Goal: Communication & Community: Answer question/provide support

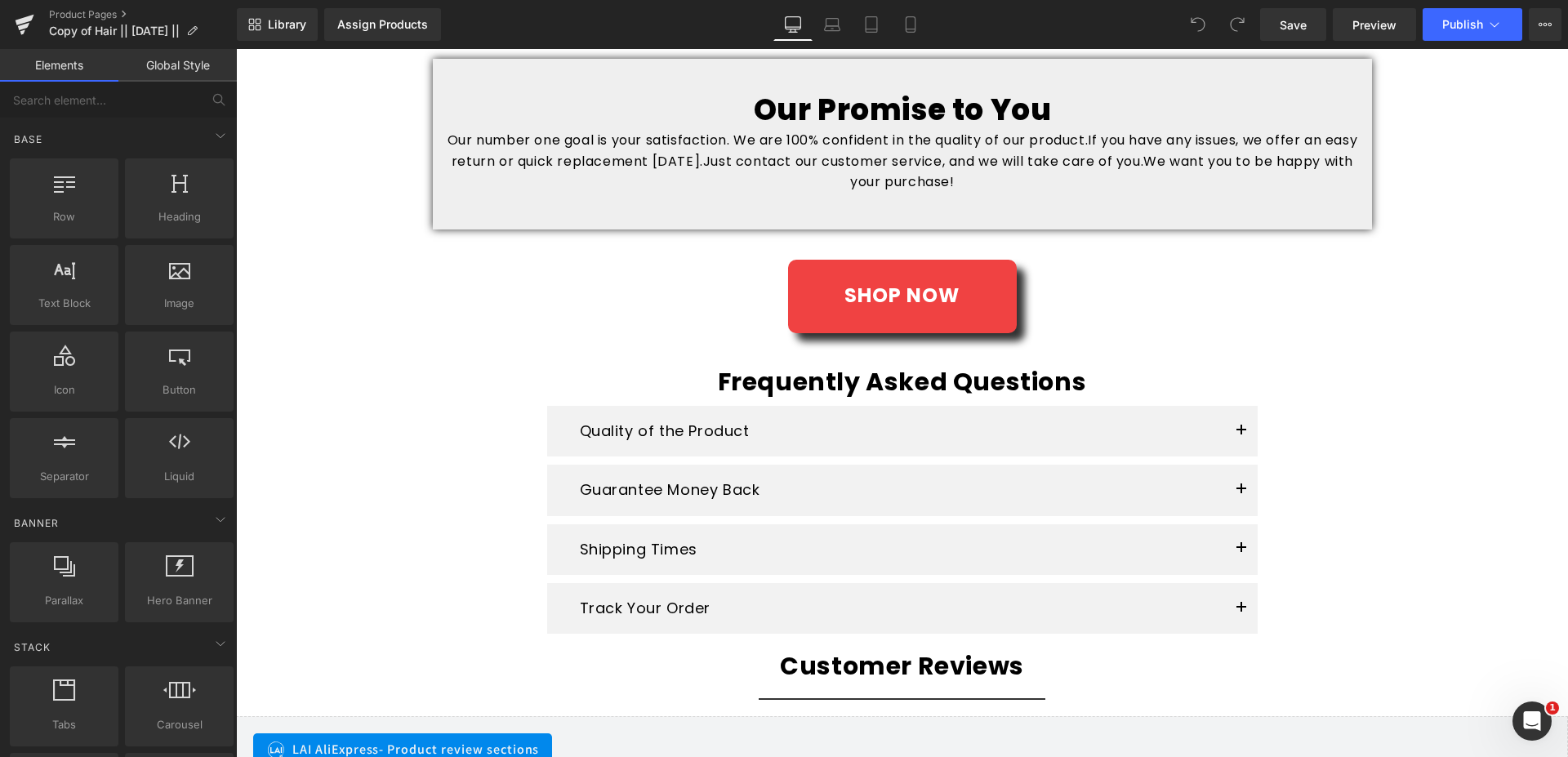
scroll to position [2464, 0]
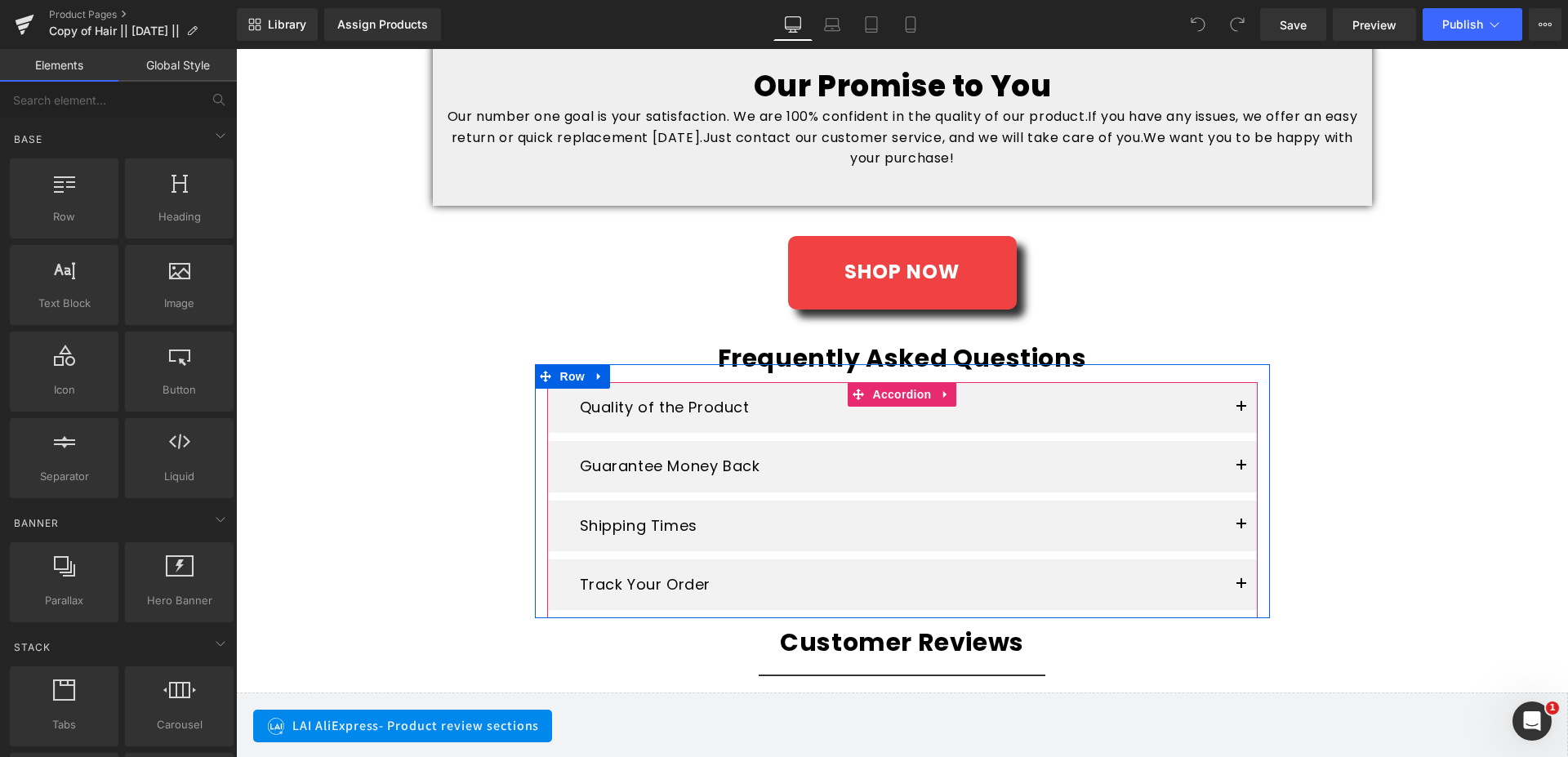
click at [1236, 405] on button "button" at bounding box center [1241, 408] width 32 height 50
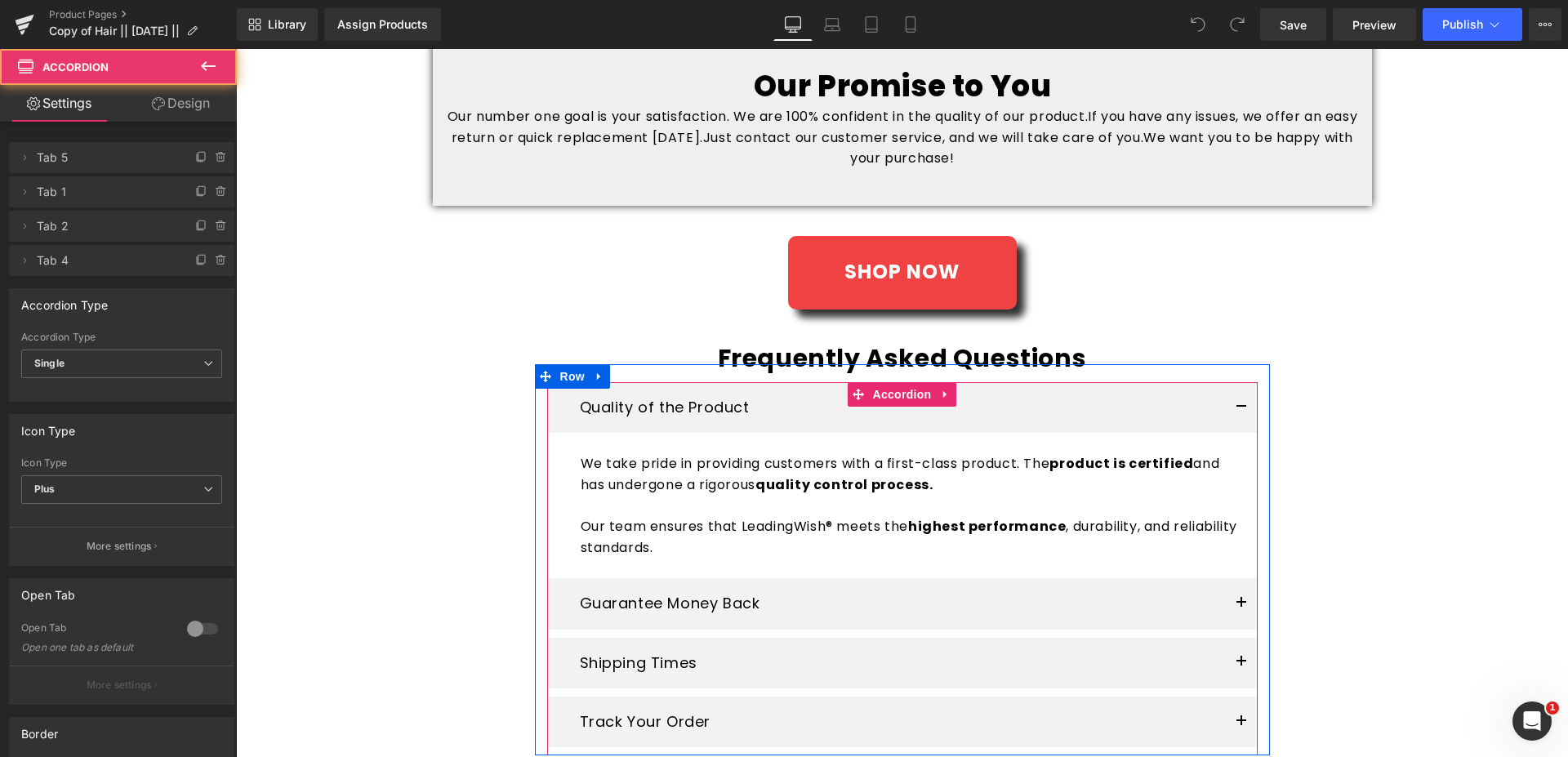
click at [1236, 405] on button "button" at bounding box center [1241, 408] width 32 height 50
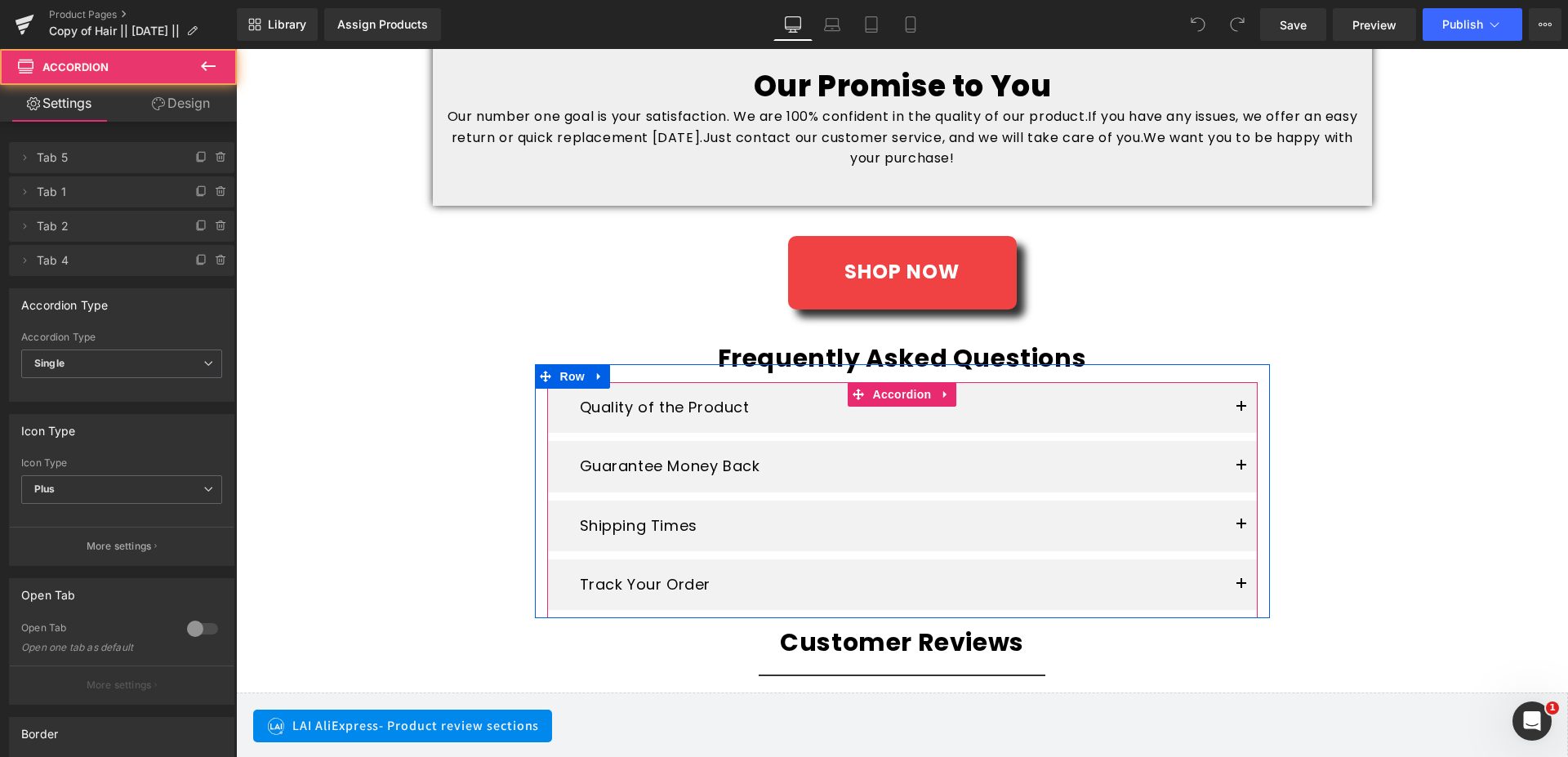
click at [1240, 524] on button "button" at bounding box center [1241, 526] width 32 height 50
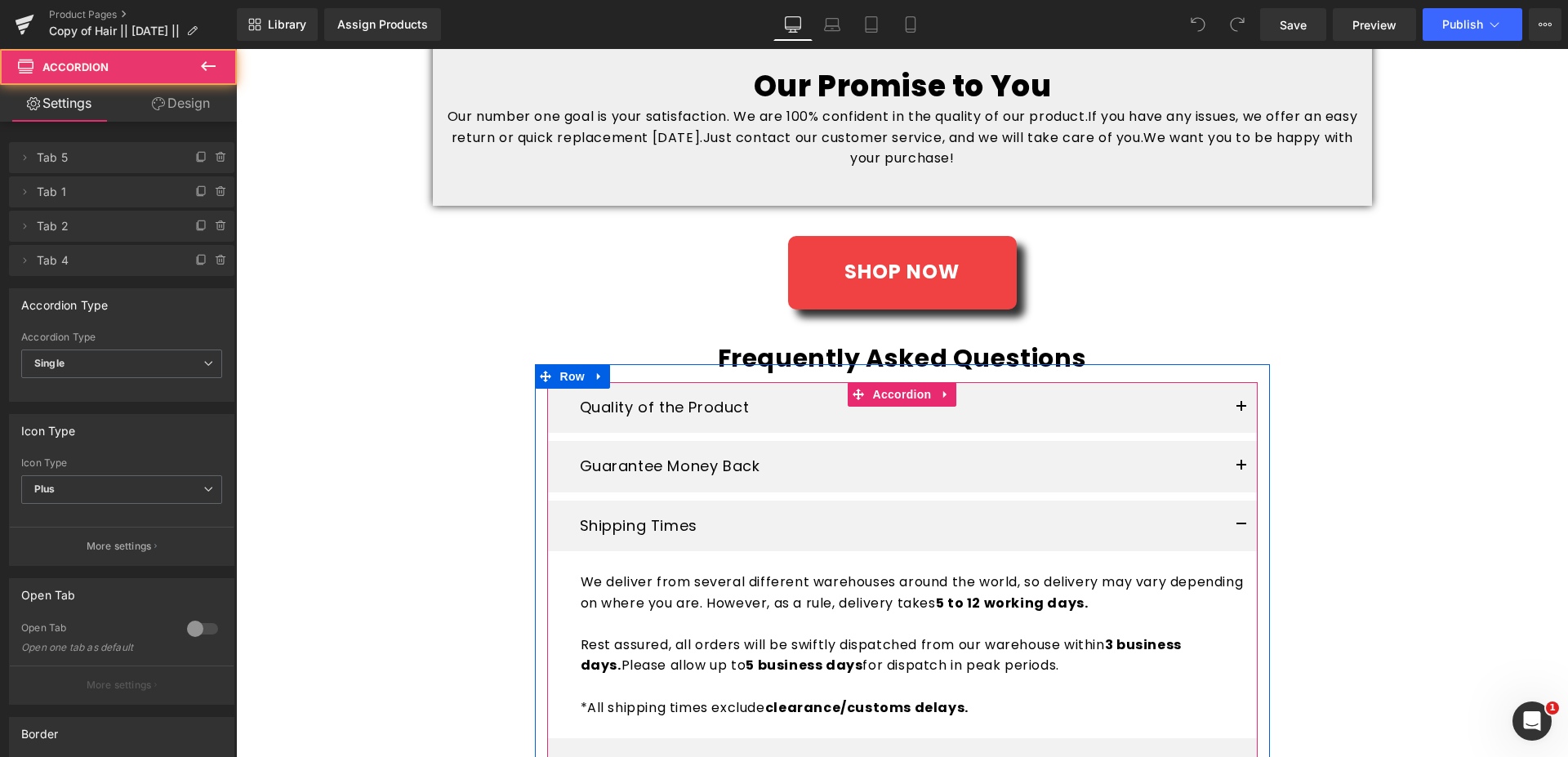
click at [1240, 524] on button "button" at bounding box center [1241, 526] width 32 height 50
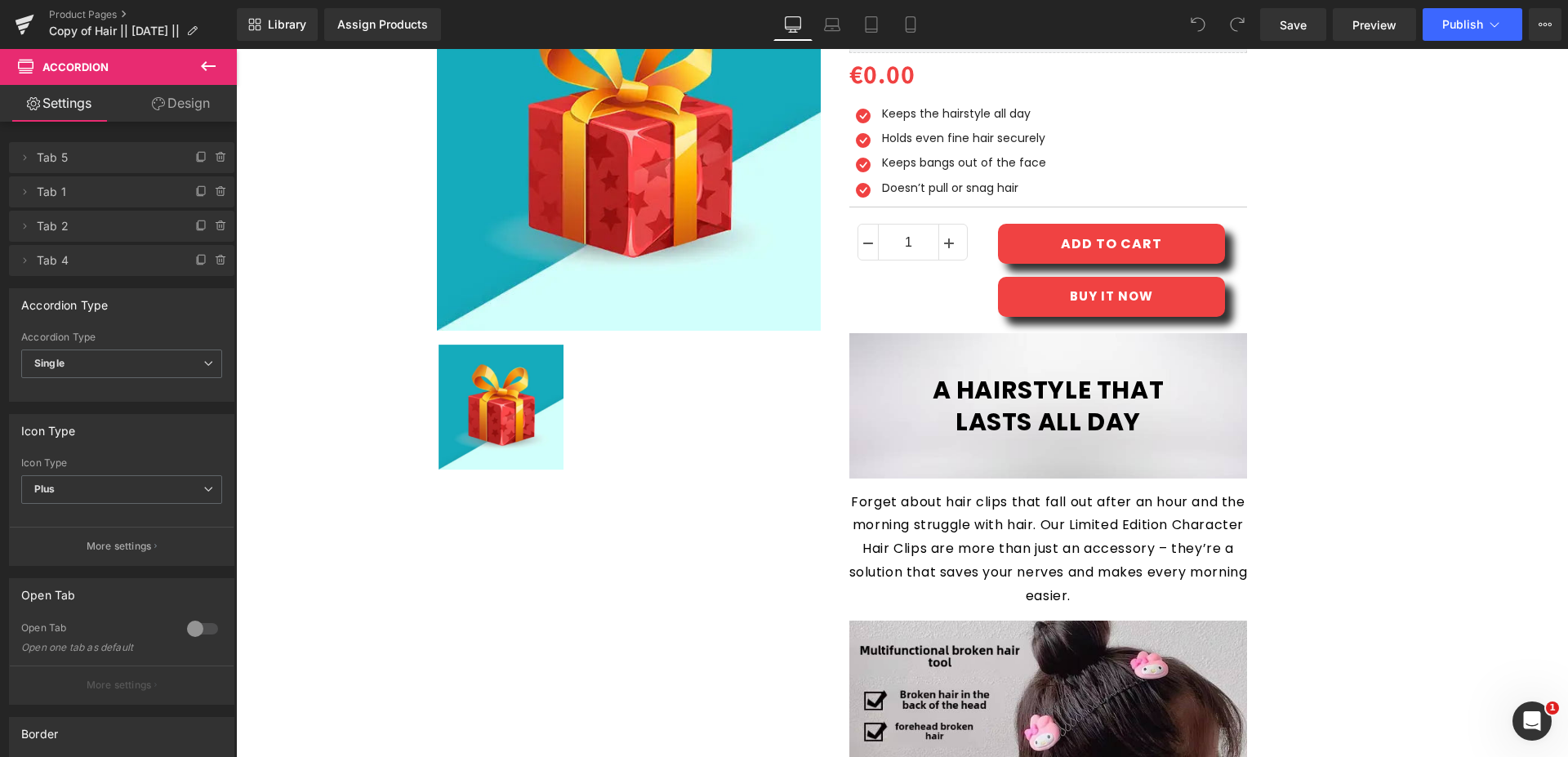
scroll to position [0, 0]
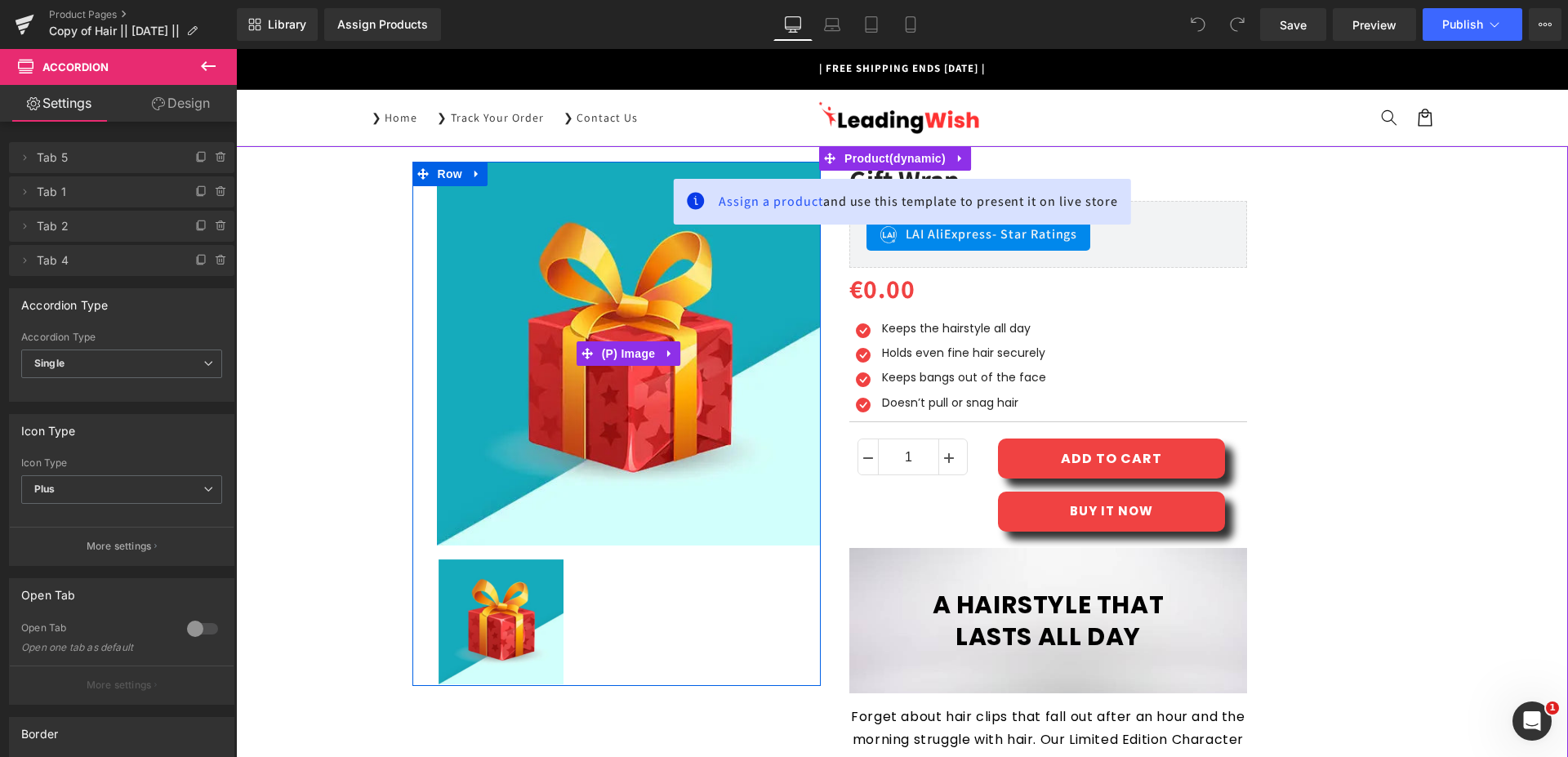
click at [567, 218] on img at bounding box center [628, 353] width 384 height 384
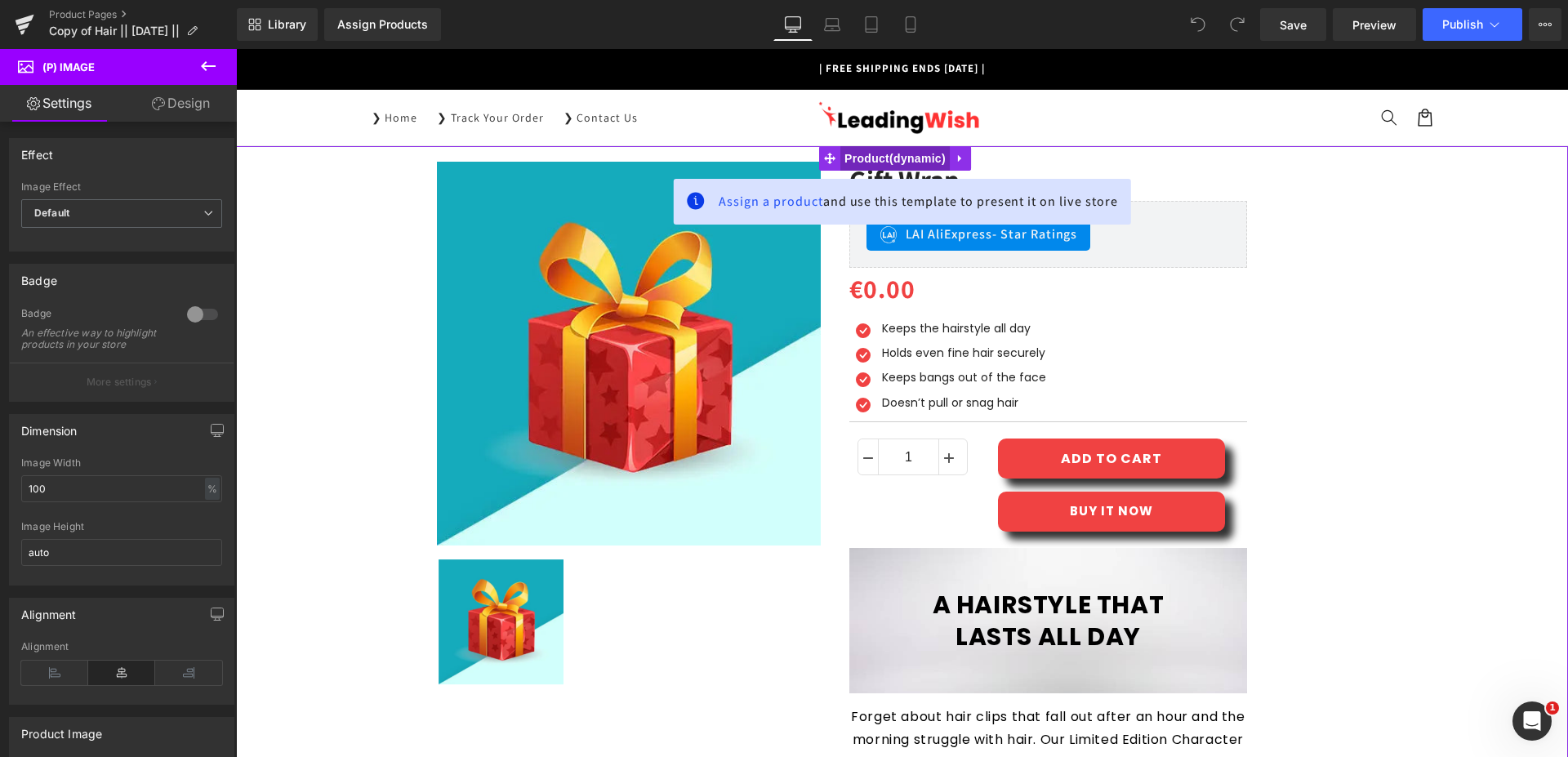
click at [877, 157] on span "Product" at bounding box center [895, 159] width 109 height 25
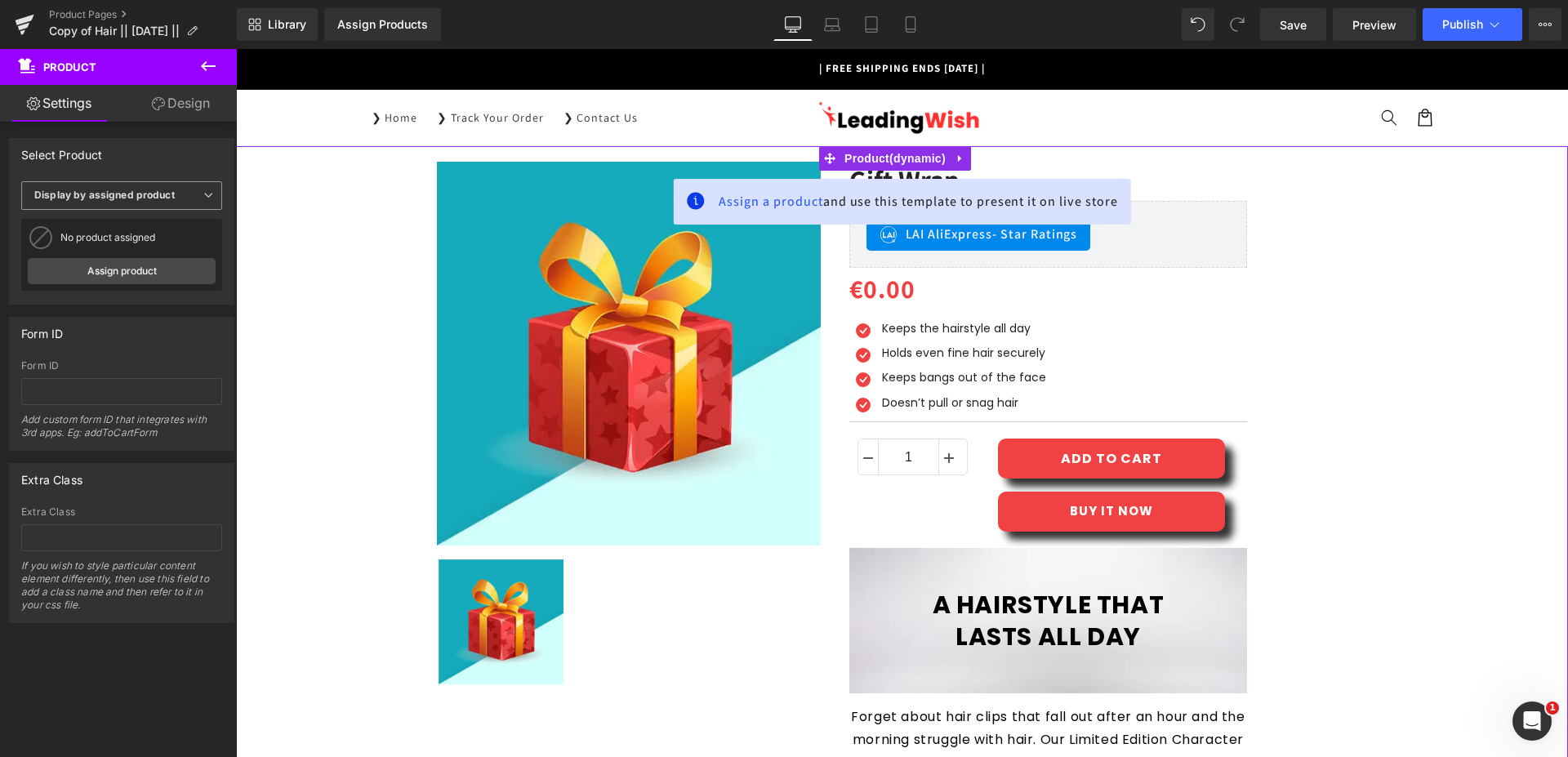
click at [133, 192] on b "Display by assigned product" at bounding box center [105, 194] width 141 height 12
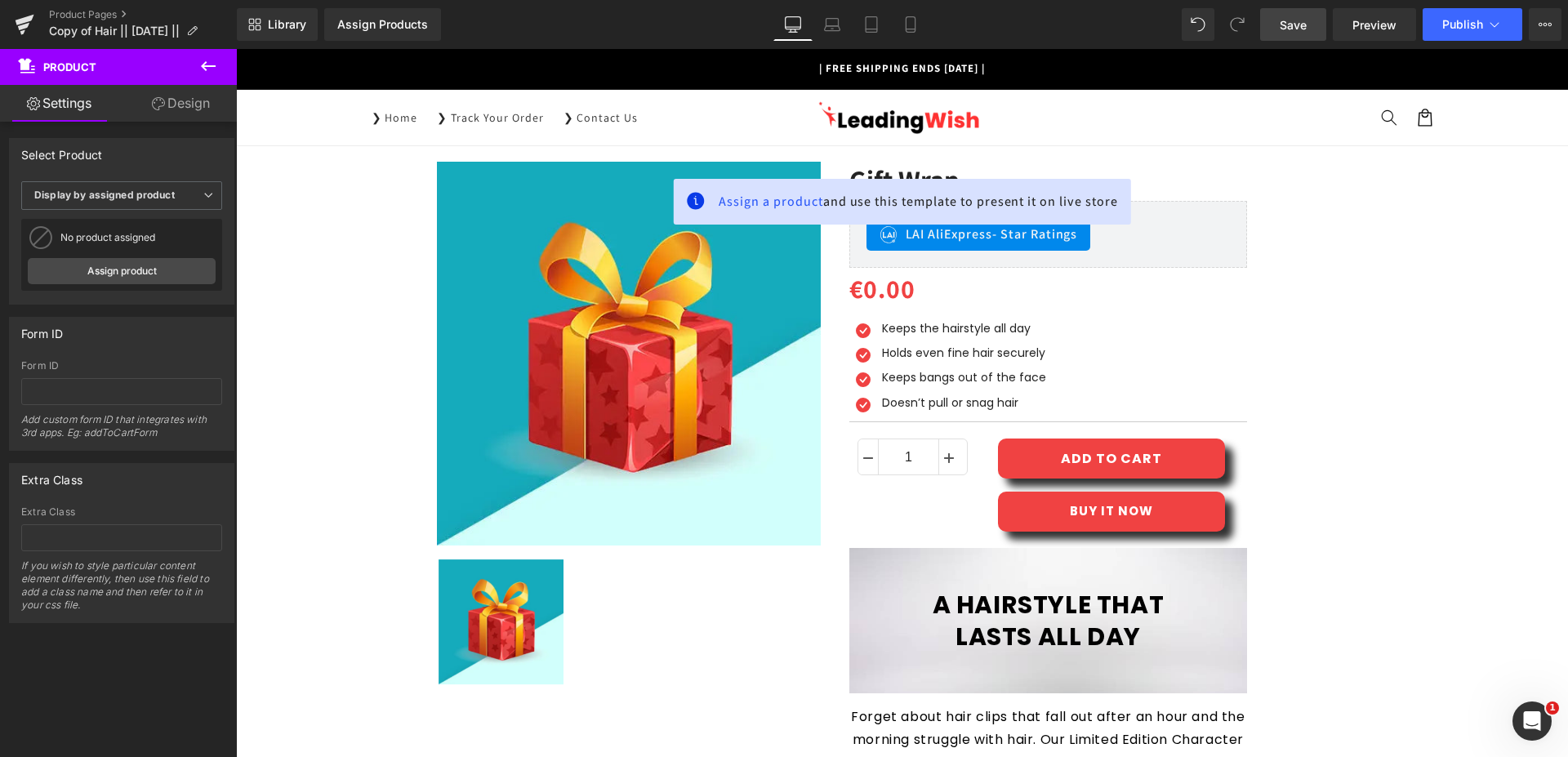
click at [1308, 29] on link "Save" at bounding box center [1293, 25] width 66 height 32
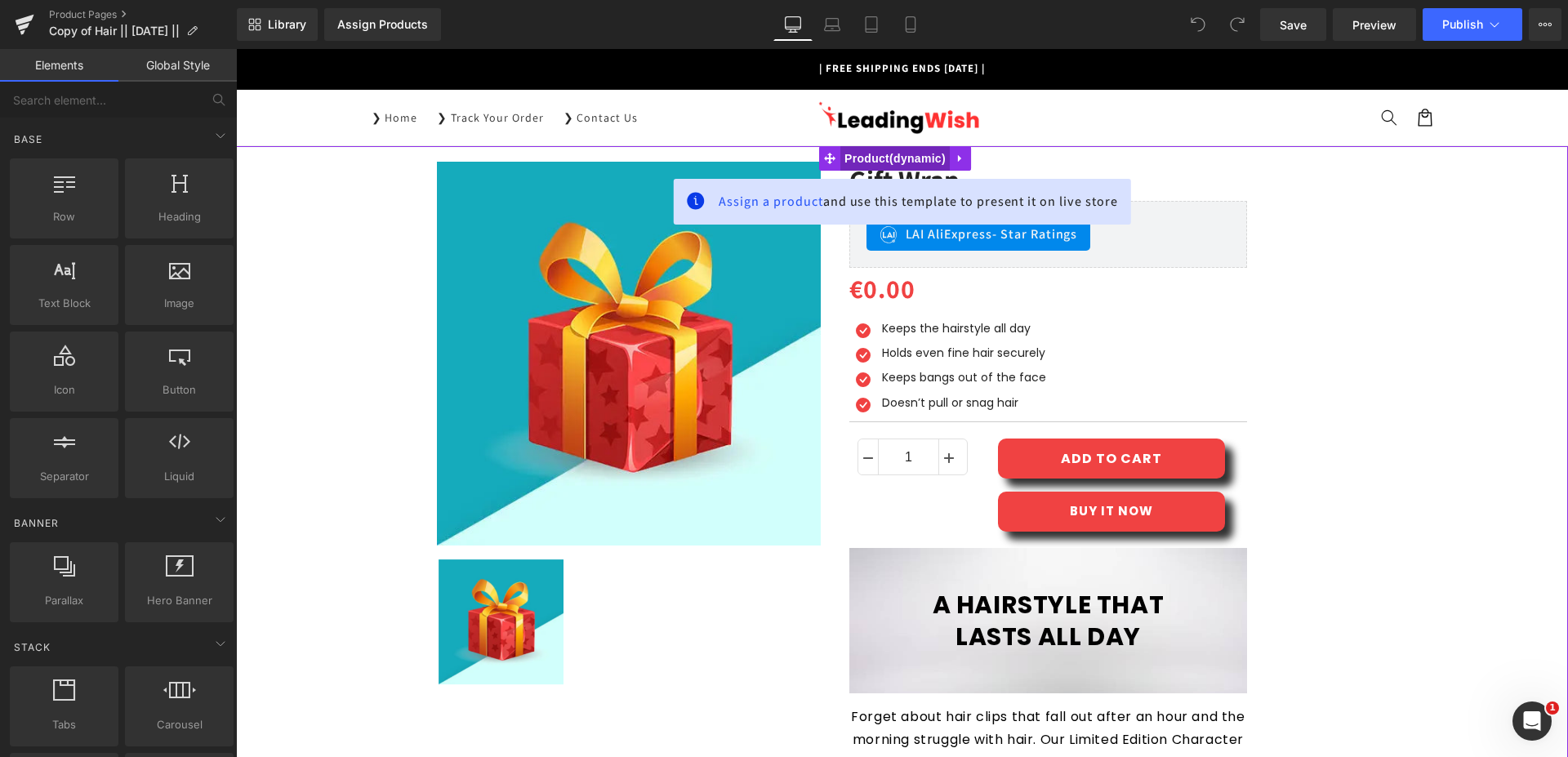
click at [900, 157] on span "Product" at bounding box center [895, 159] width 109 height 25
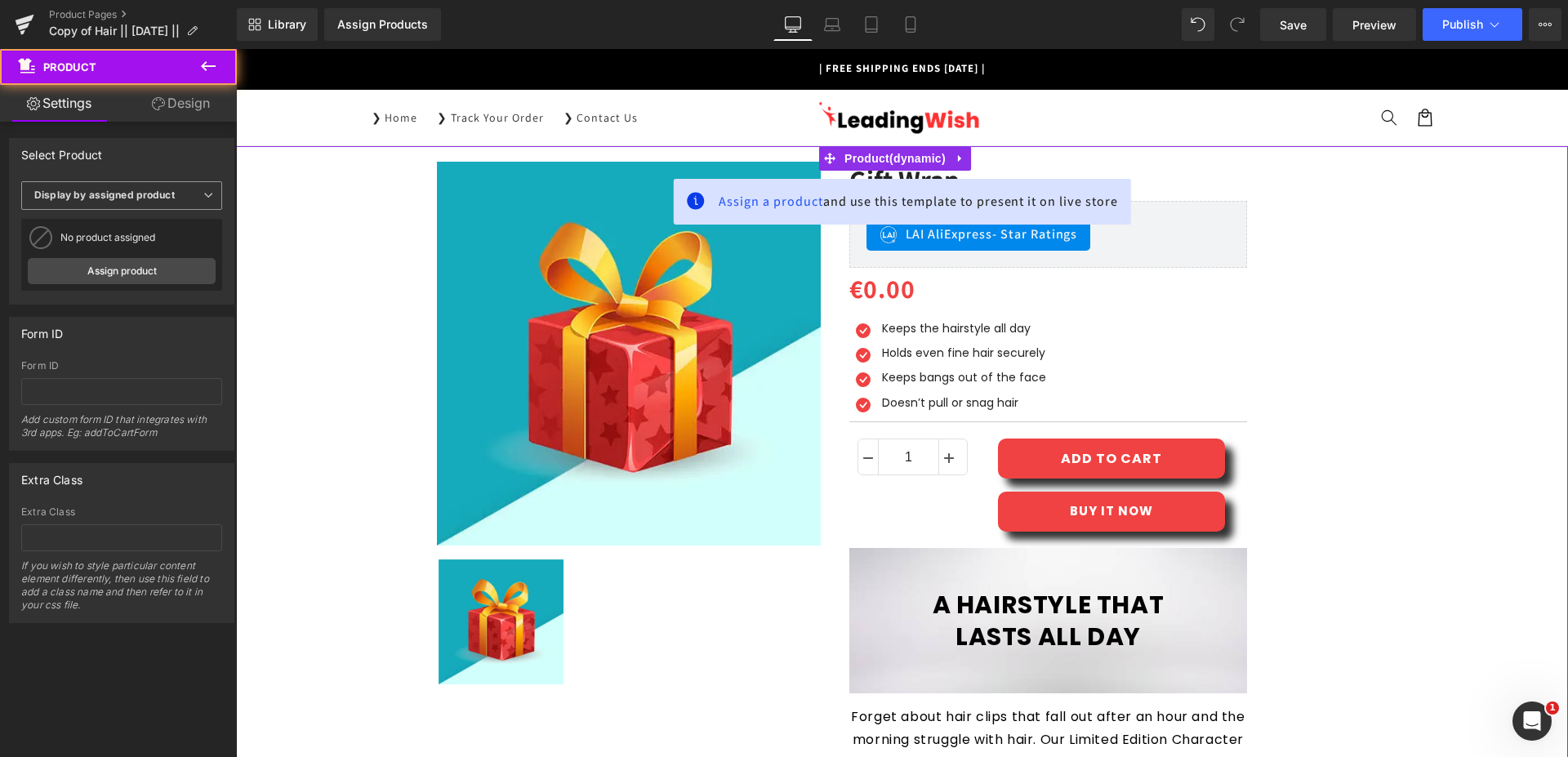
click at [110, 198] on b "Display by assigned product" at bounding box center [105, 194] width 141 height 12
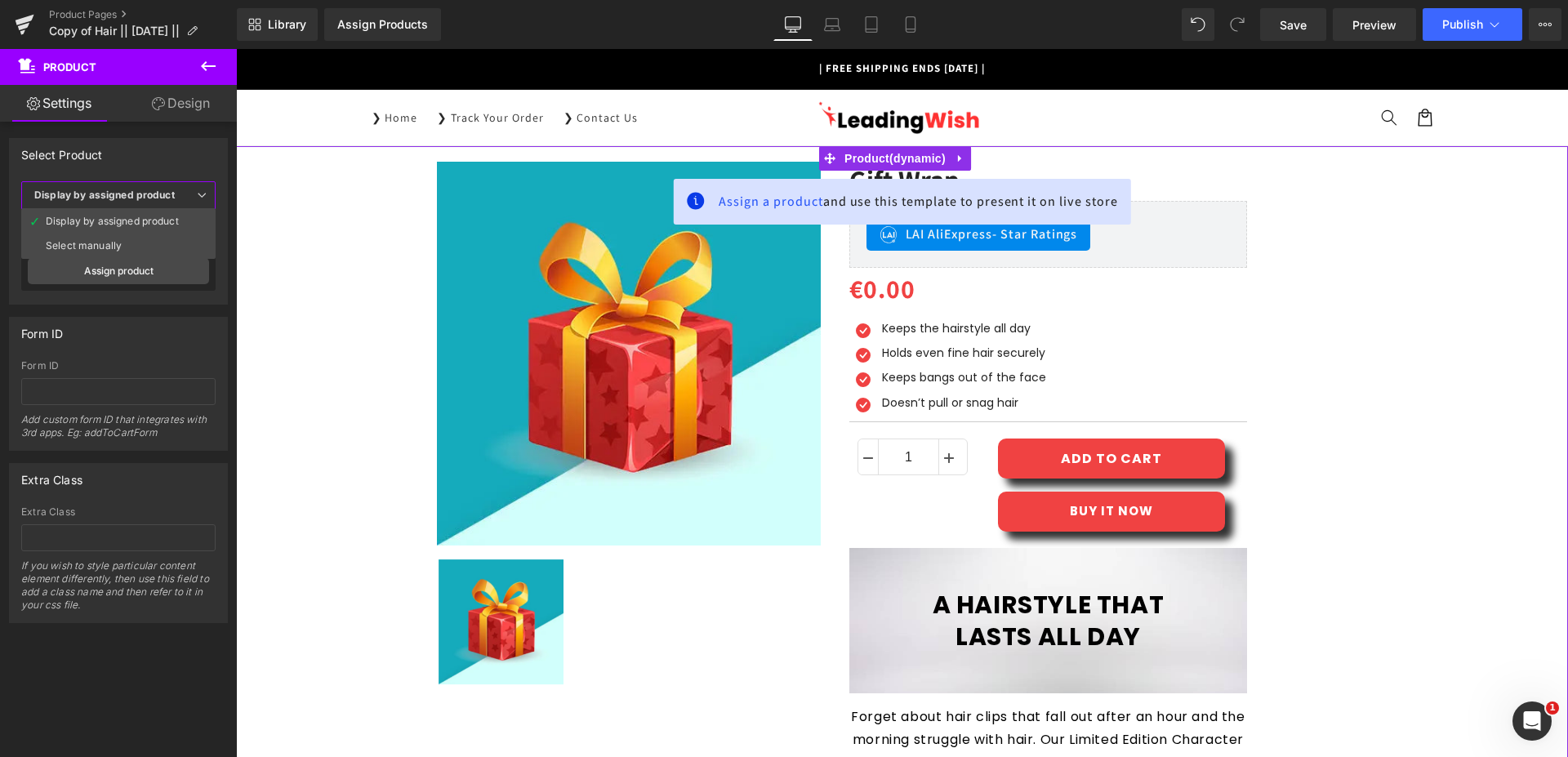
click at [142, 181] on span "Display by assigned product" at bounding box center [118, 195] width 194 height 29
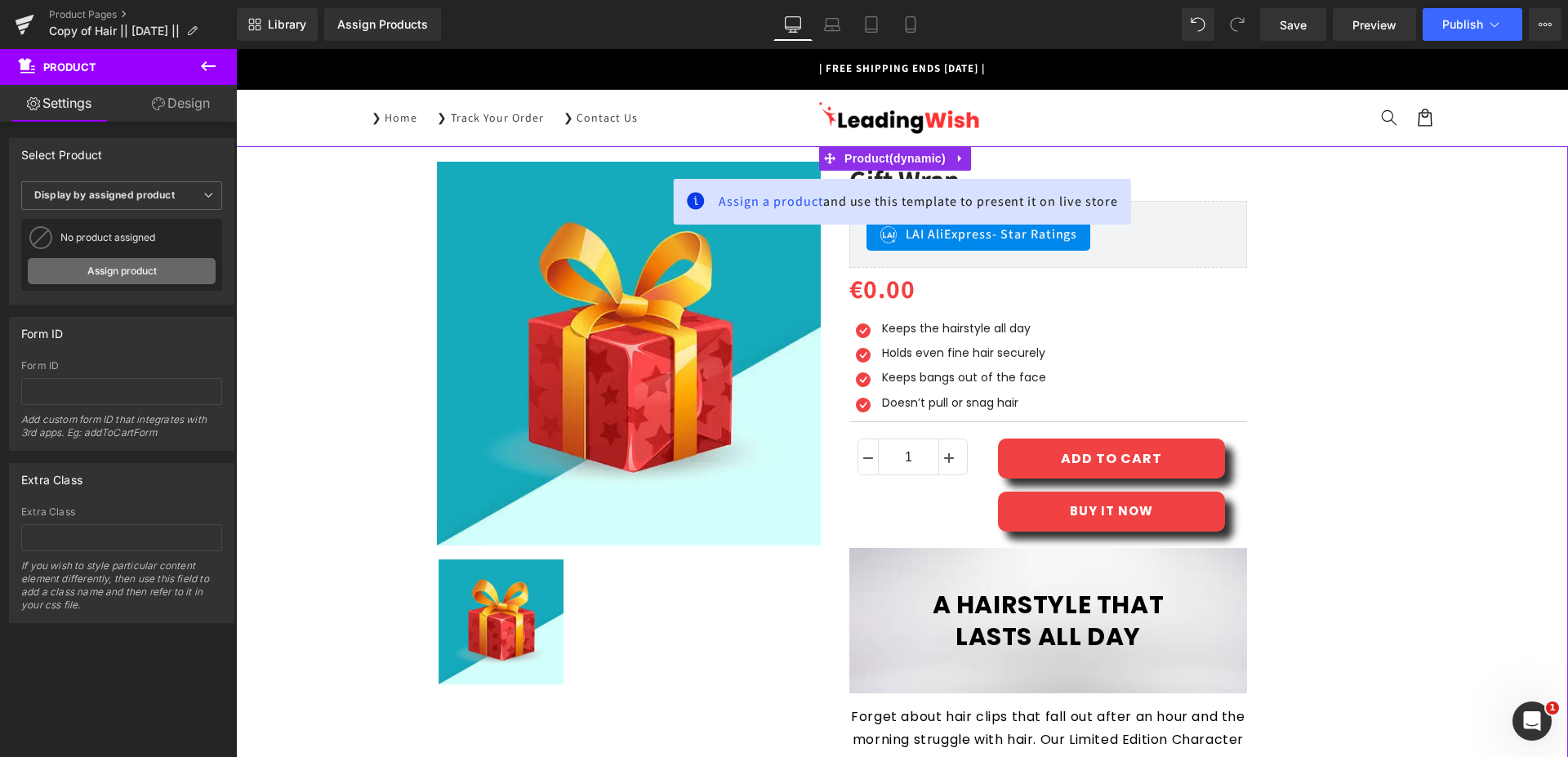
click at [112, 282] on link "Assign product" at bounding box center [121, 270] width 188 height 26
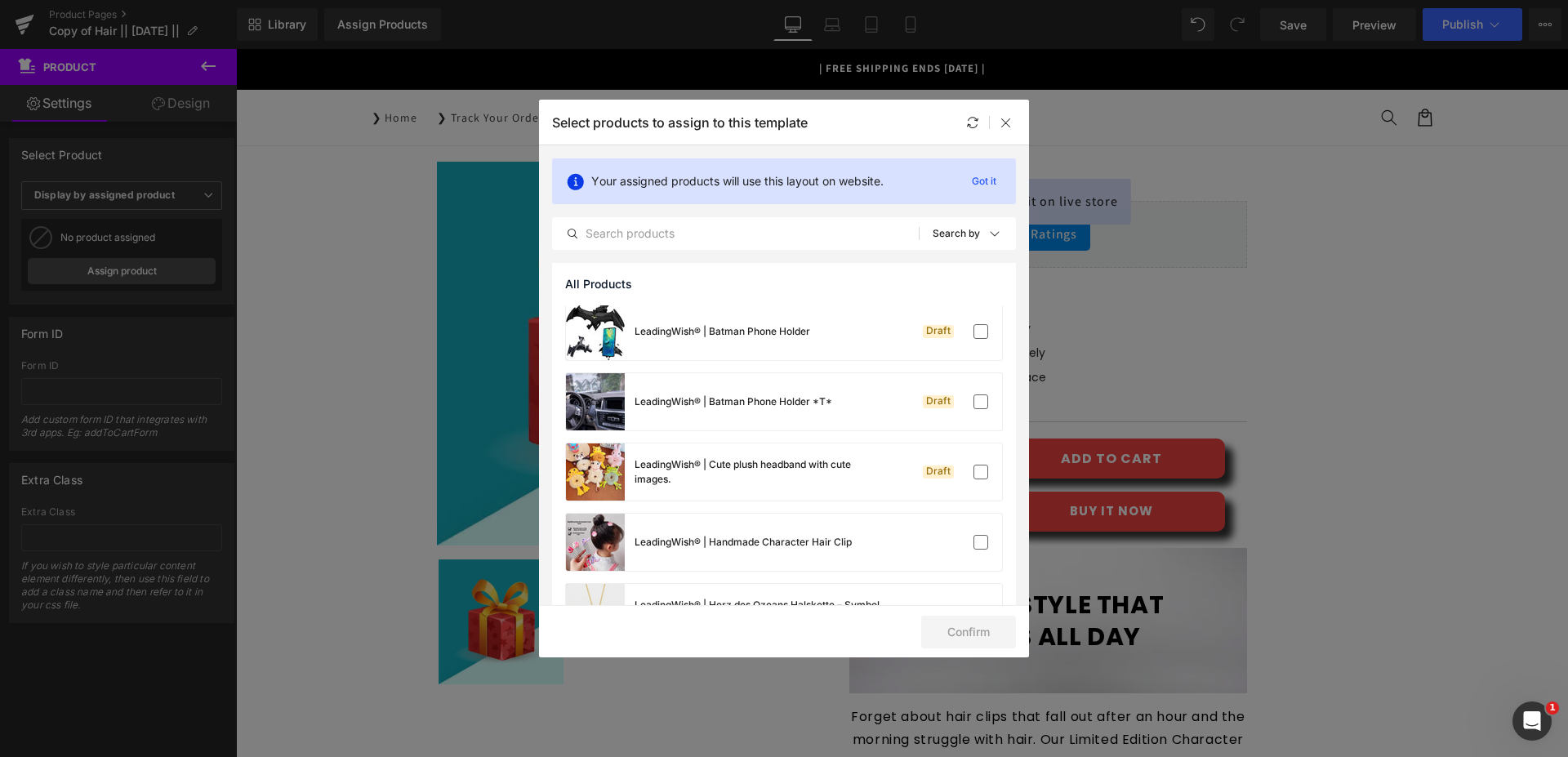
scroll to position [1084, 0]
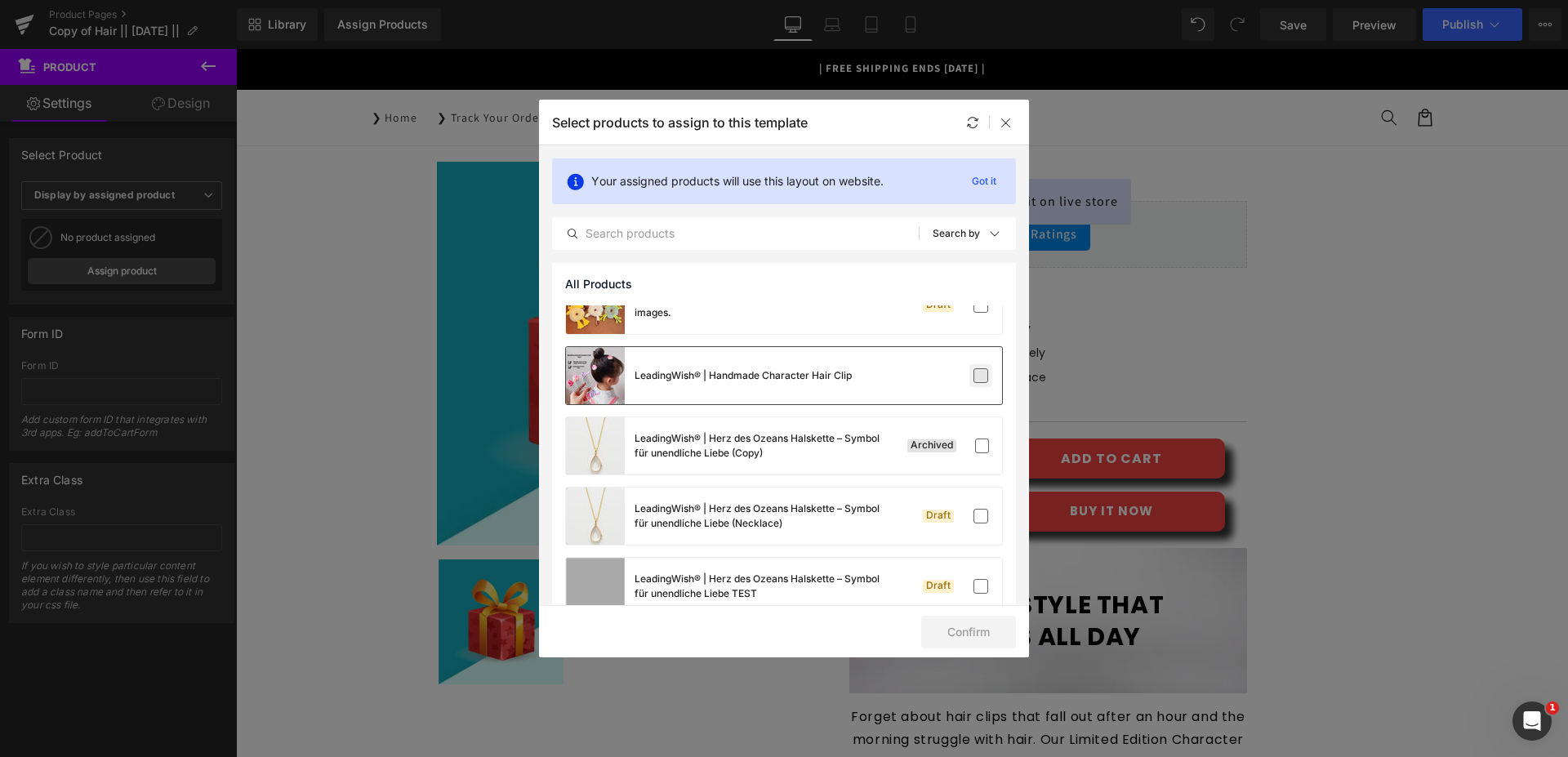
click at [975, 369] on label at bounding box center [981, 375] width 14 height 14
click at [981, 376] on input "checkbox" at bounding box center [981, 376] width 0 height 0
click at [963, 639] on button "Confirm" at bounding box center [969, 632] width 95 height 32
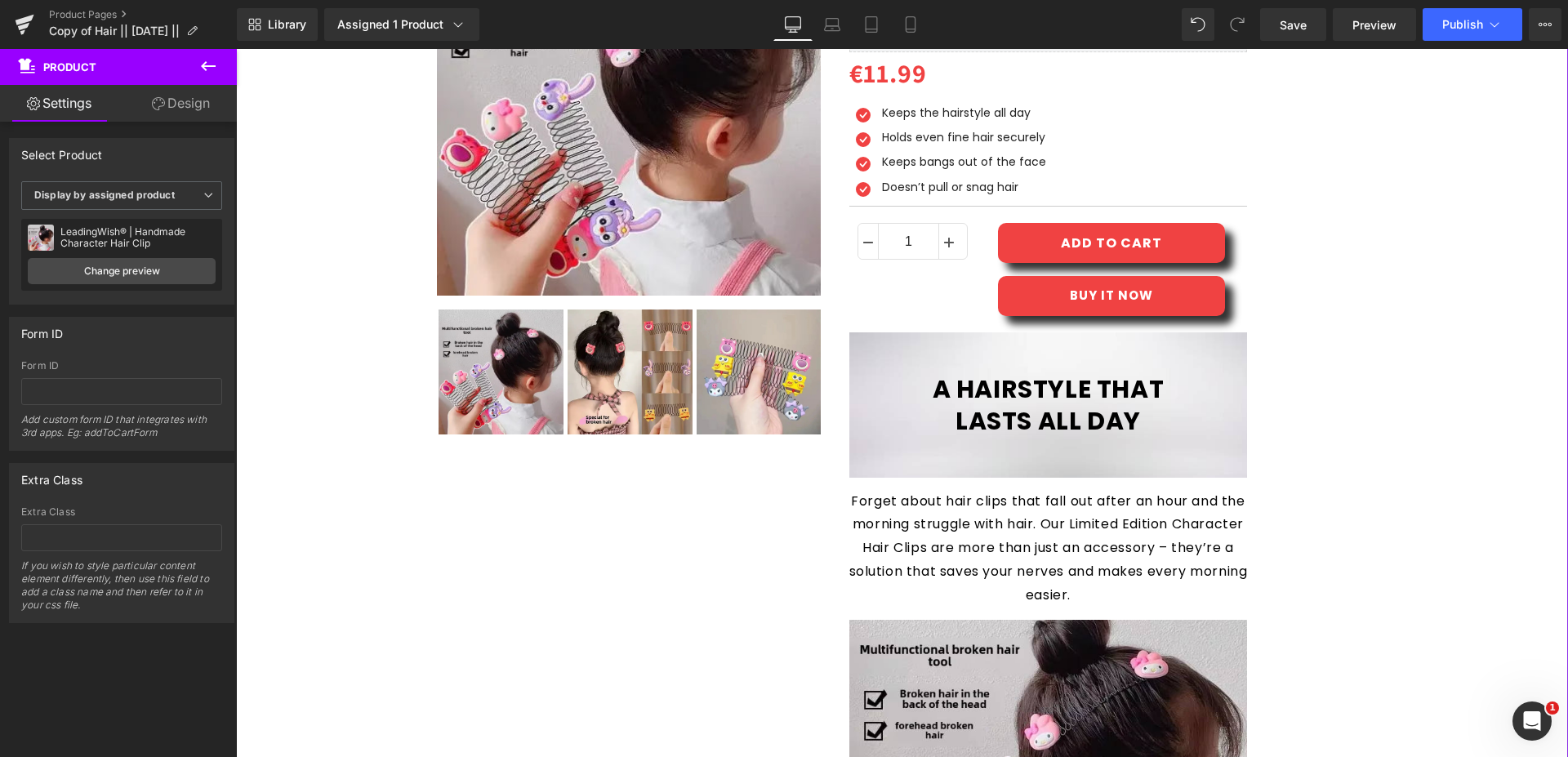
scroll to position [0, 0]
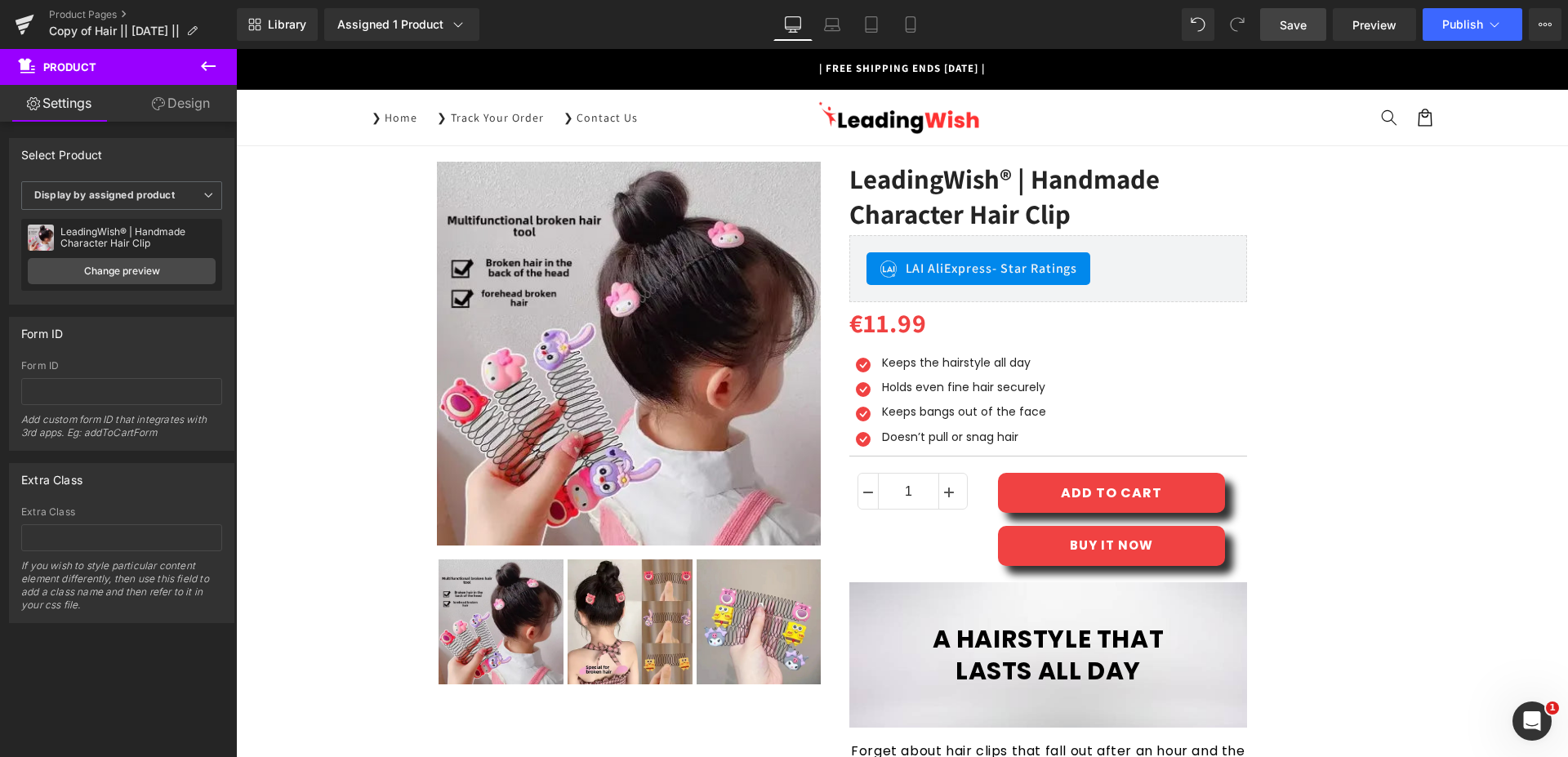
click at [1306, 19] on span "Save" at bounding box center [1293, 25] width 27 height 17
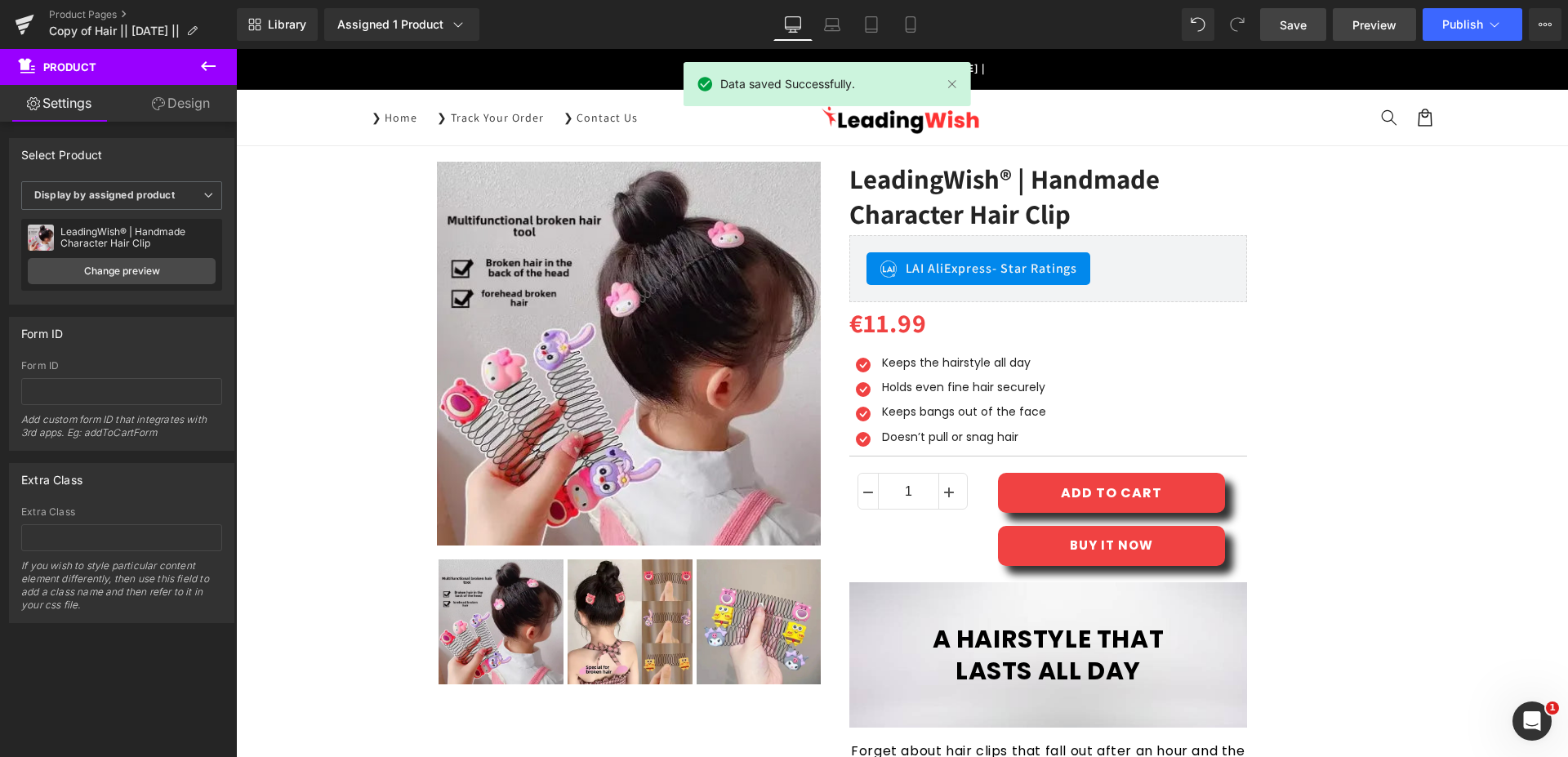
click at [1386, 26] on span "Preview" at bounding box center [1375, 25] width 44 height 17
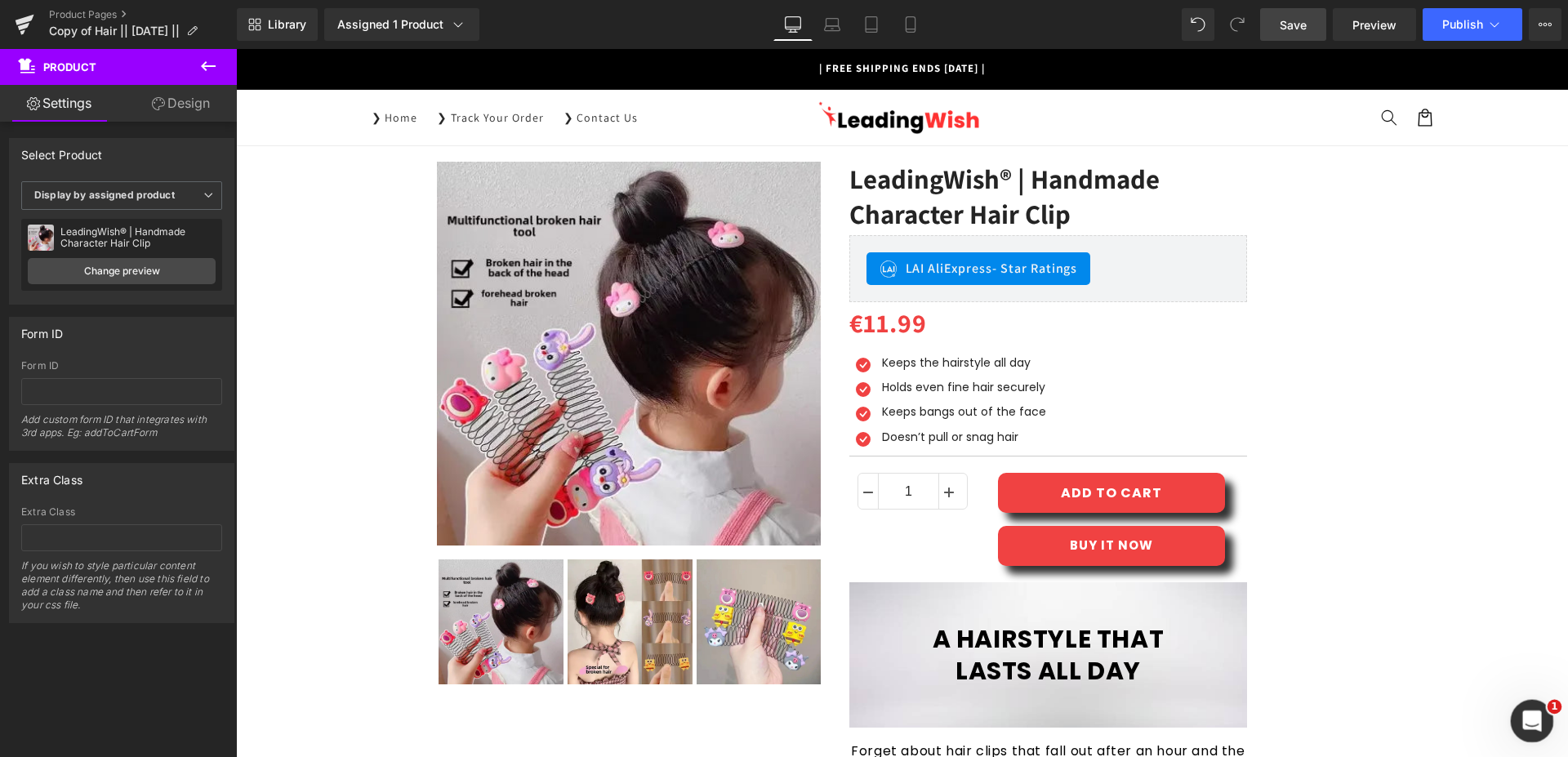
click at [1536, 705] on div "Открыть службу сообщений Intercom" at bounding box center [1530, 719] width 54 height 54
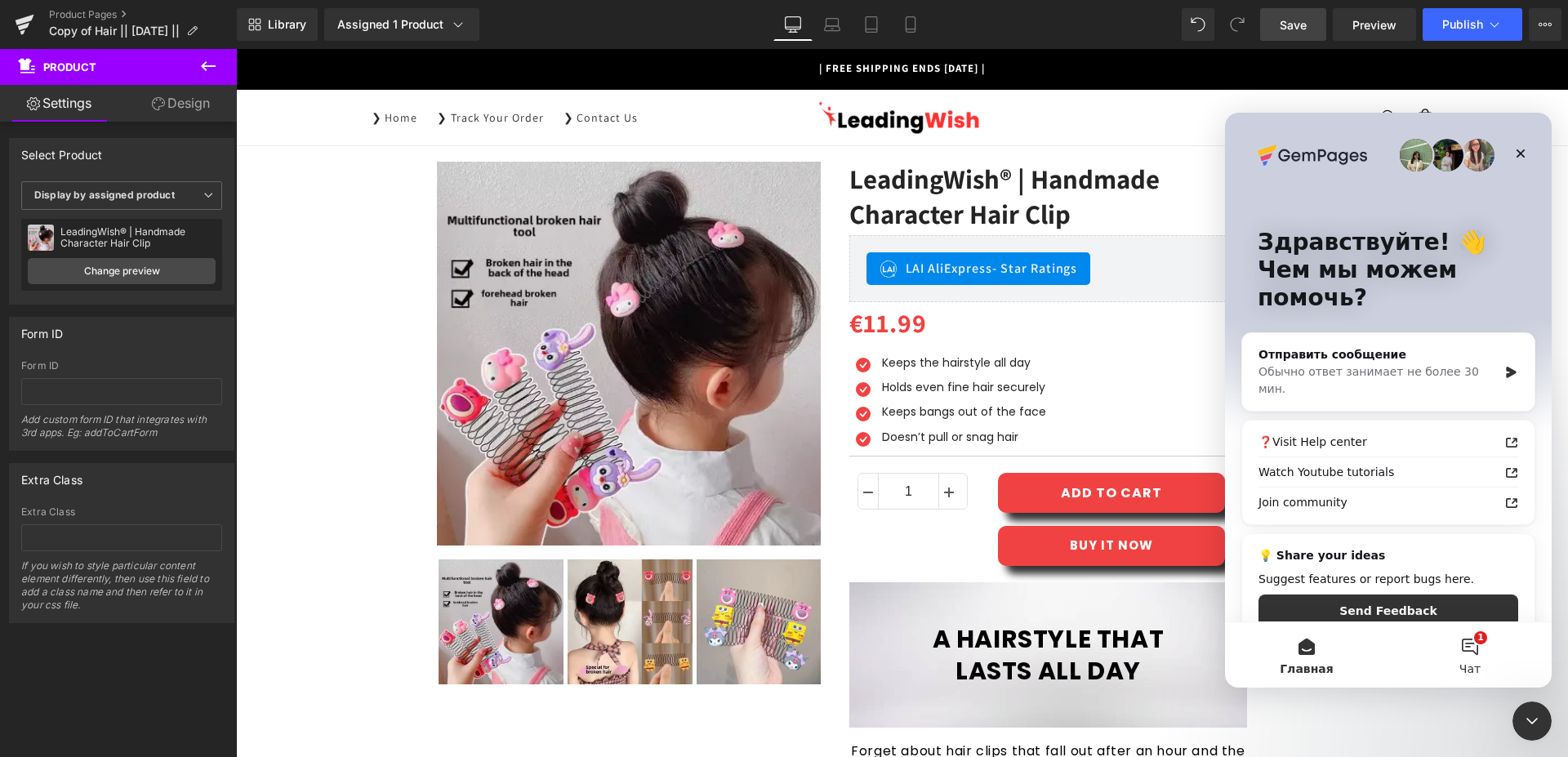
click at [1471, 647] on button "1 Чат" at bounding box center [1470, 655] width 164 height 66
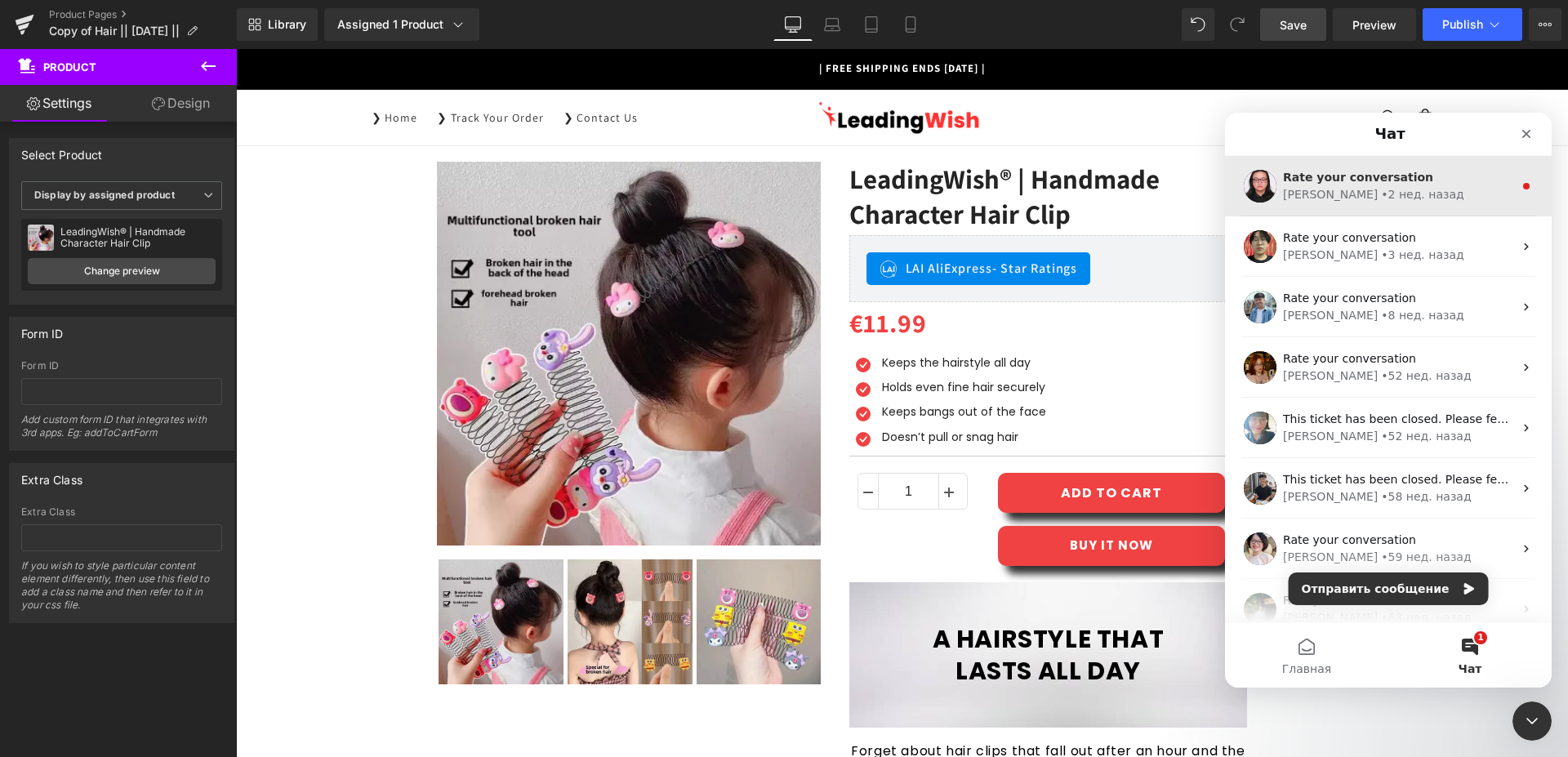
click at [1381, 198] on div "• 2 нед. назад" at bounding box center [1422, 195] width 83 height 17
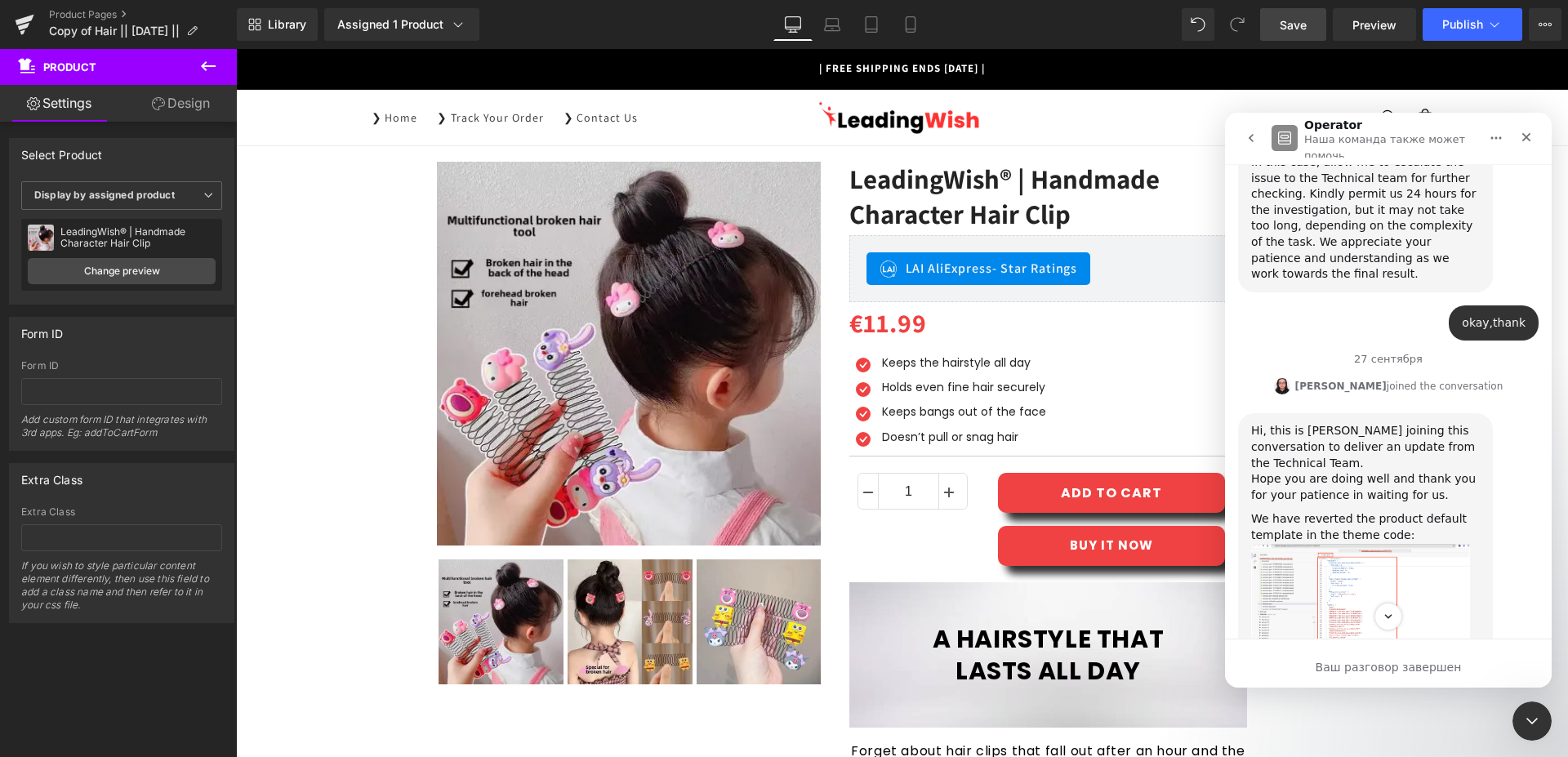
scroll to position [6497, 0]
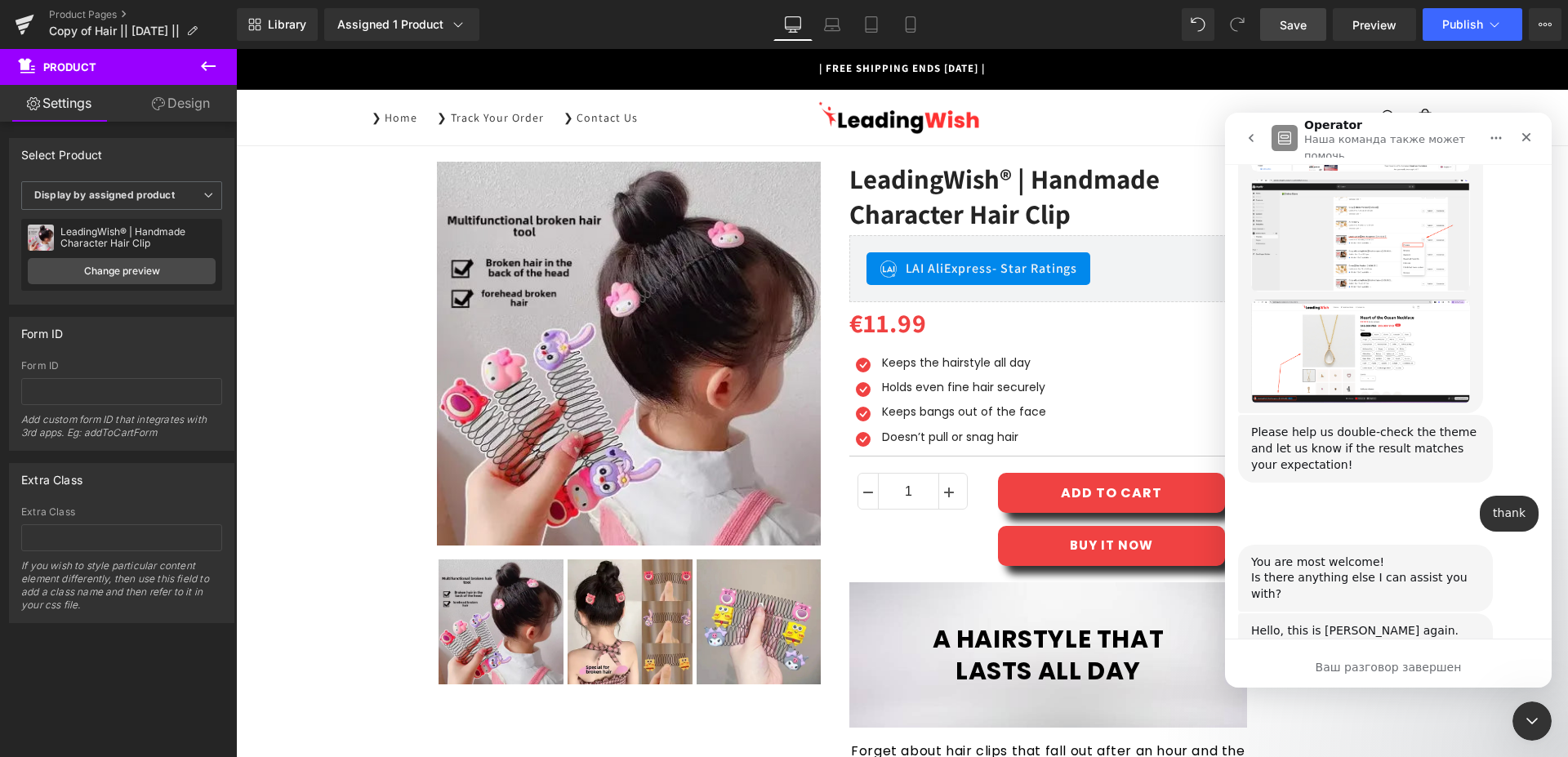
click at [1257, 135] on icon "go back" at bounding box center [1252, 138] width 13 height 13
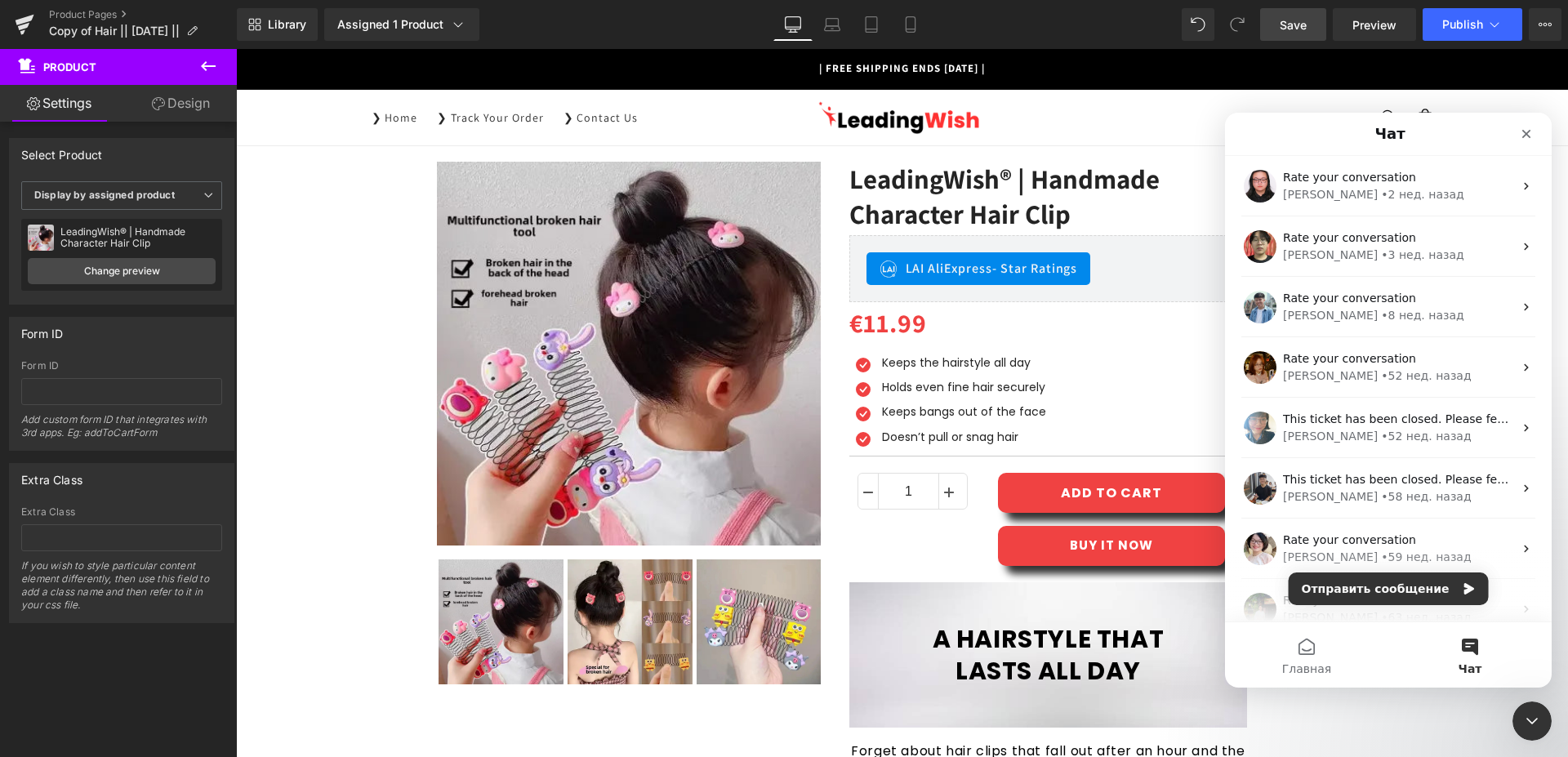
scroll to position [0, 0]
click at [1328, 650] on button "Главная" at bounding box center [1307, 655] width 164 height 66
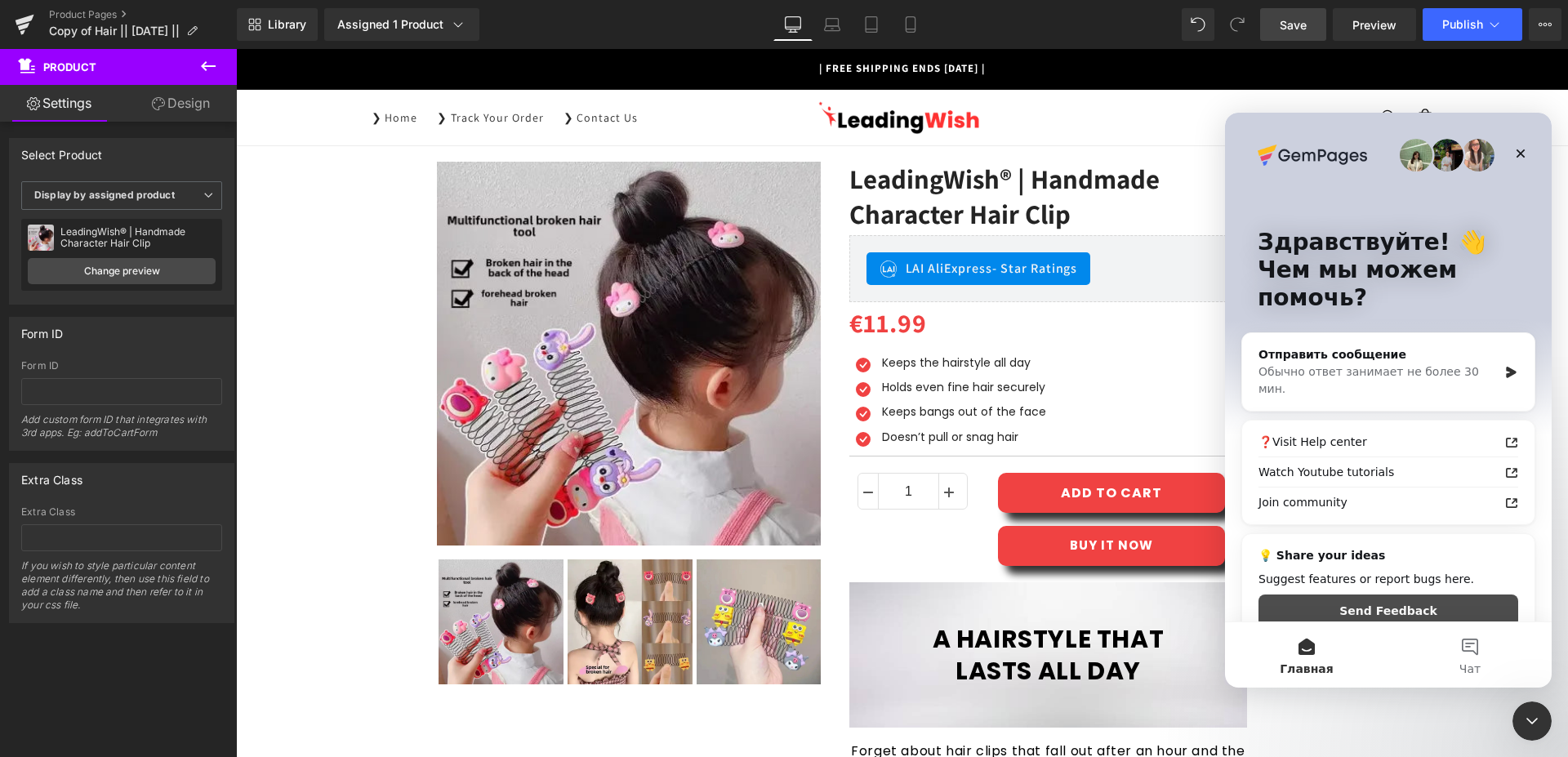
click at [1380, 600] on button "Send Feedback" at bounding box center [1388, 611] width 260 height 32
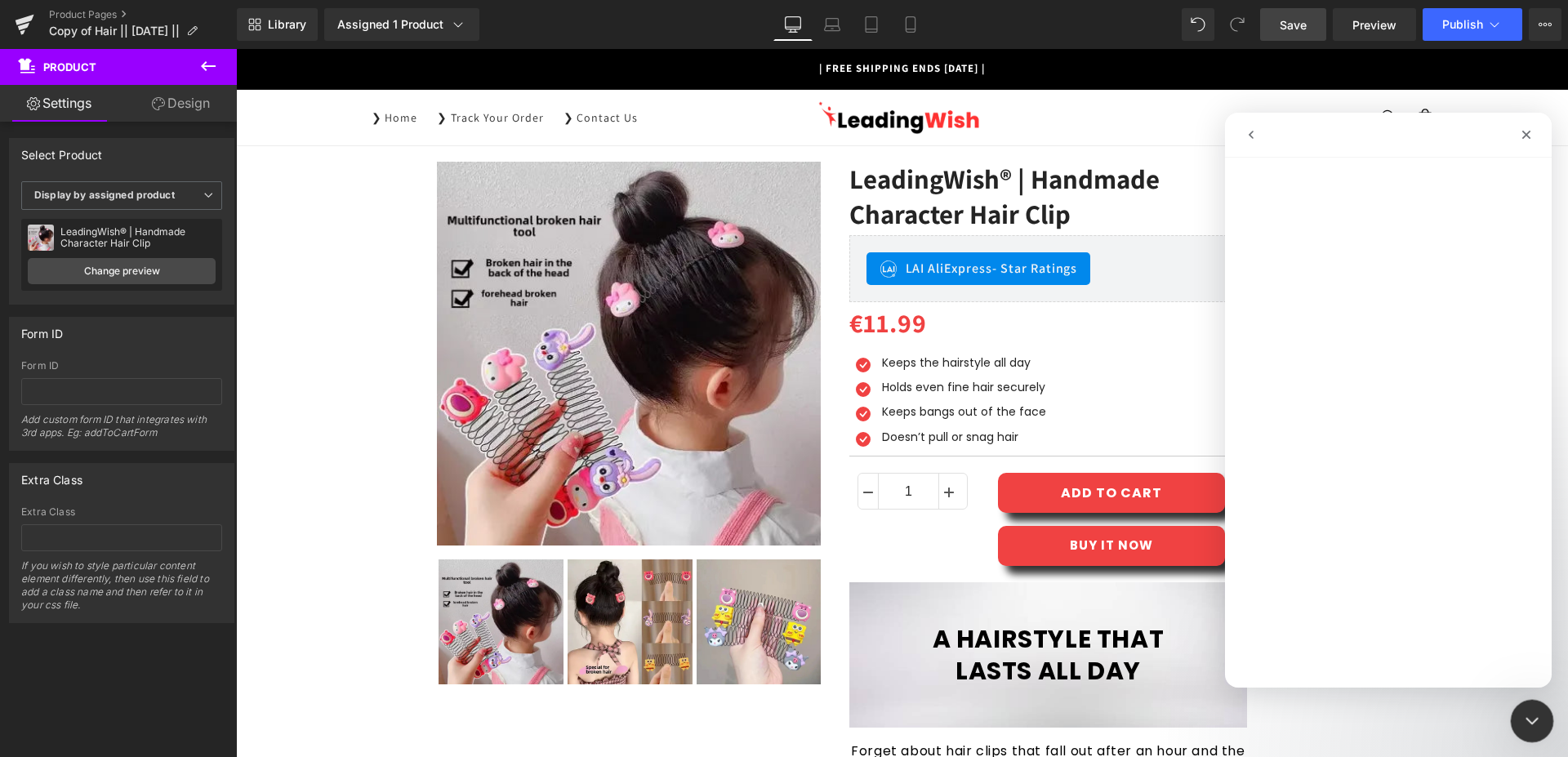
click at [1523, 710] on icon "Закрыть службу сообщений Intercom" at bounding box center [1530, 719] width 20 height 20
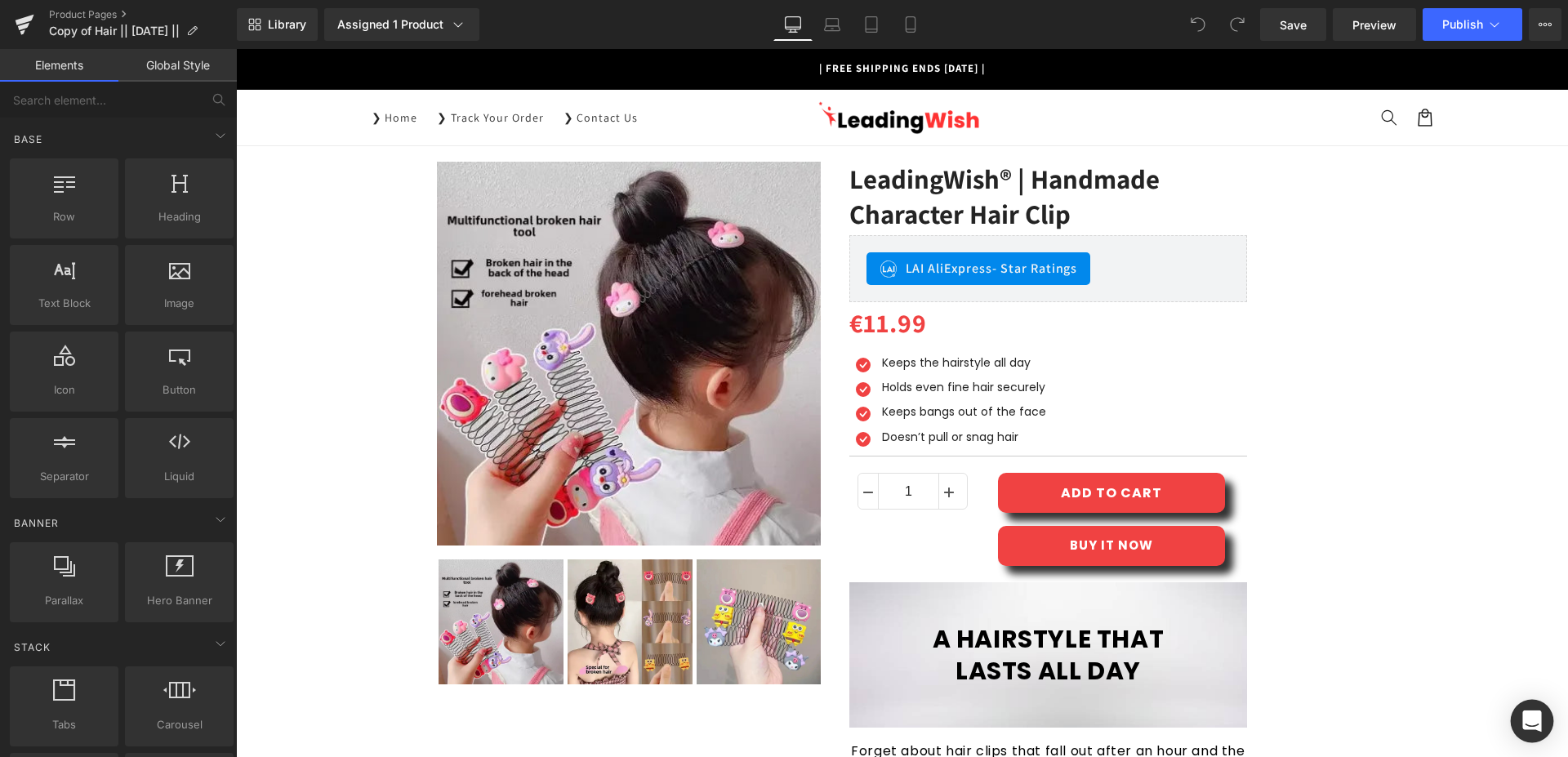
click at [1534, 720] on icon "Open Intercom Messenger" at bounding box center [1532, 721] width 19 height 21
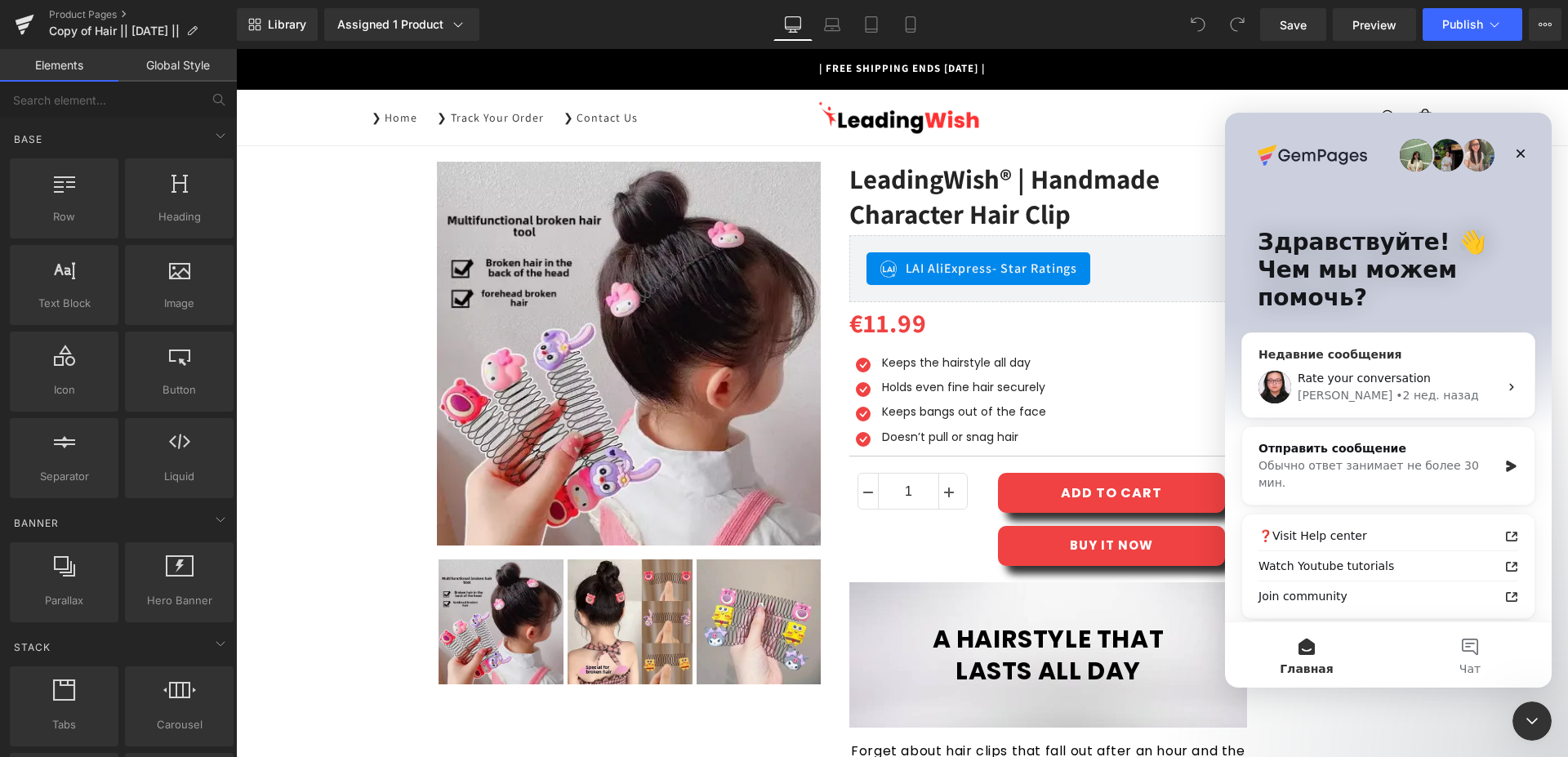
click at [1396, 400] on div "• 2 нед. назад" at bounding box center [1437, 396] width 83 height 17
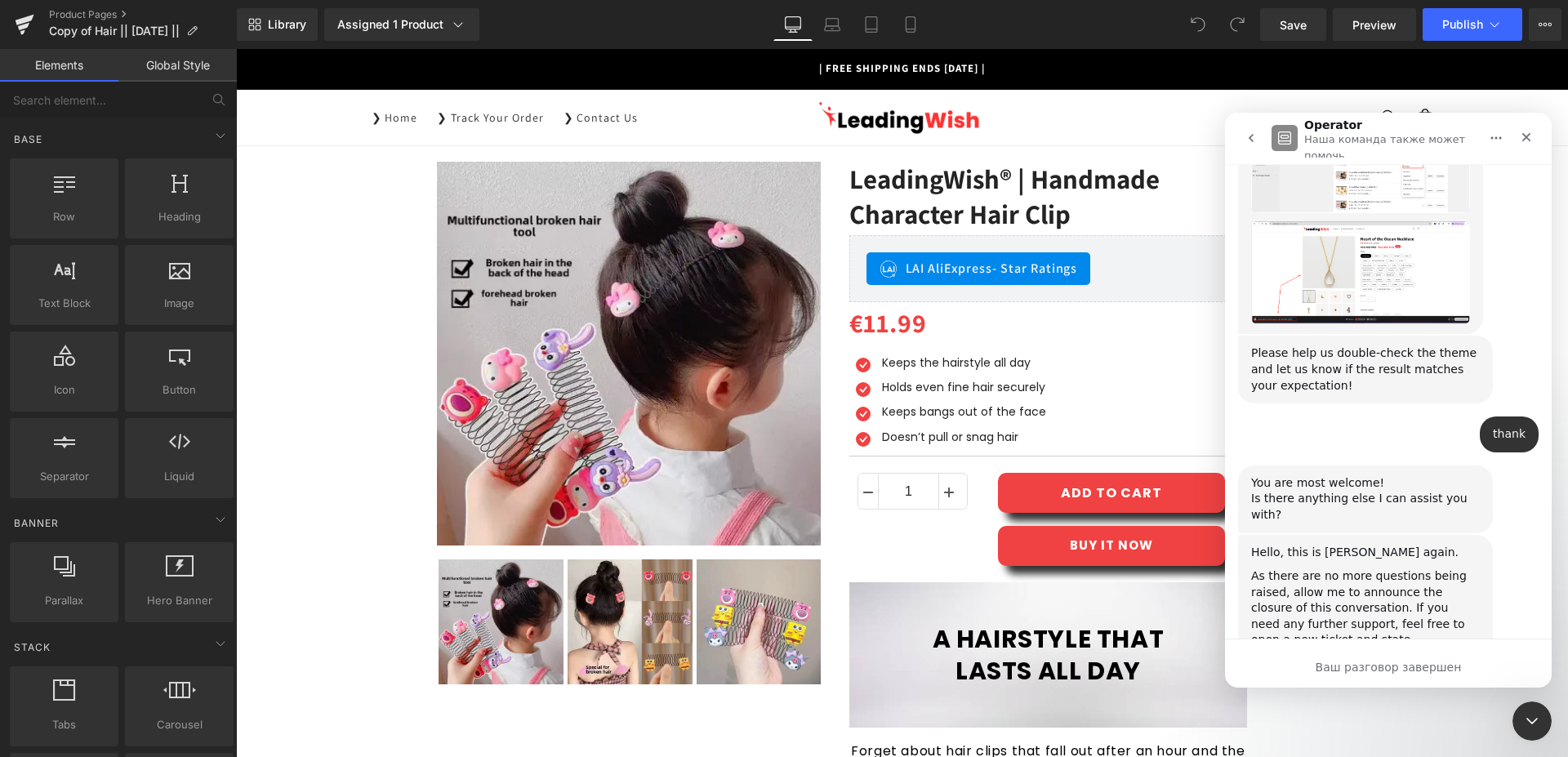
scroll to position [6497, 0]
click at [1258, 143] on button "go back" at bounding box center [1251, 138] width 31 height 31
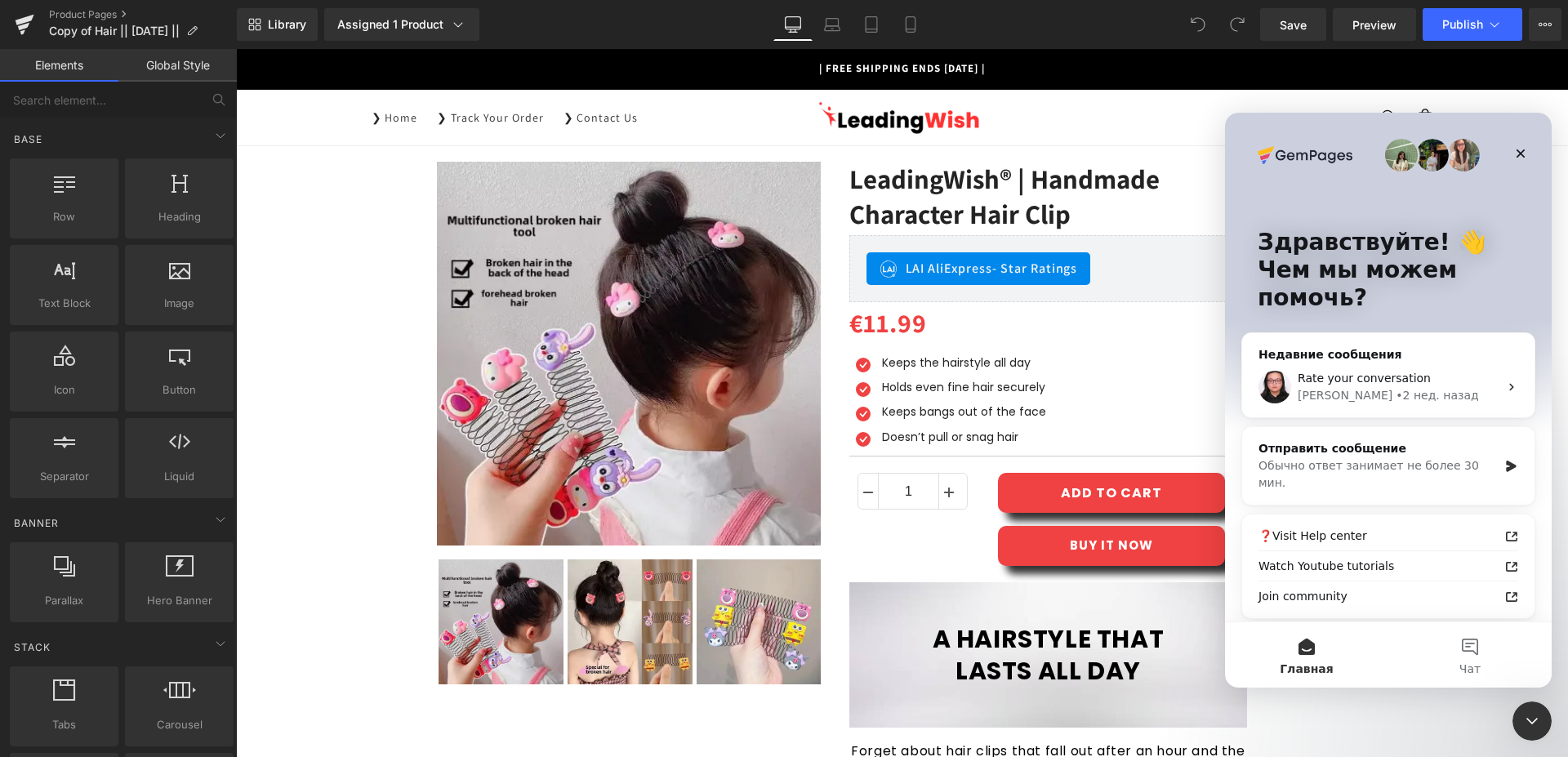
scroll to position [0, 0]
click at [1469, 659] on button "Чат" at bounding box center [1470, 655] width 164 height 66
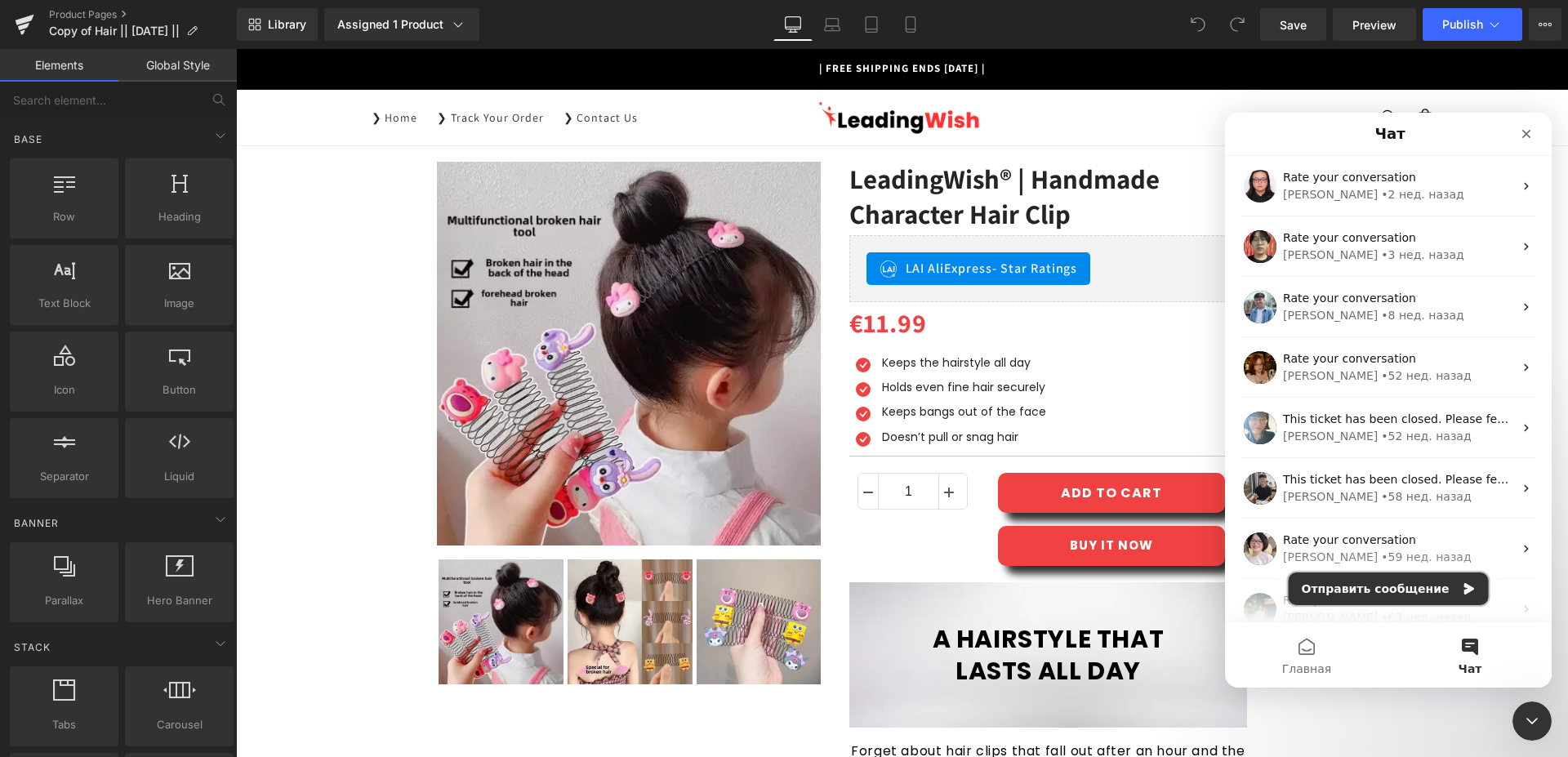
click at [1407, 596] on button "Отправить сообщение" at bounding box center [1389, 588] width 200 height 32
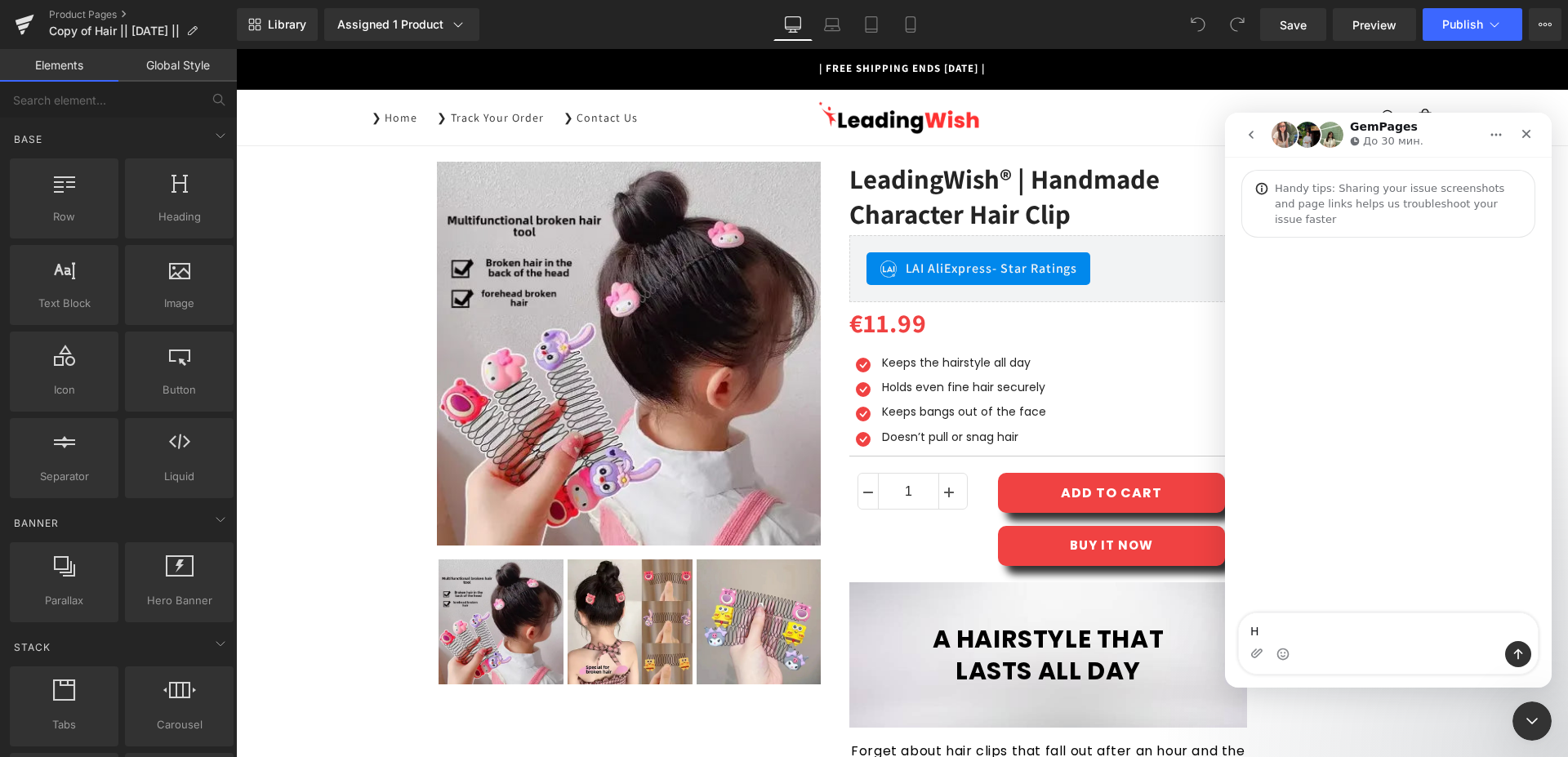
type textarea "Hi"
type textarea "HE"
type textarea "HELP"
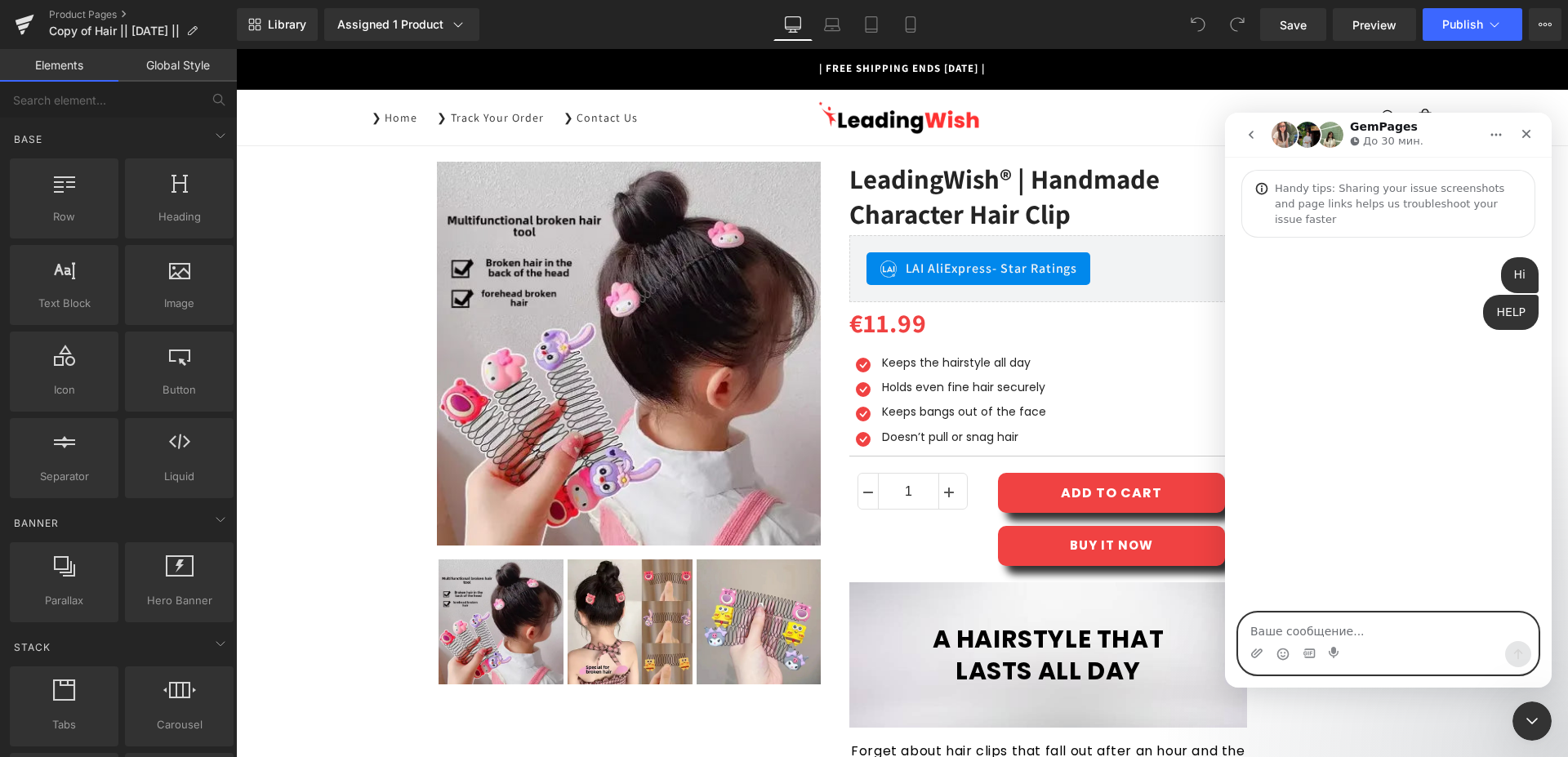
paste textarea "[URL][DOMAIN_NAME]"
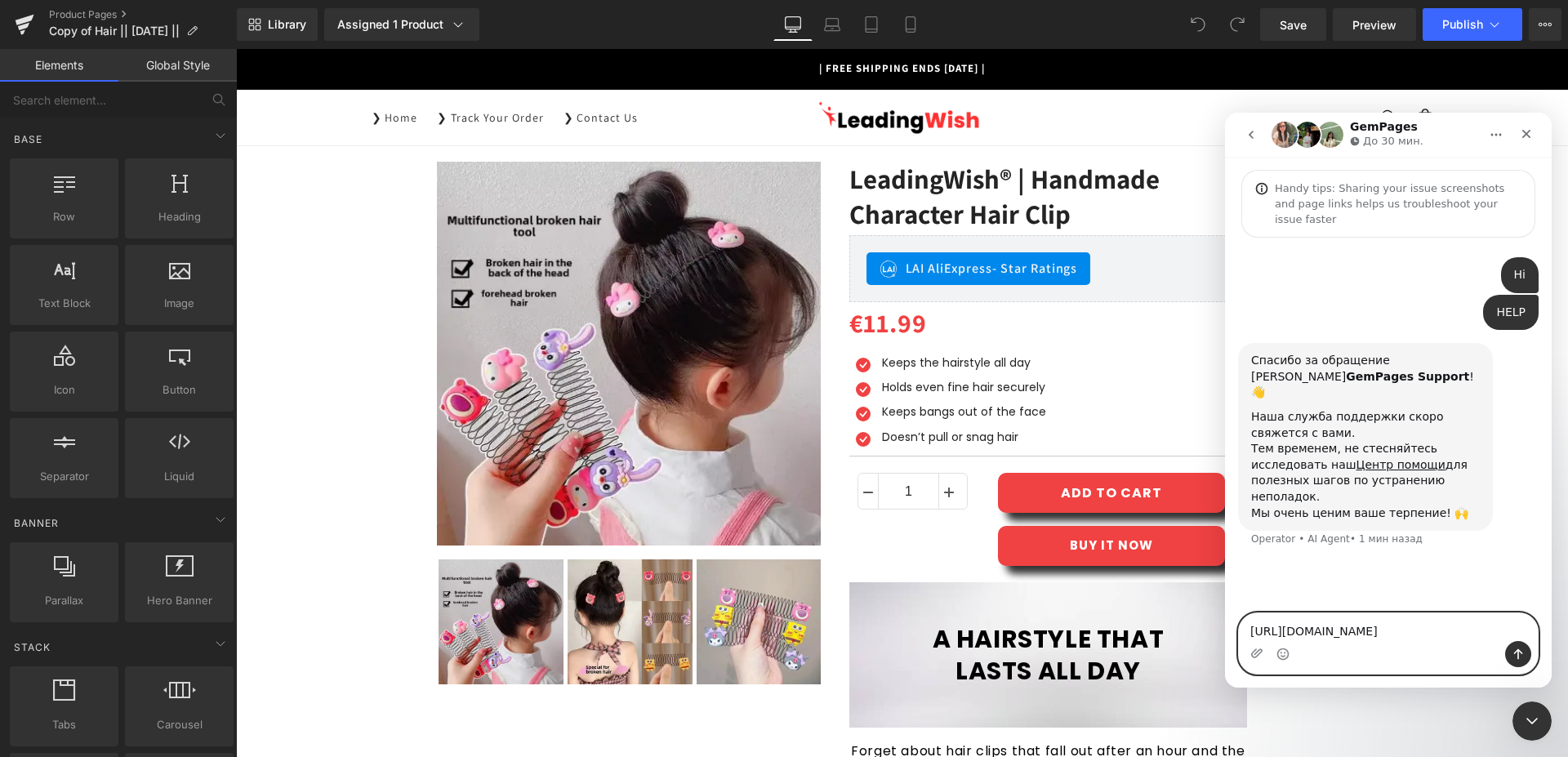
type textarea "[URL][DOMAIN_NAME]"
paste textarea "Please ask your technical team to make sure that the store logo is not clickabl…"
type textarea "Please ask your technical team to make sure that the store logo is not clickabl…"
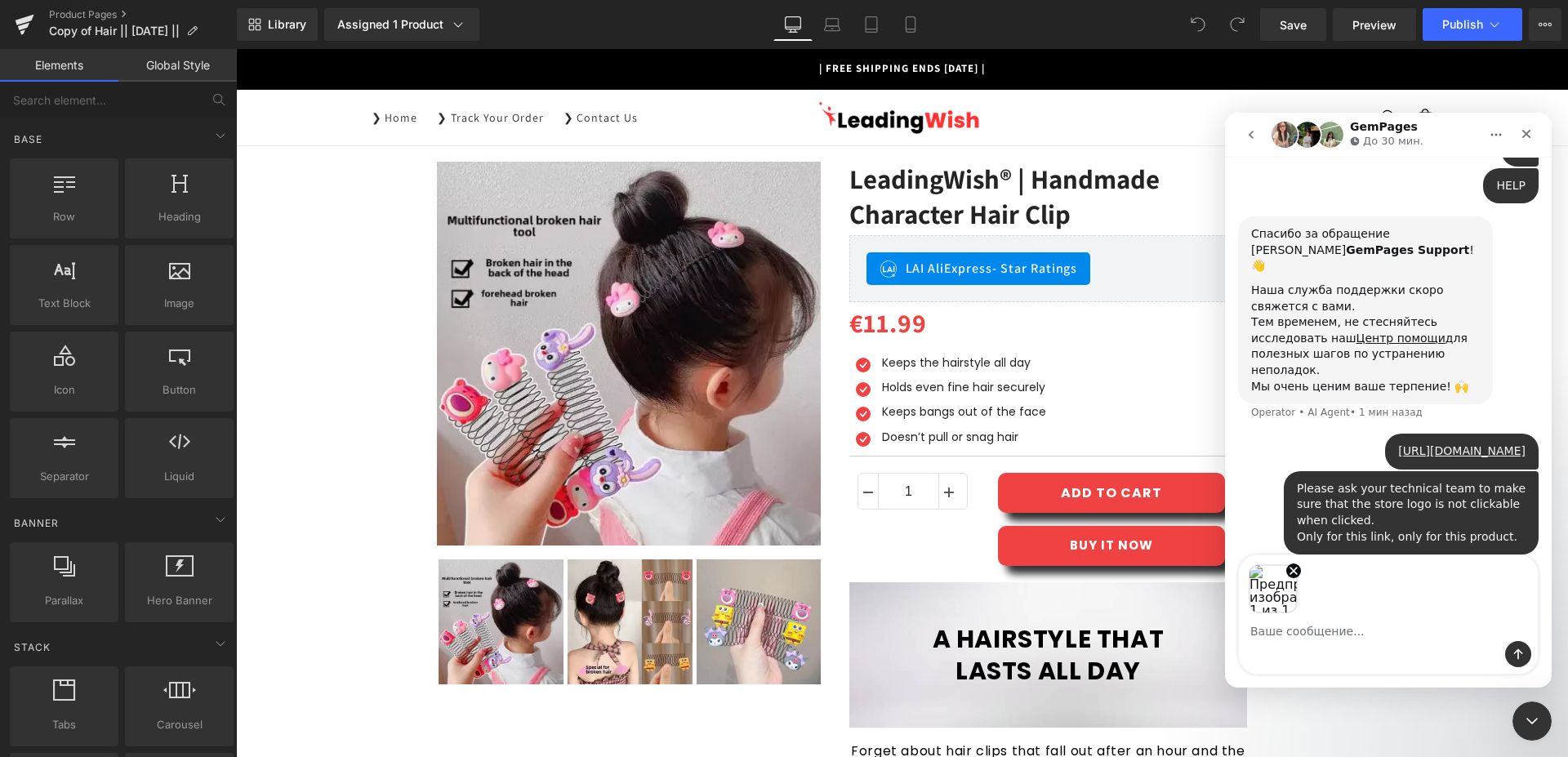
scroll to position [129, 0]
click at [1532, 656] on div "Мессенджер Intercom" at bounding box center [1388, 653] width 299 height 26
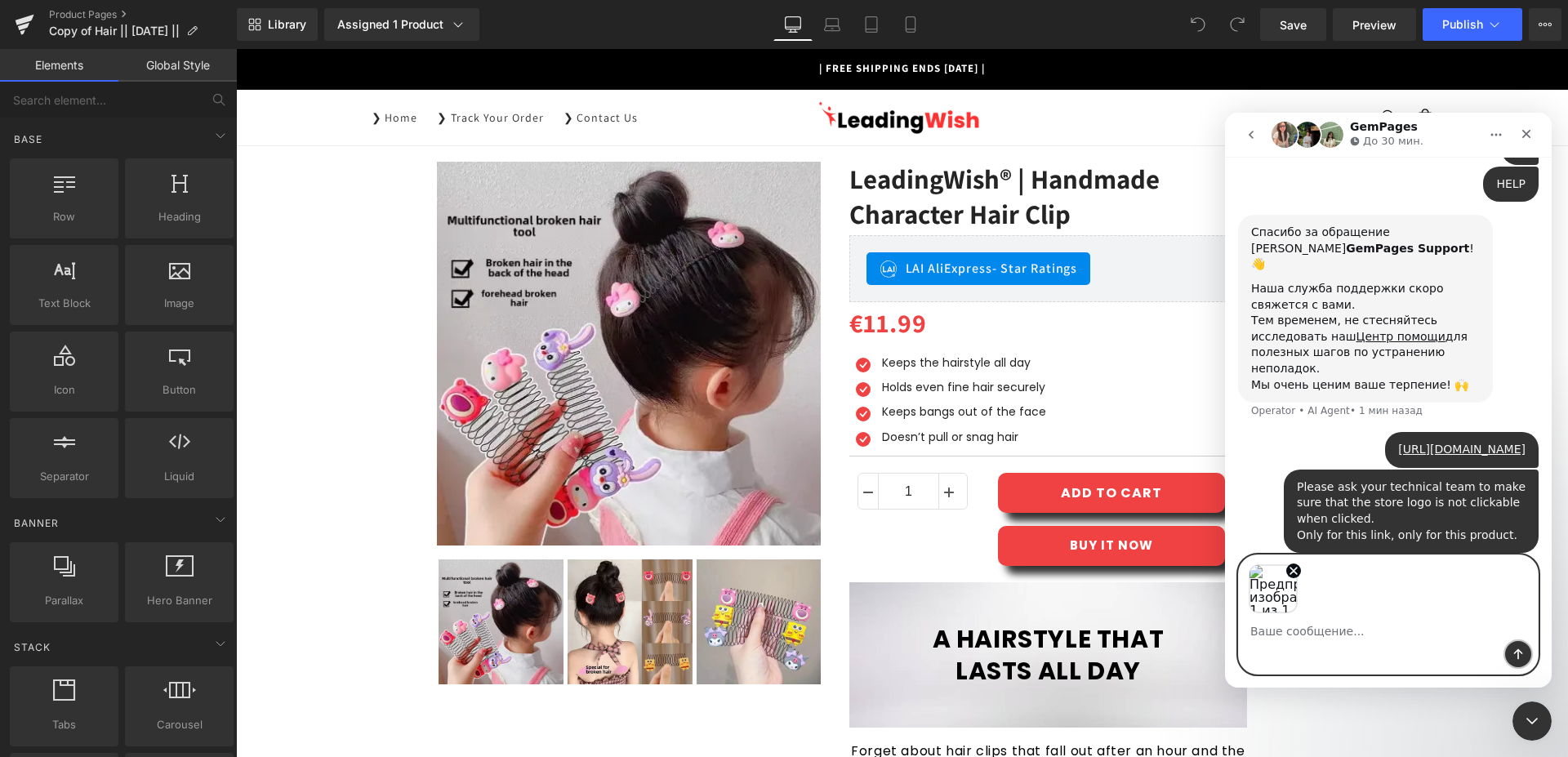
click at [1526, 651] on button "Отправить сообщение…" at bounding box center [1518, 653] width 26 height 26
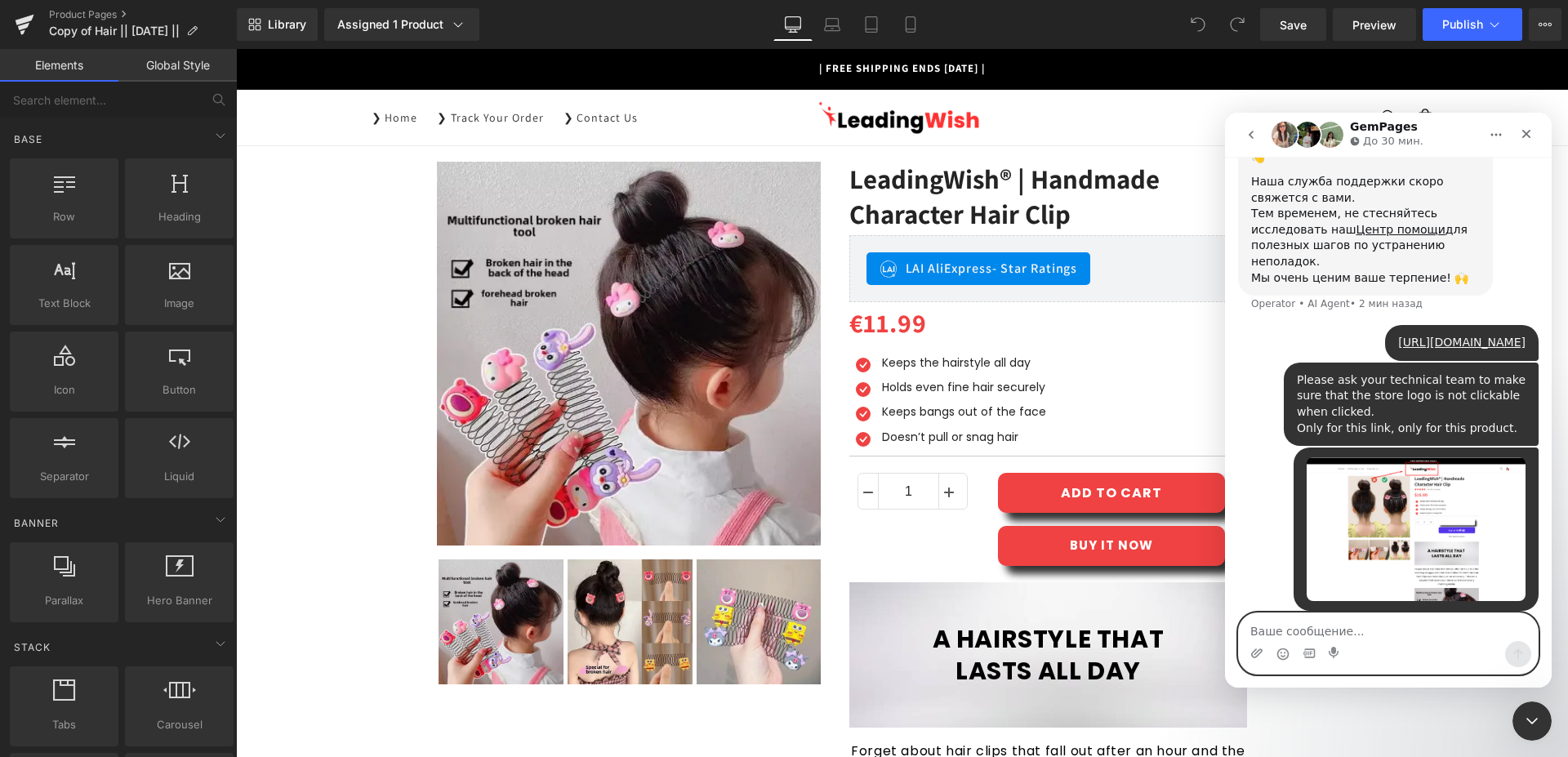
paste textarea "Do you understand what needs to be done?"
type textarea "Do you understand what needs to be done?"
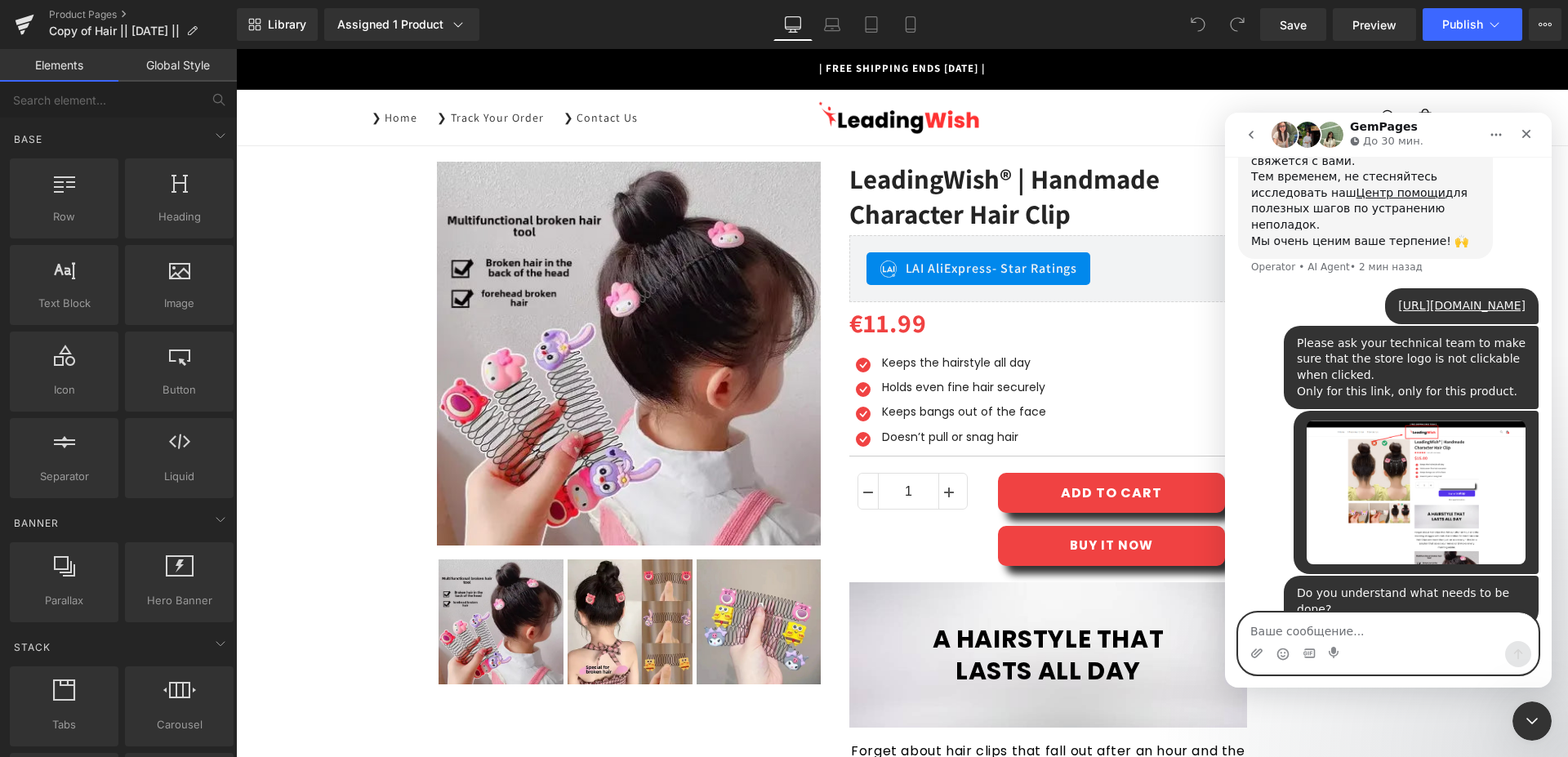
scroll to position [273, 0]
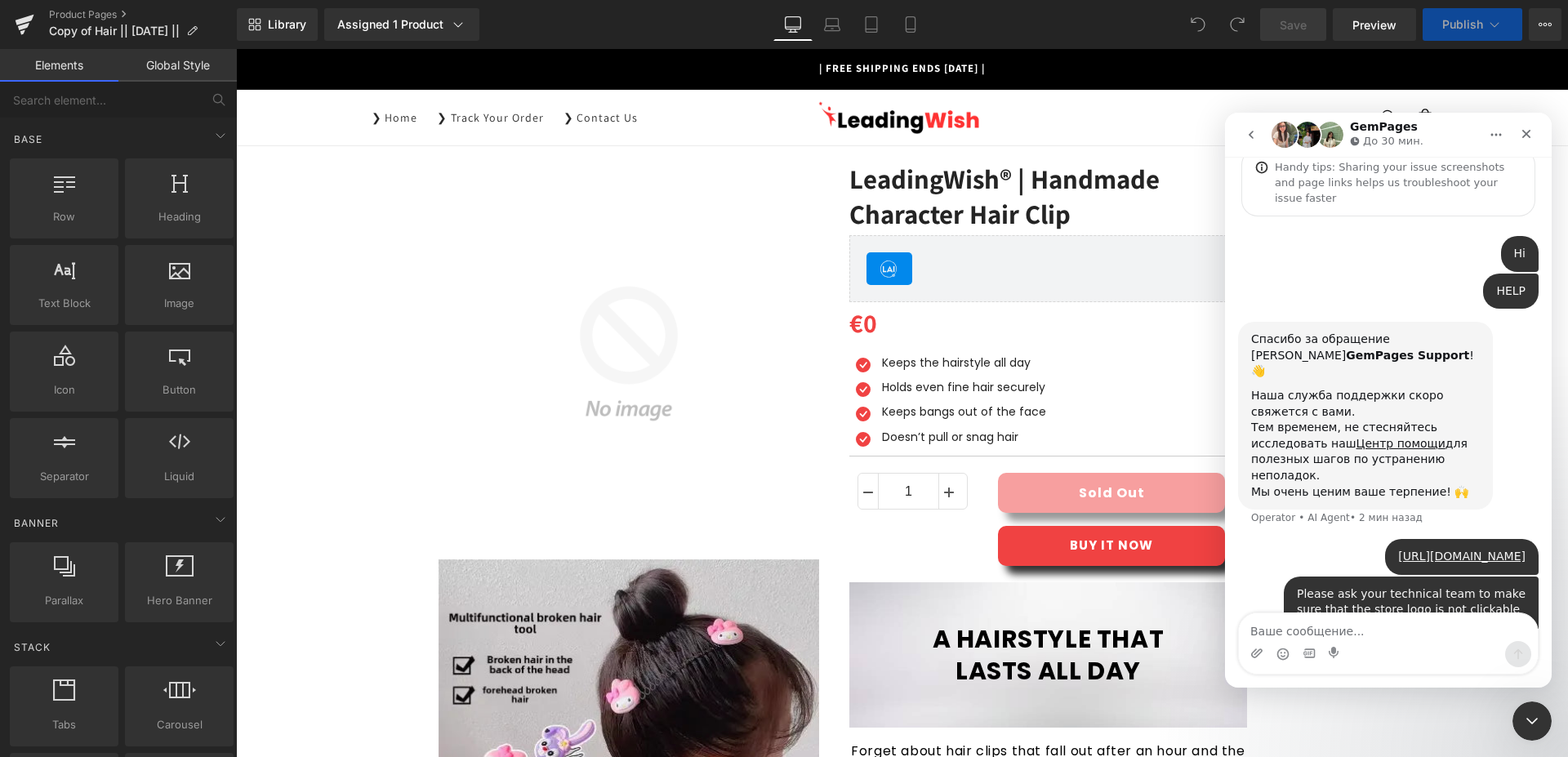
scroll to position [273, 0]
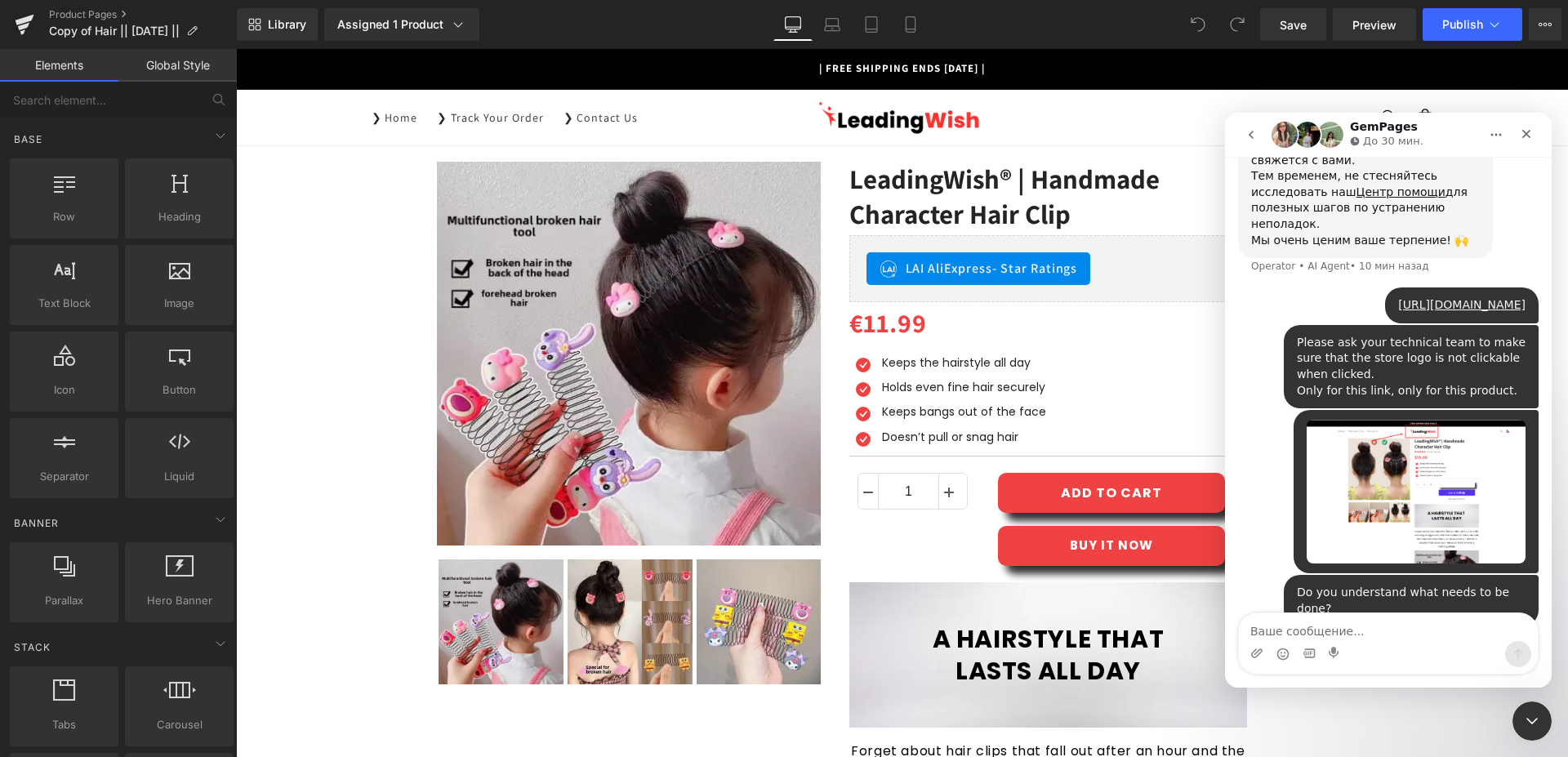
click at [203, 33] on div at bounding box center [784, 354] width 1568 height 708
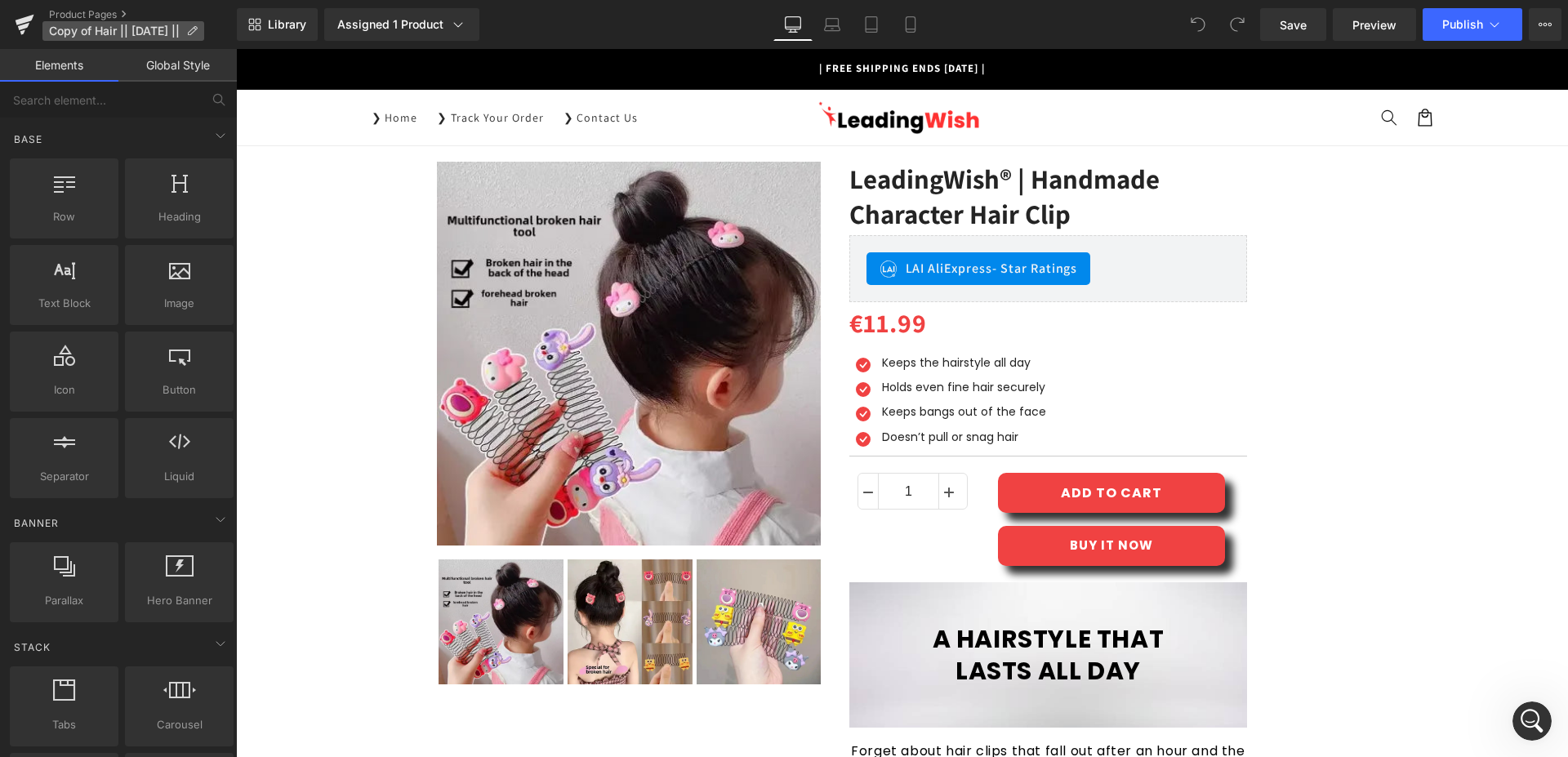
click at [198, 31] on icon at bounding box center [192, 31] width 11 height 11
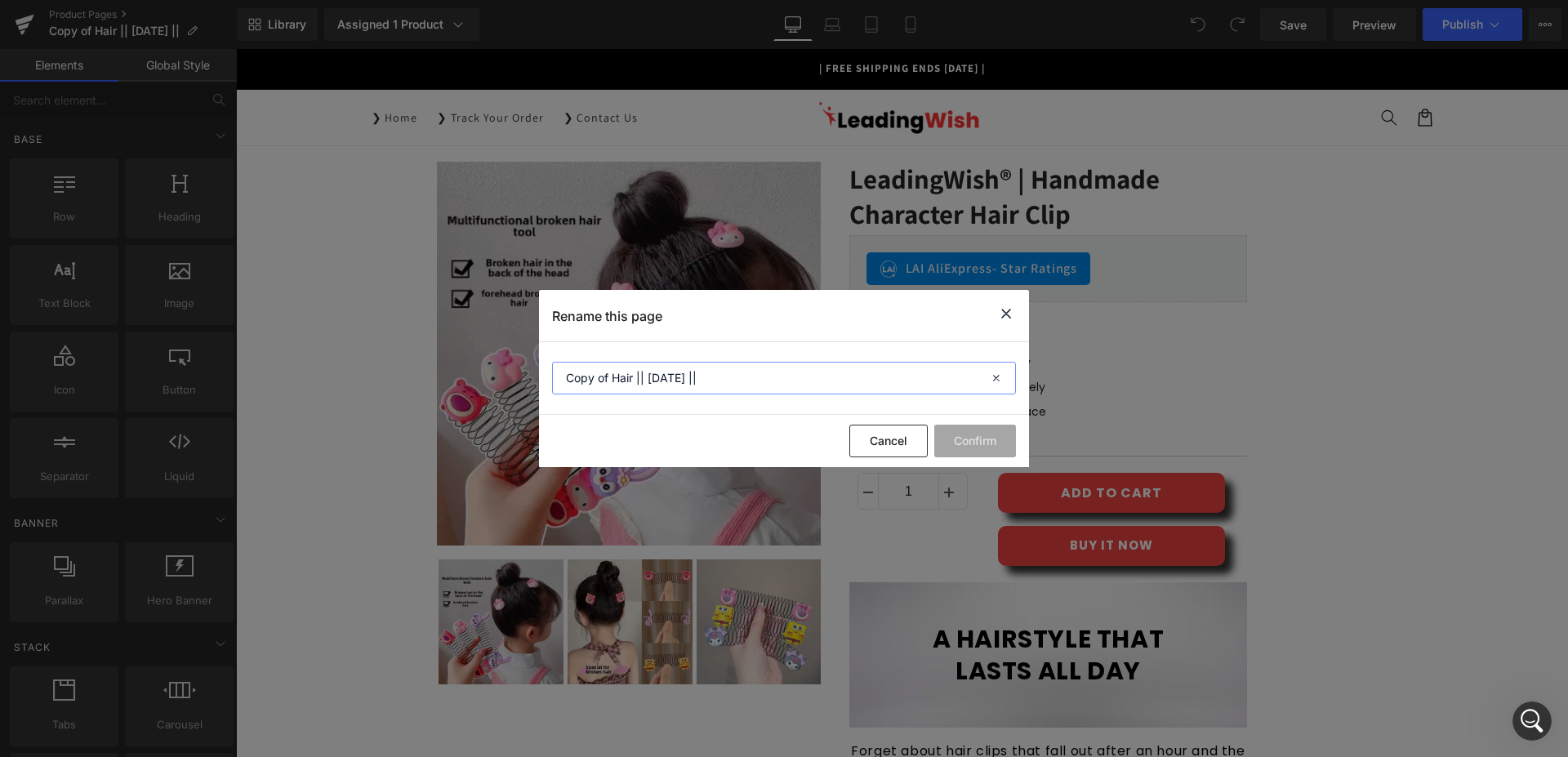
scroll to position [21, 0]
drag, startPoint x: 610, startPoint y: 377, endPoint x: 491, endPoint y: 367, distance: 119.4
click at [552, 367] on input "Copy of Hair || [DATE] ||" at bounding box center [784, 378] width 464 height 32
click at [616, 380] on input "Hair || 12.08.25 ||" at bounding box center [784, 378] width 464 height 32
drag, startPoint x: 632, startPoint y: 378, endPoint x: 621, endPoint y: 377, distance: 11.0
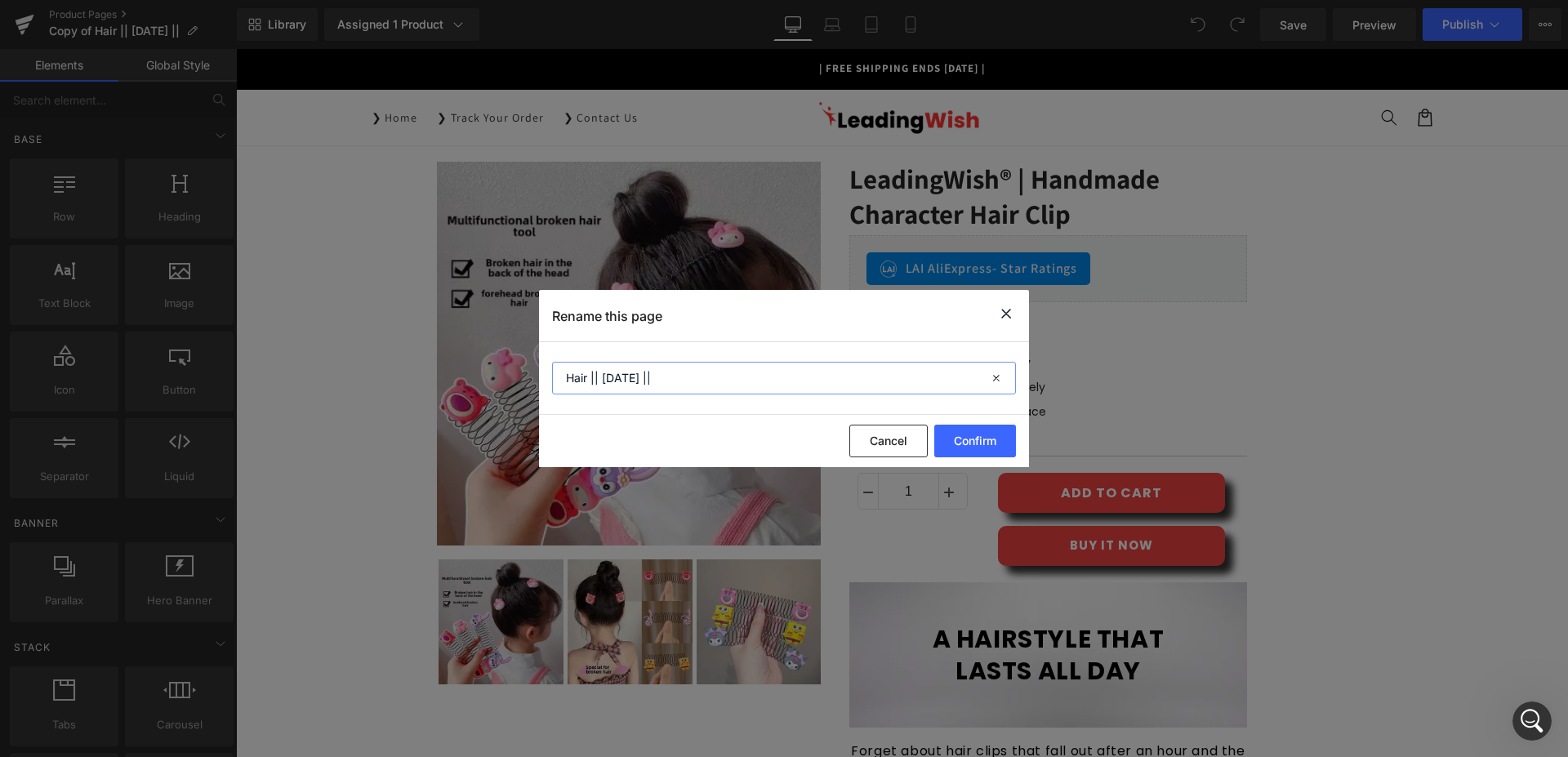
click at [621, 377] on input "Hair || 12.08.25 ||" at bounding box center [784, 378] width 464 height 32
click at [572, 372] on input "Hair || 12.10.25 ||" at bounding box center [784, 378] width 464 height 32
type input "Hair || 12.10.25 ||"
click at [992, 433] on button "Confirm" at bounding box center [975, 441] width 82 height 32
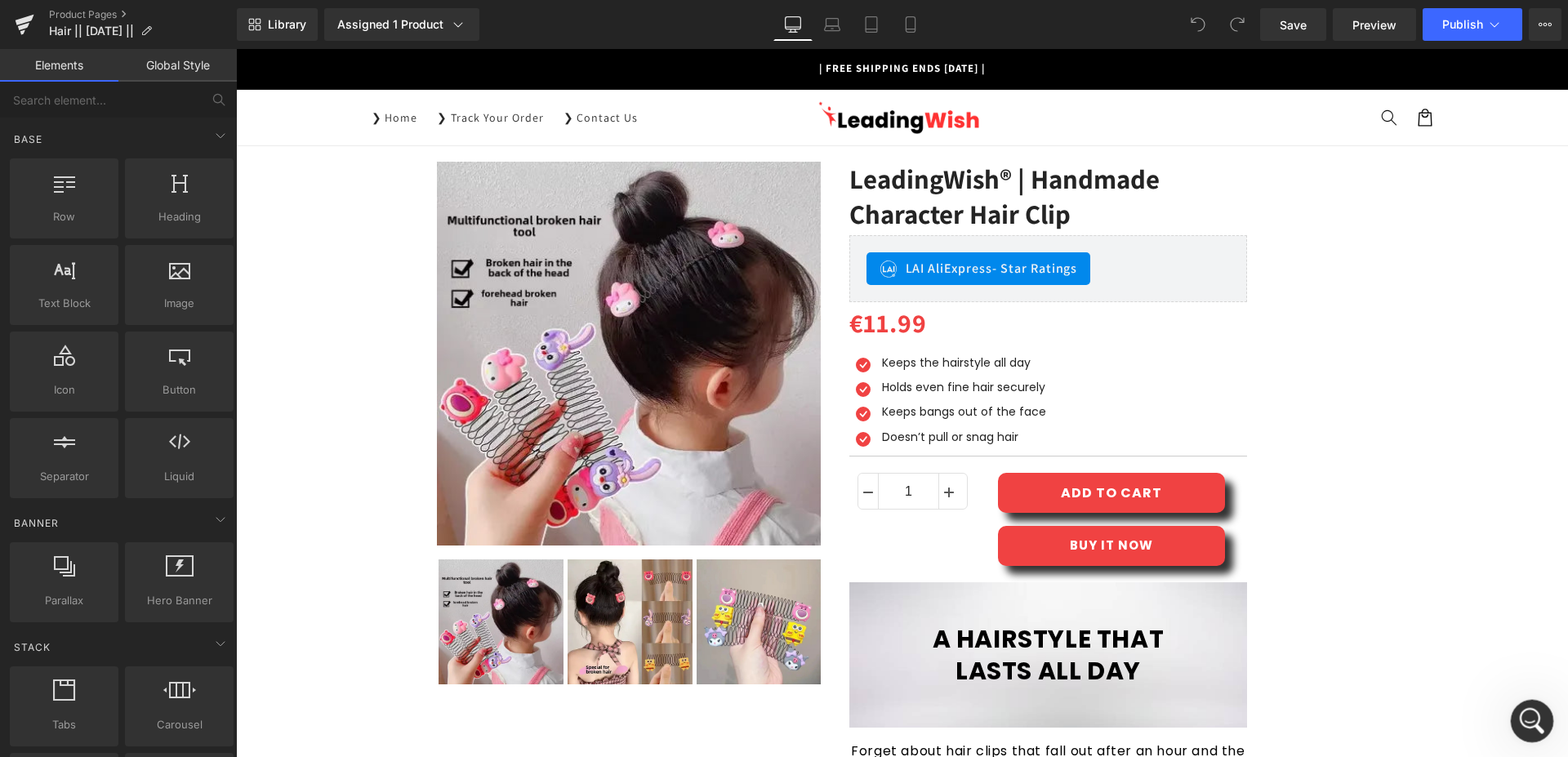
click at [1532, 723] on icon "Открыть службу сообщений Intercom" at bounding box center [1530, 719] width 27 height 27
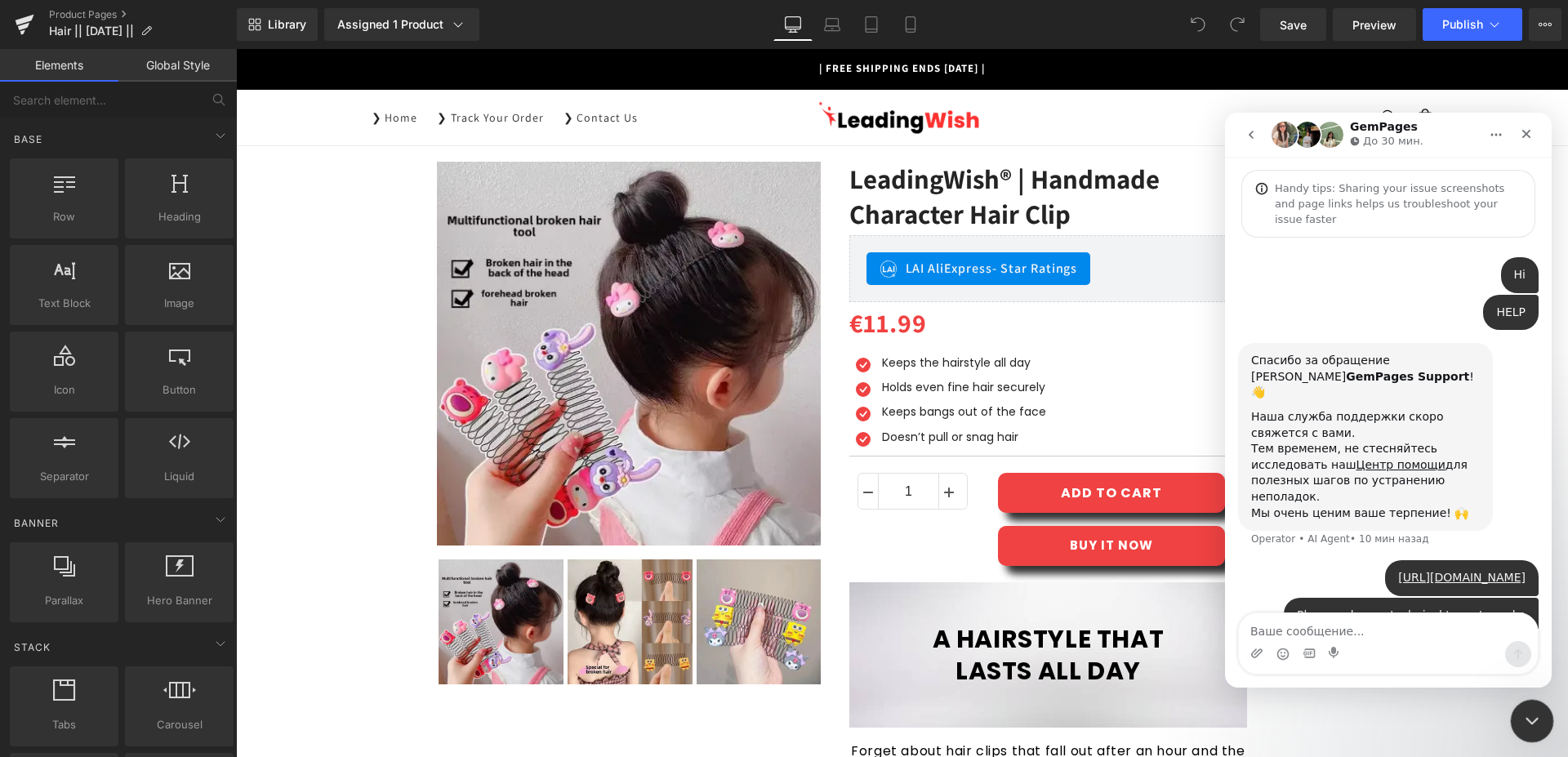
scroll to position [273, 0]
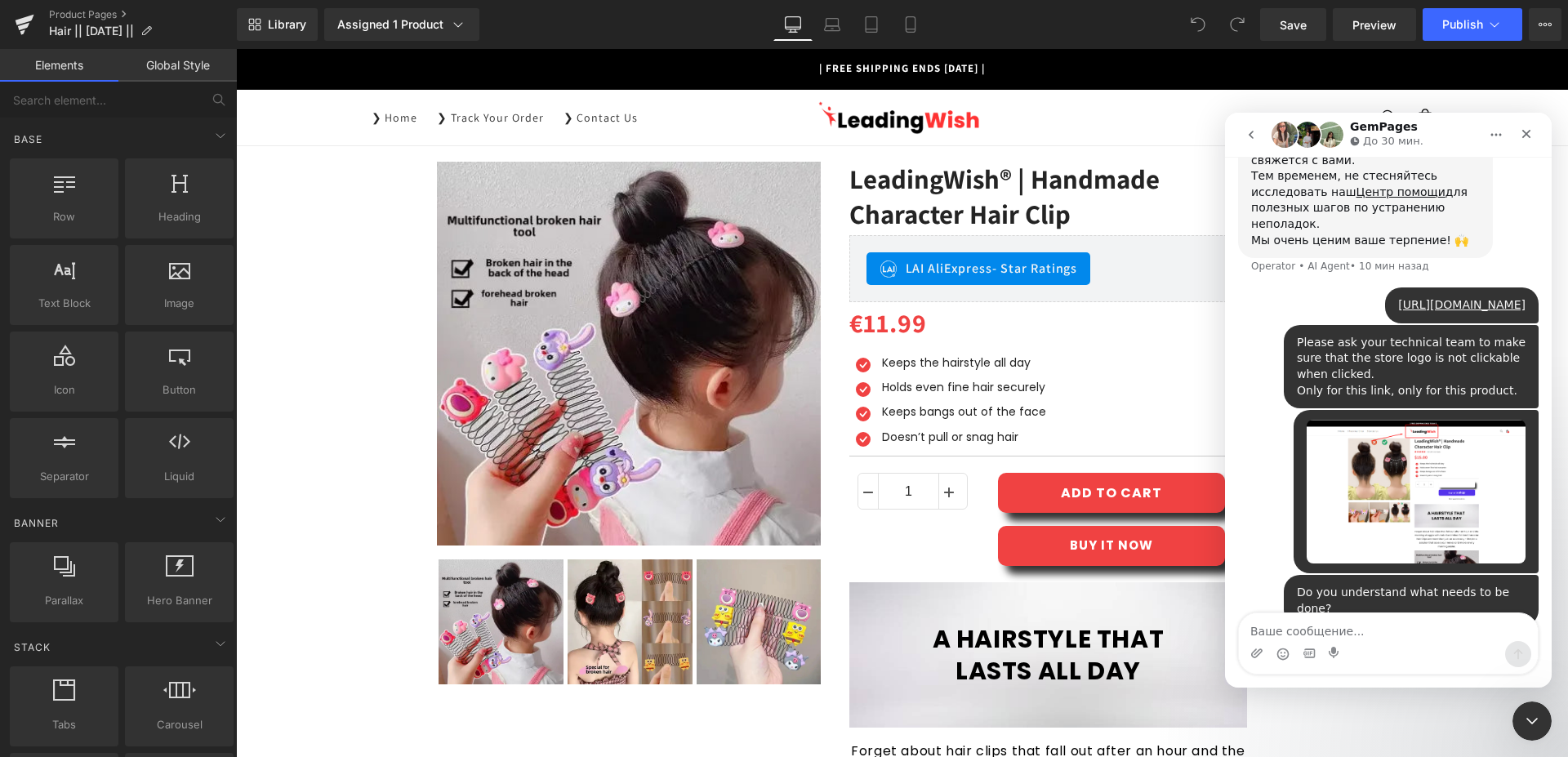
click at [1277, 25] on div at bounding box center [784, 354] width 1568 height 708
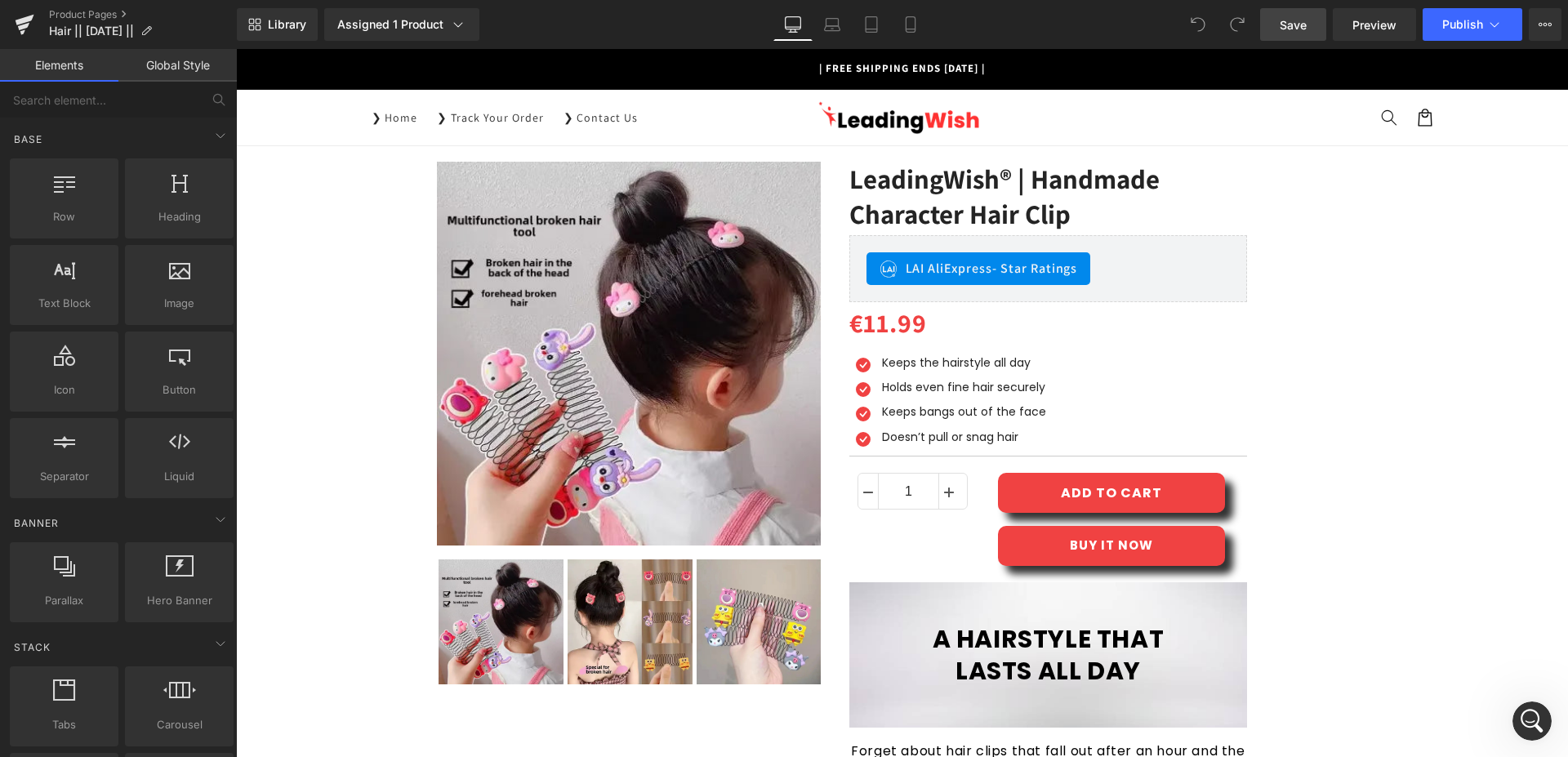
drag, startPoint x: 1280, startPoint y: 25, endPoint x: 1277, endPoint y: 39, distance: 14.3
click at [1280, 24] on link "Save" at bounding box center [1293, 25] width 66 height 32
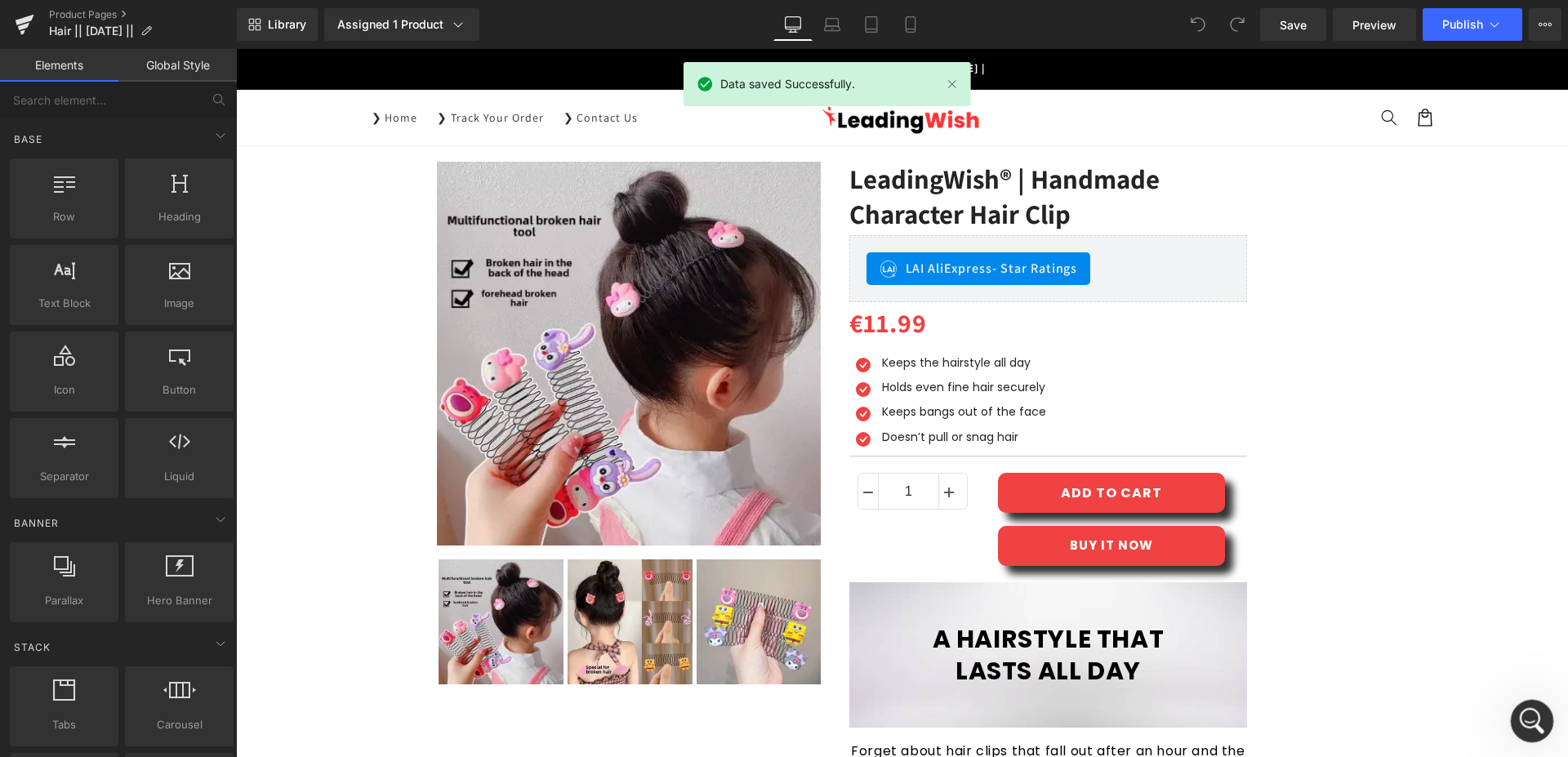
click at [1538, 717] on icon "Открыть службу сообщений Intercom" at bounding box center [1530, 719] width 27 height 27
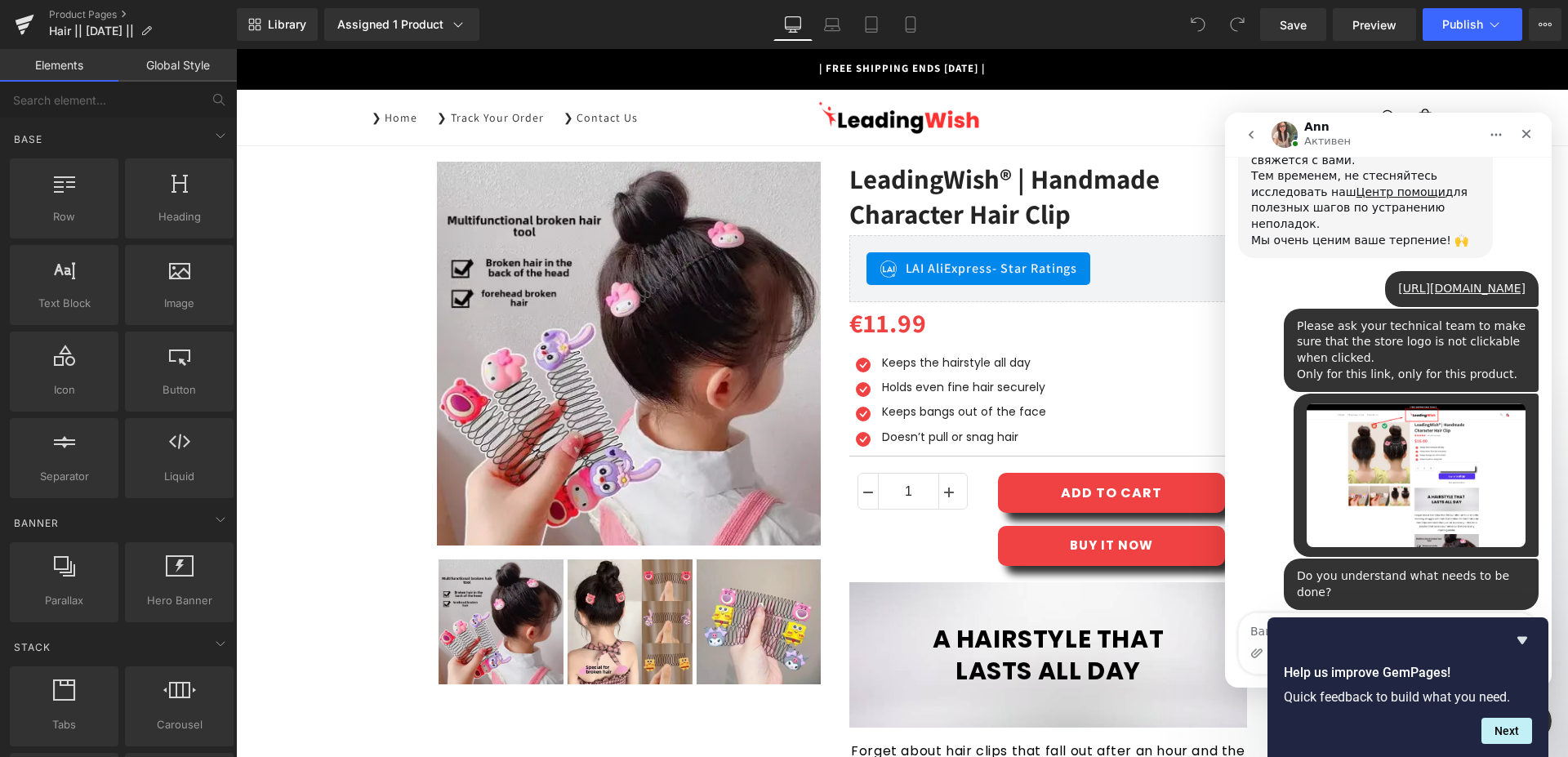
scroll to position [693, 0]
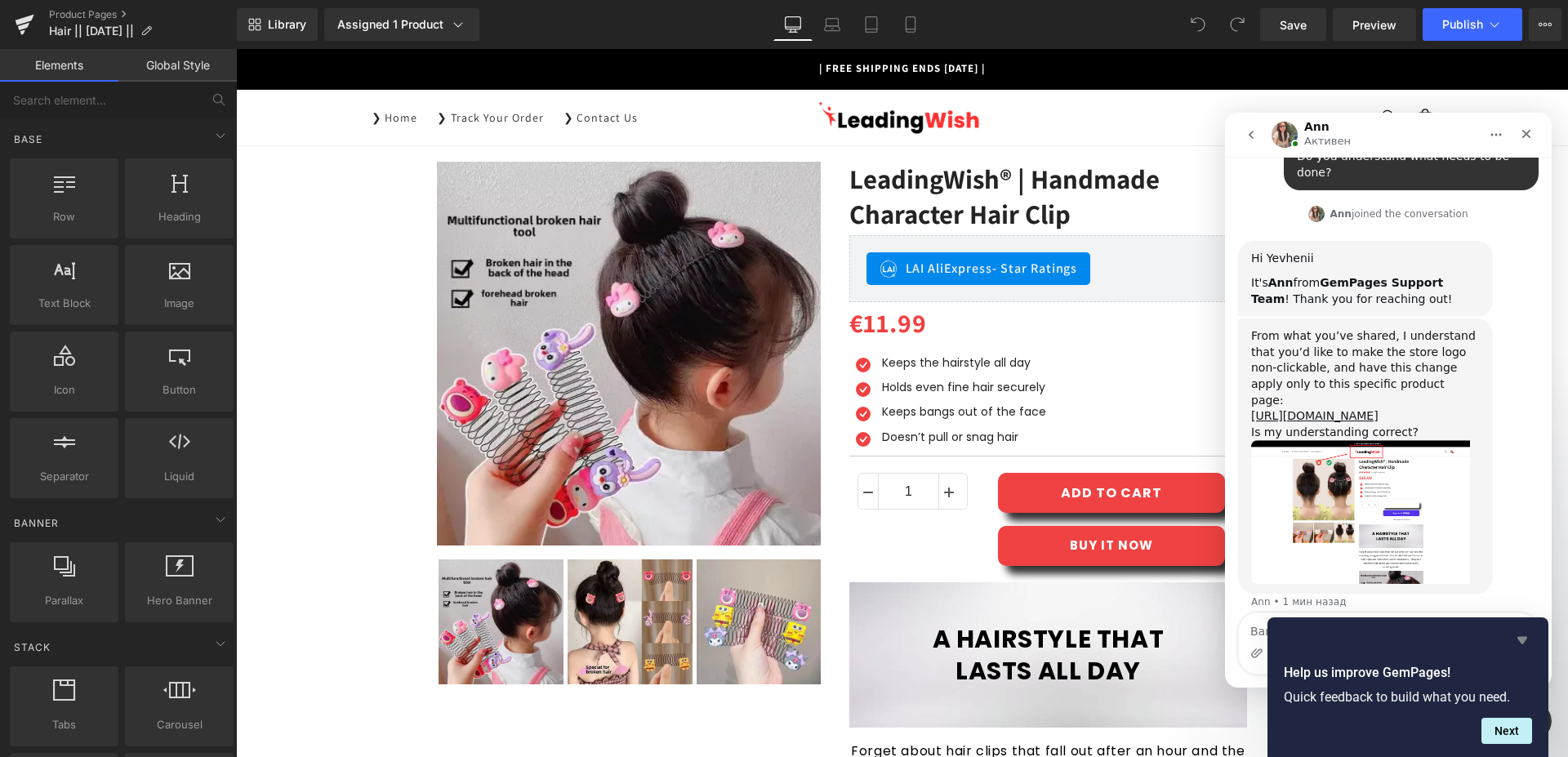
click at [1524, 632] on icon "Hide survey" at bounding box center [1522, 640] width 20 height 20
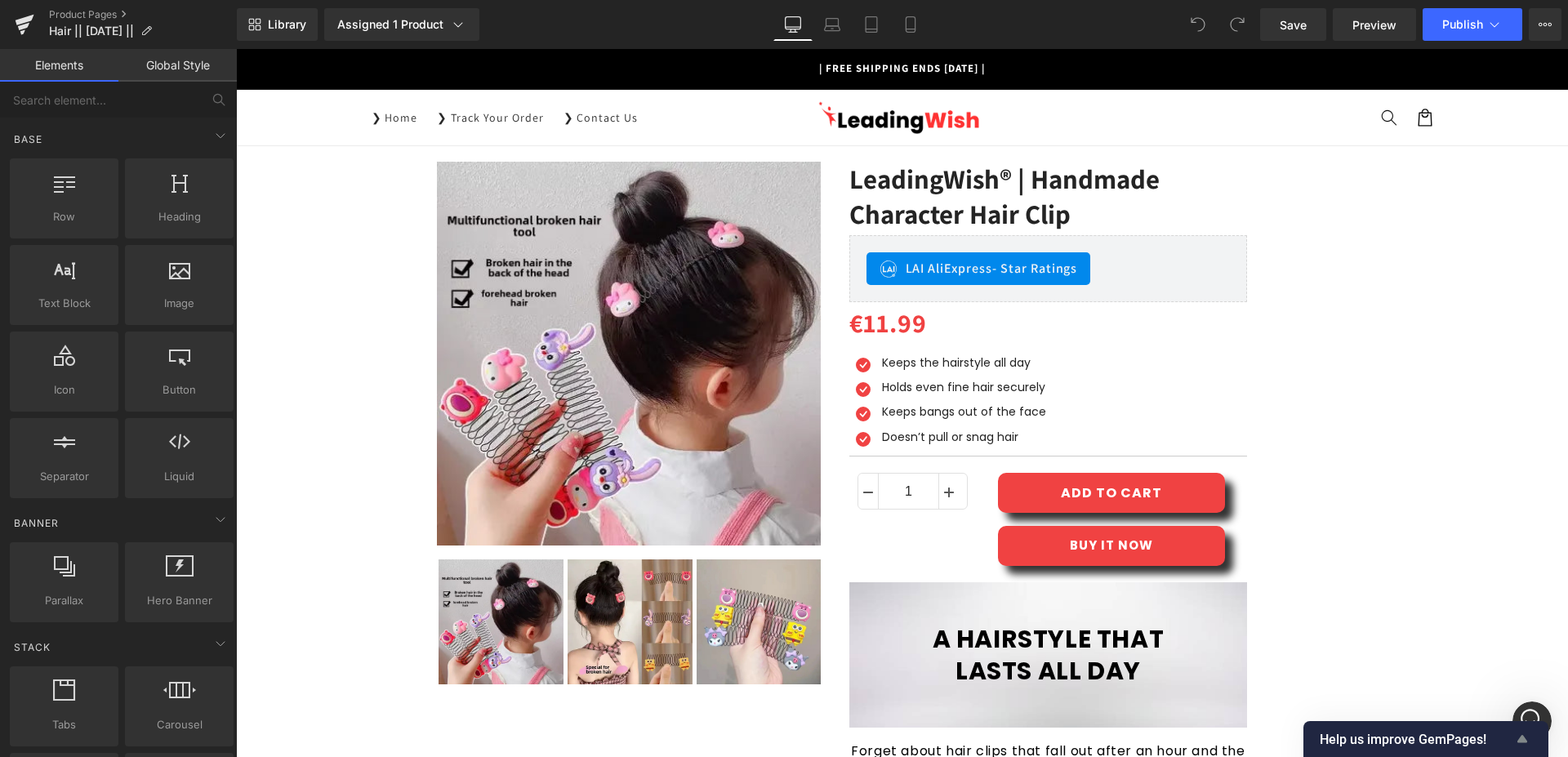
click at [1478, 741] on span "Help us improve GemPages!" at bounding box center [1416, 740] width 192 height 15
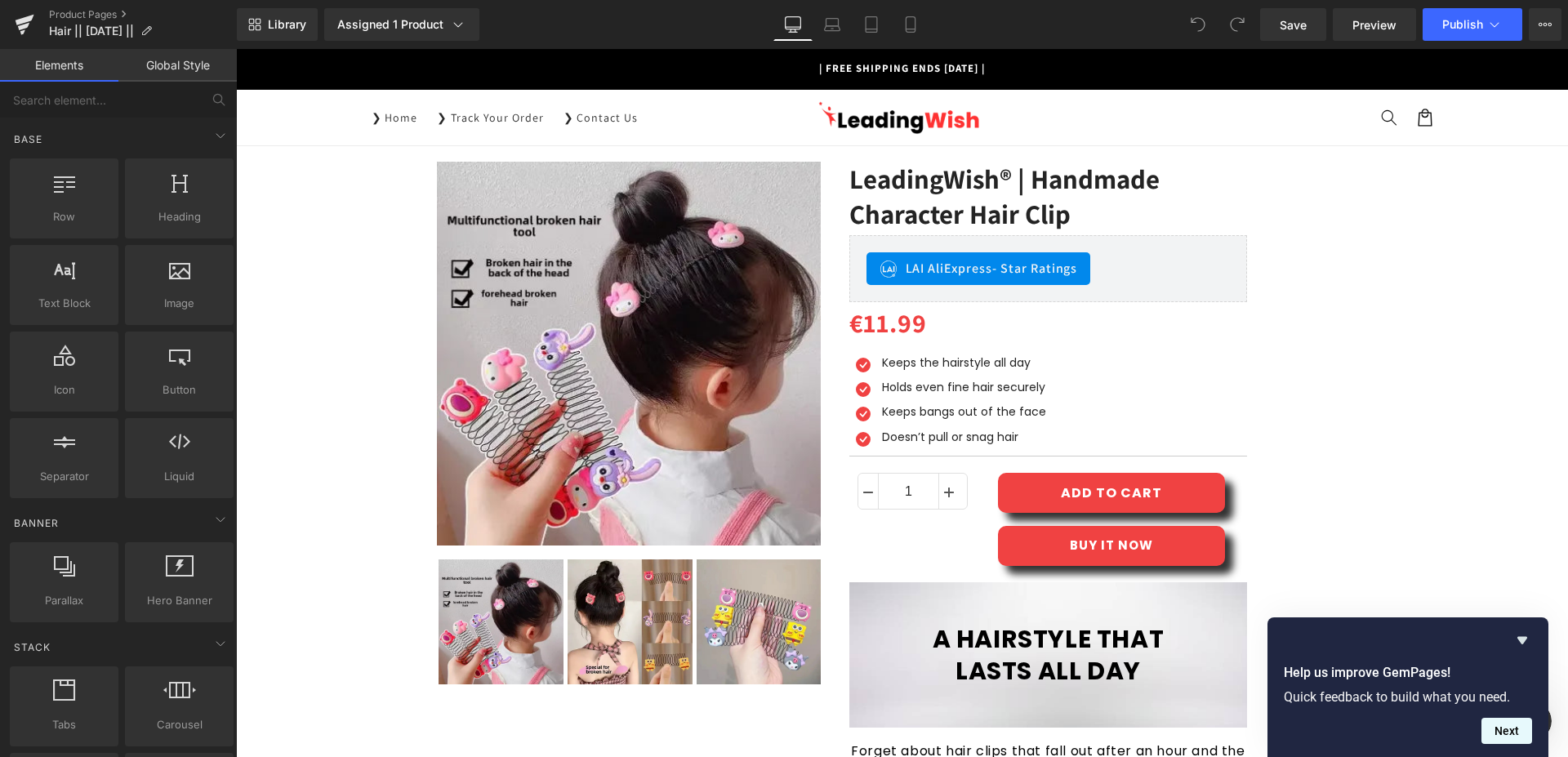
click at [1506, 732] on button "Next" at bounding box center [1506, 730] width 50 height 26
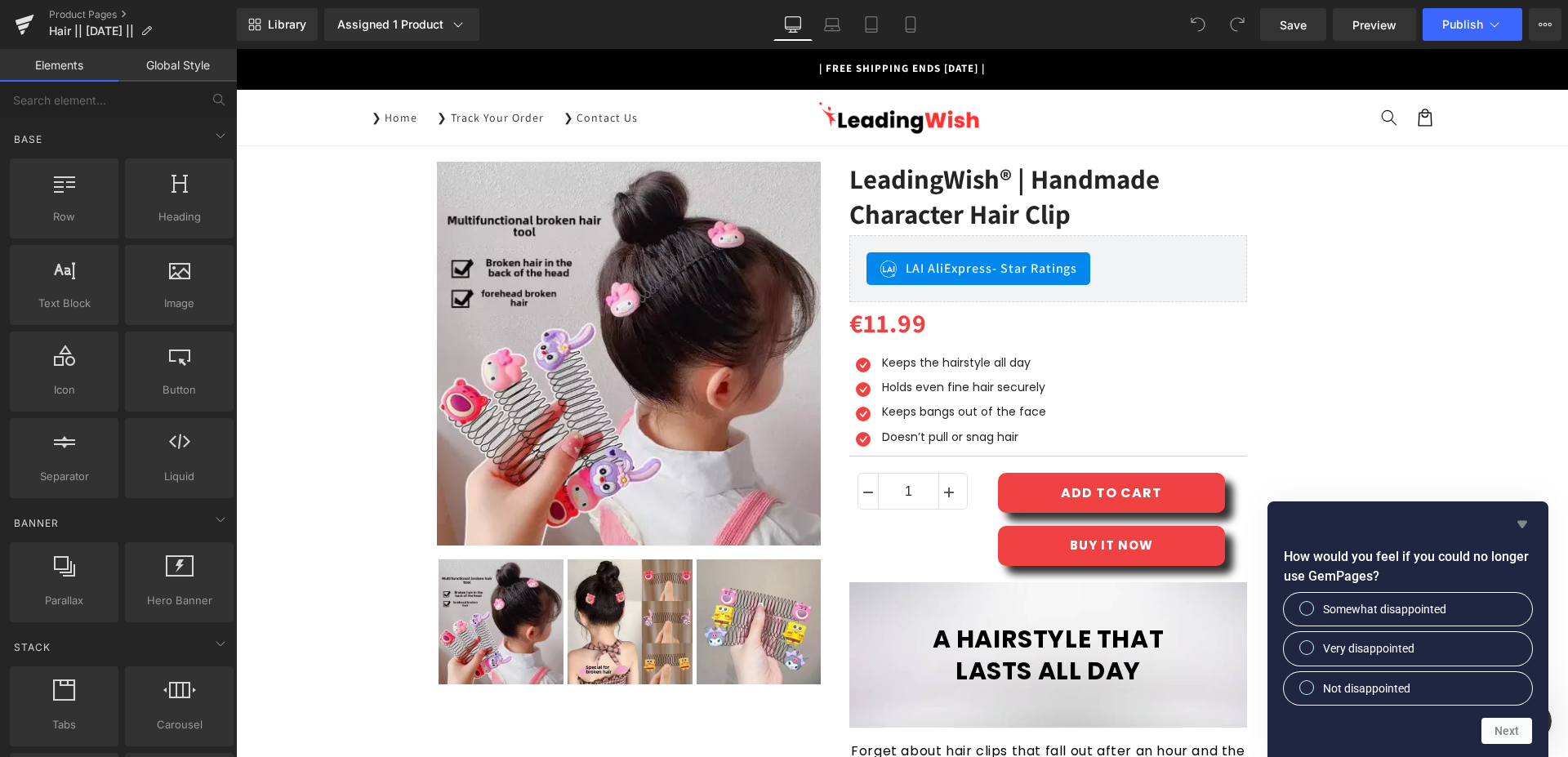
click at [1526, 529] on icon "Hide survey" at bounding box center [1522, 525] width 20 height 20
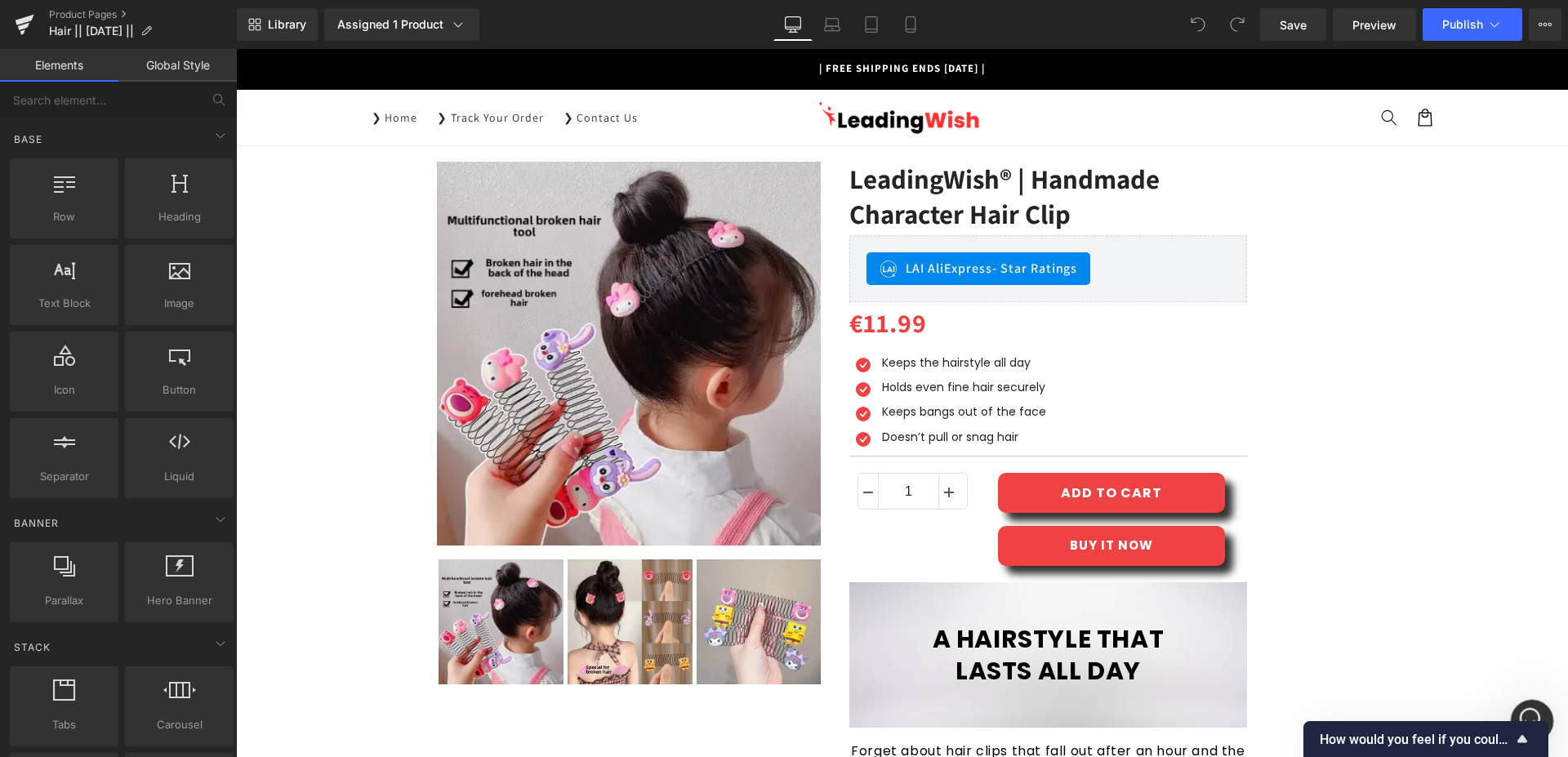
click at [1532, 707] on div "Открыть службу сообщений Intercom" at bounding box center [1530, 719] width 54 height 54
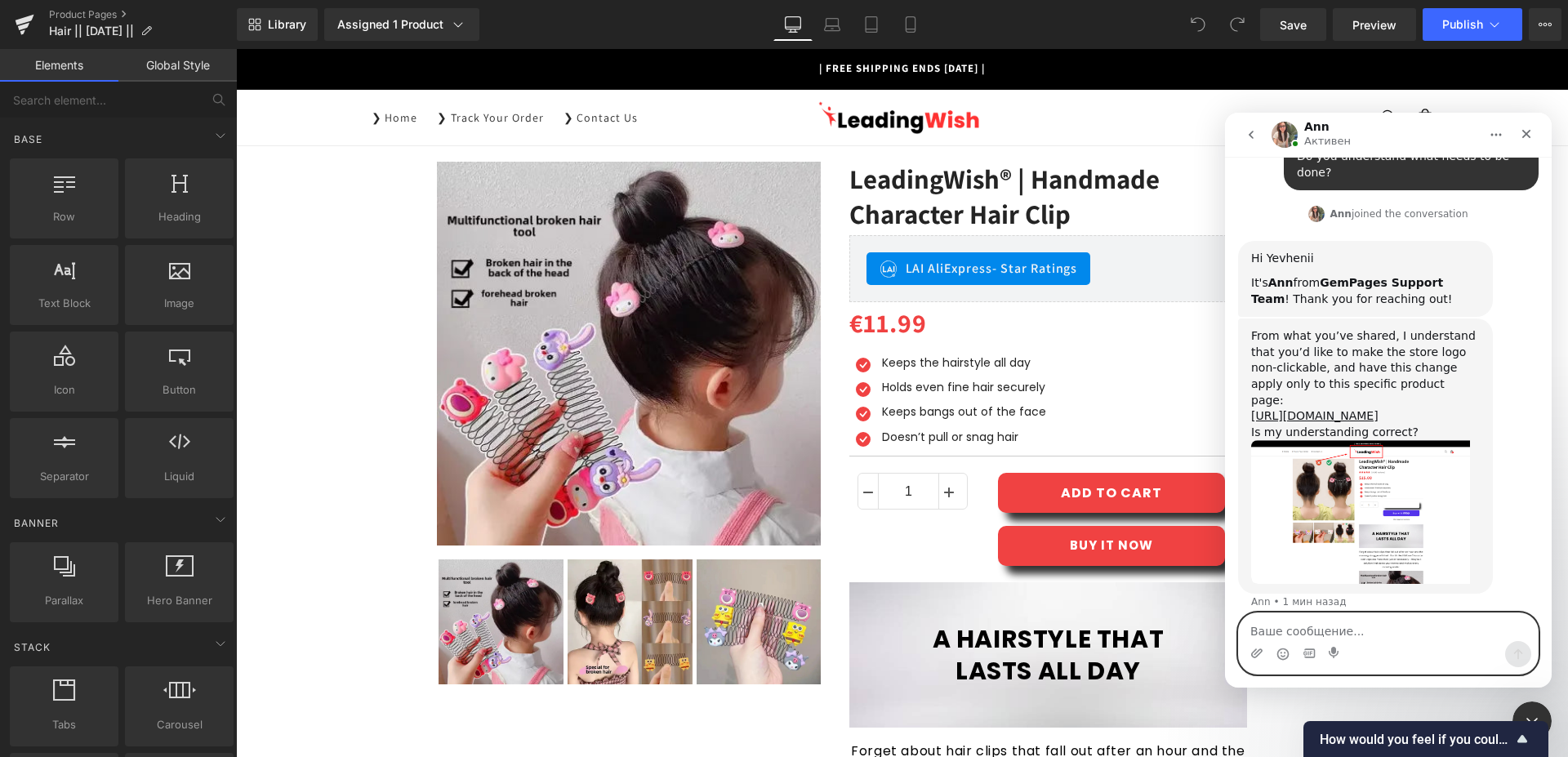
type textarea "н"
type textarea "yes"
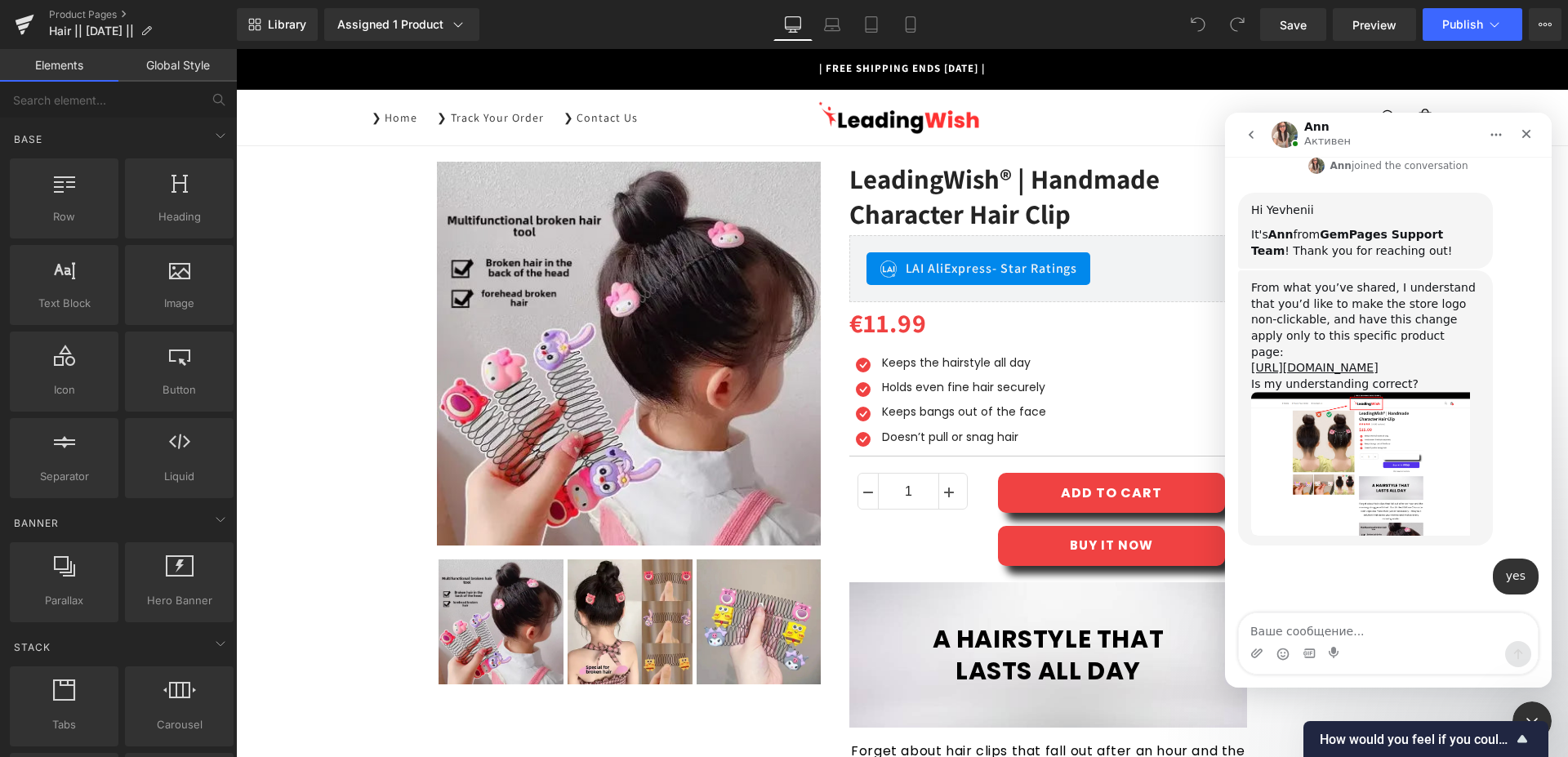
scroll to position [741, 0]
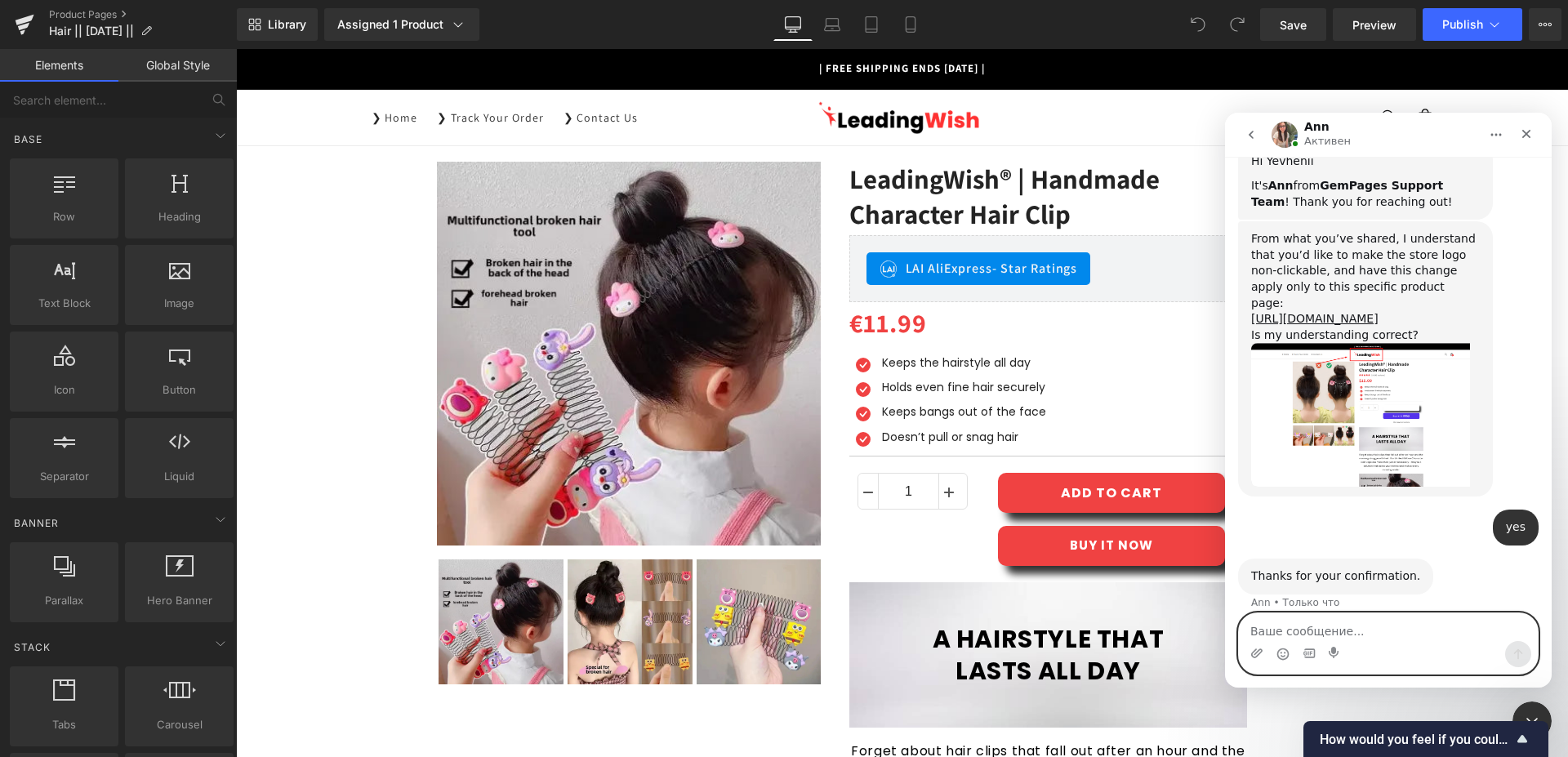
paste textarea "This needs to be done only for this product and this link so that people cannot…"
type textarea "This needs to be done only for this product and this link so that people cannot…"
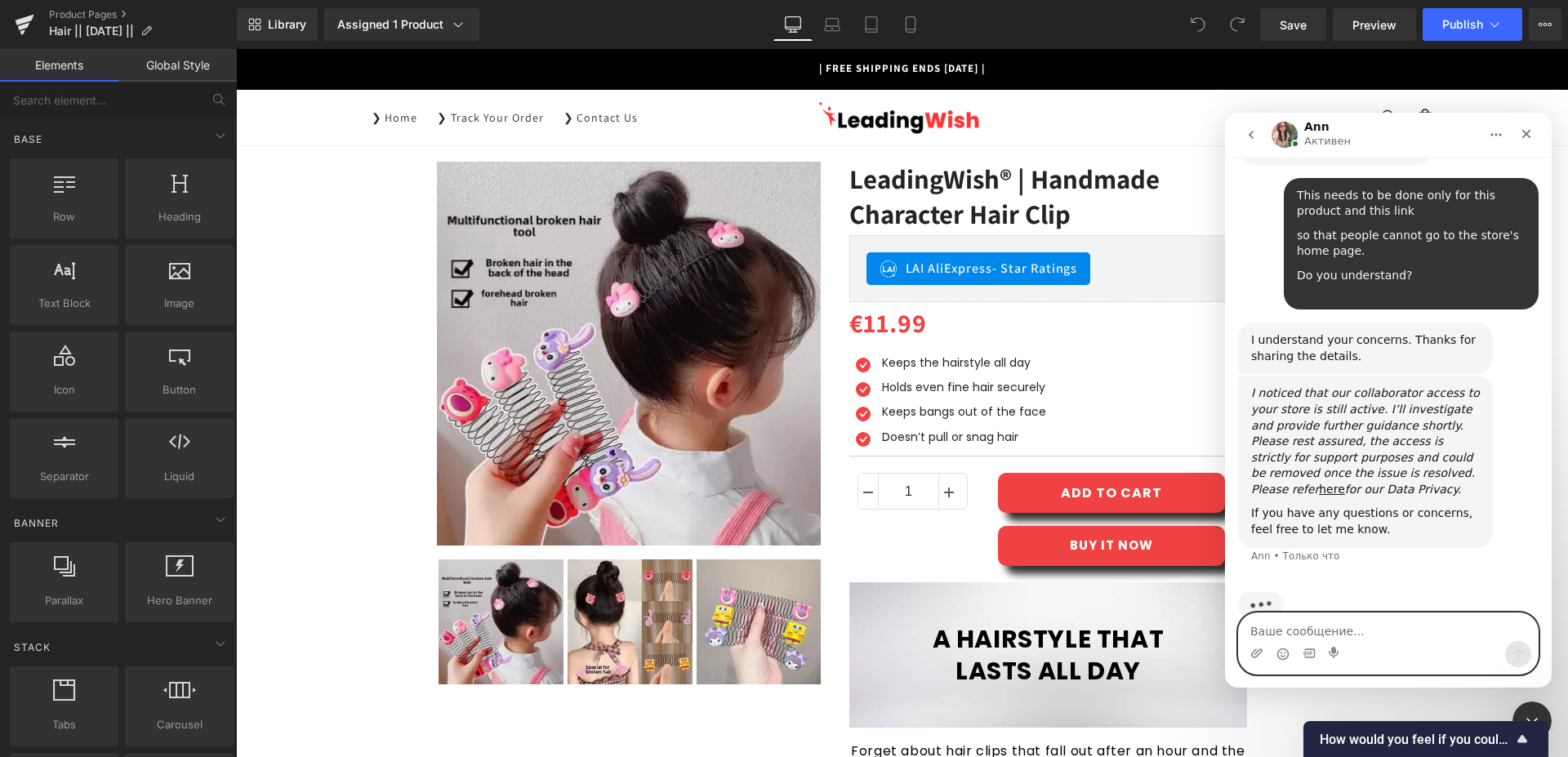
scroll to position [1157, 0]
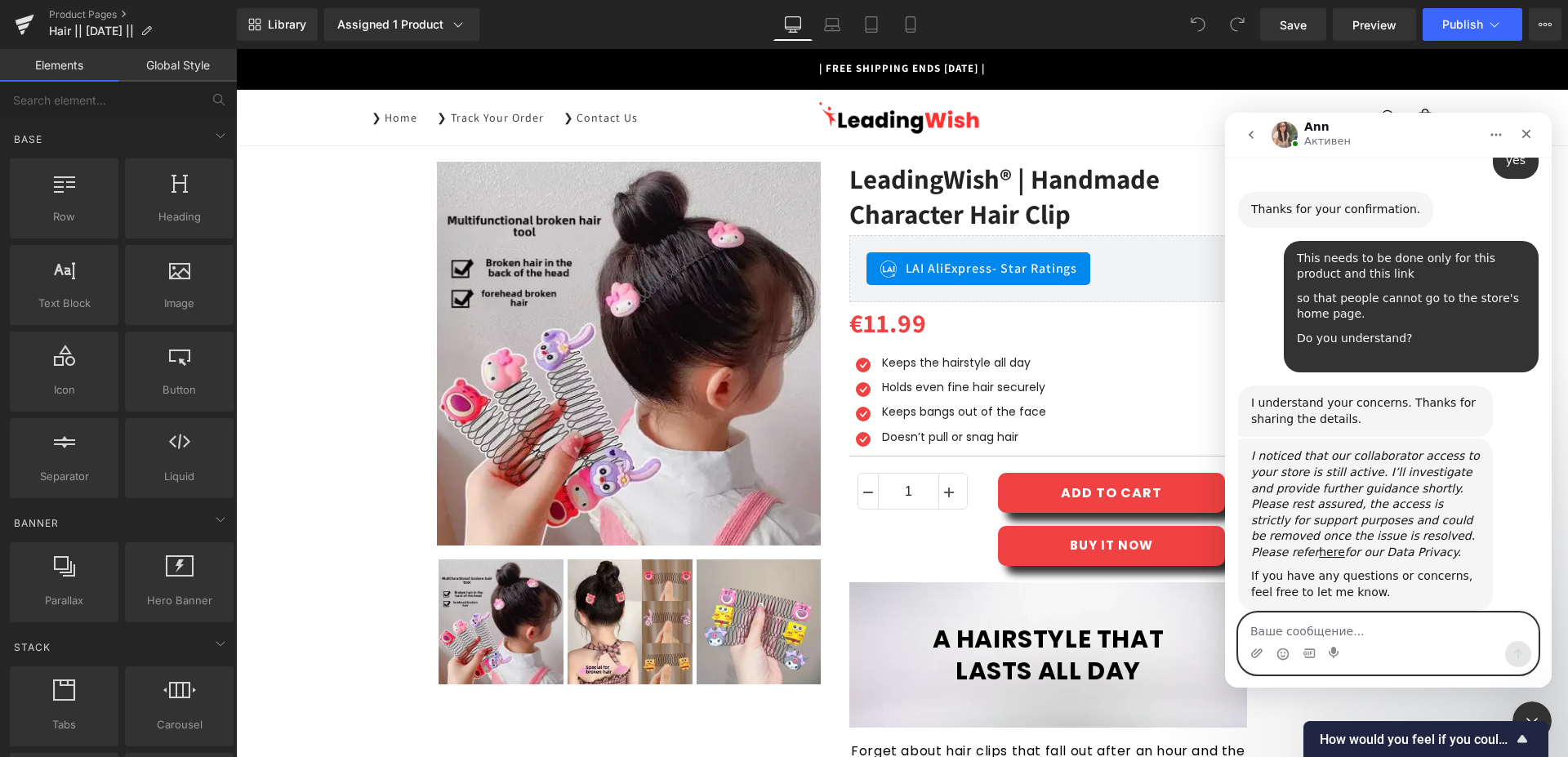
paste textarea "Ann, I am counting on you to help me."
type textarea "Ann, I am counting on you to help me."
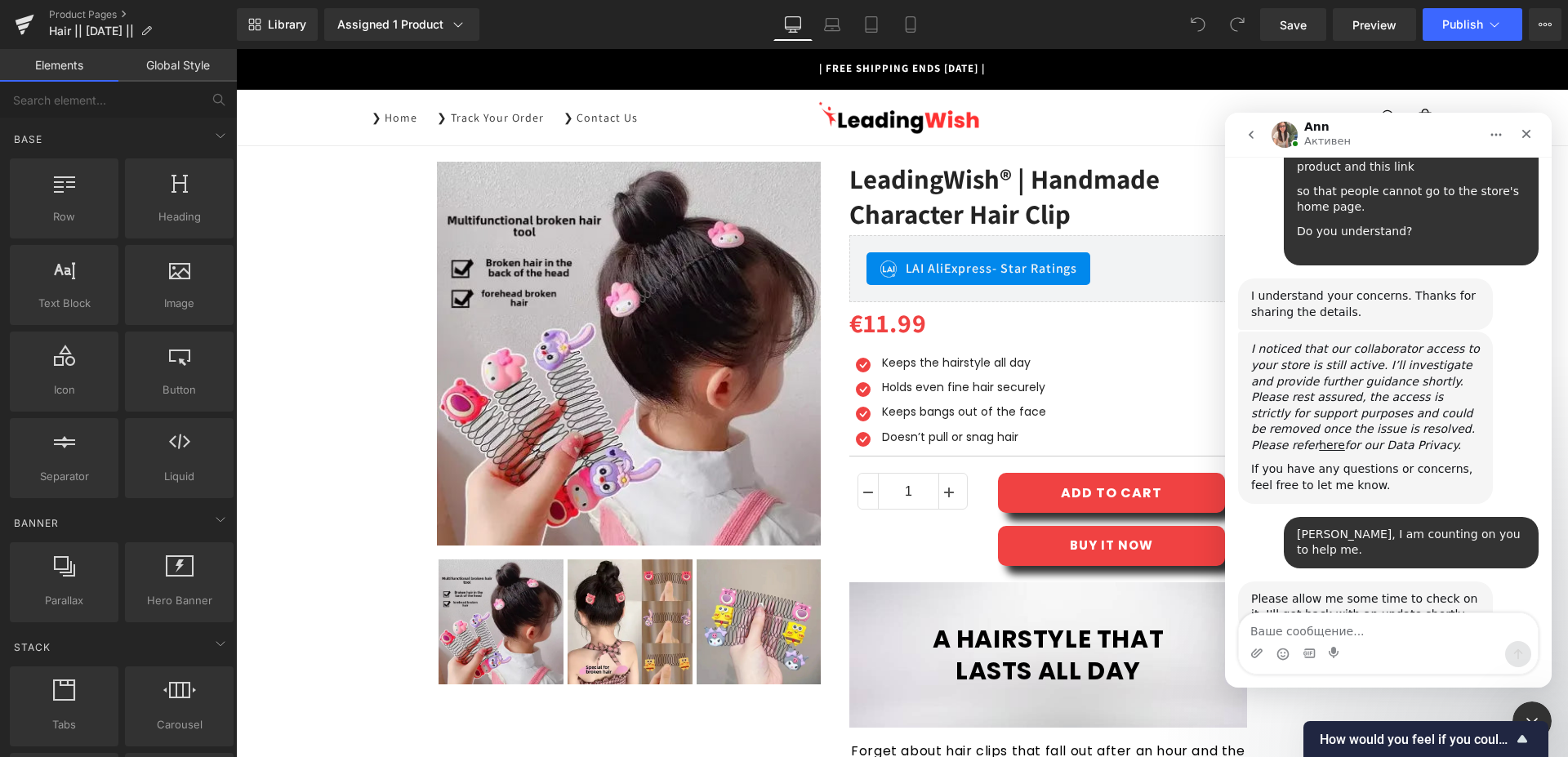
scroll to position [1268, 0]
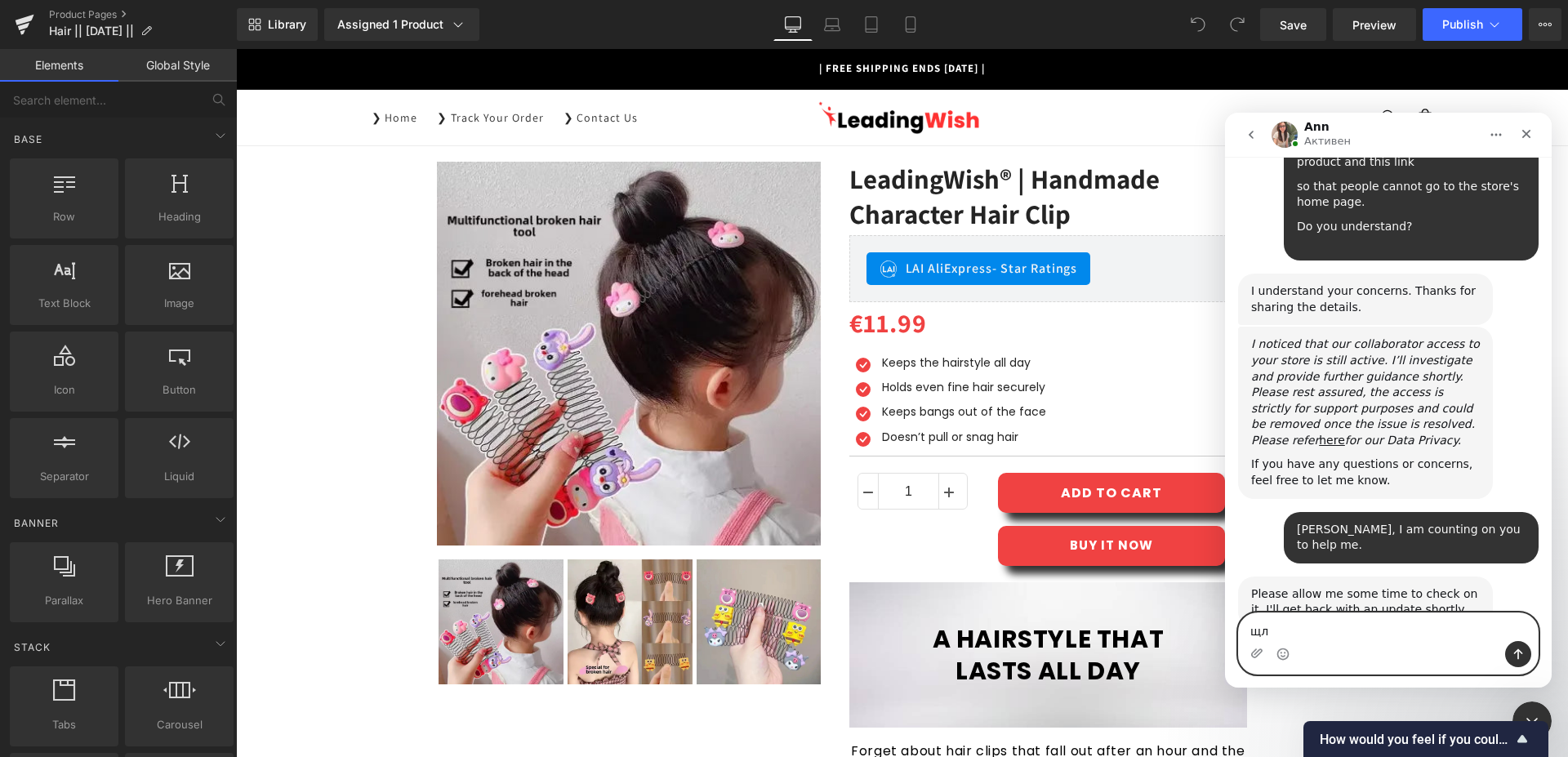
type textarea "щ"
type textarea "okay"
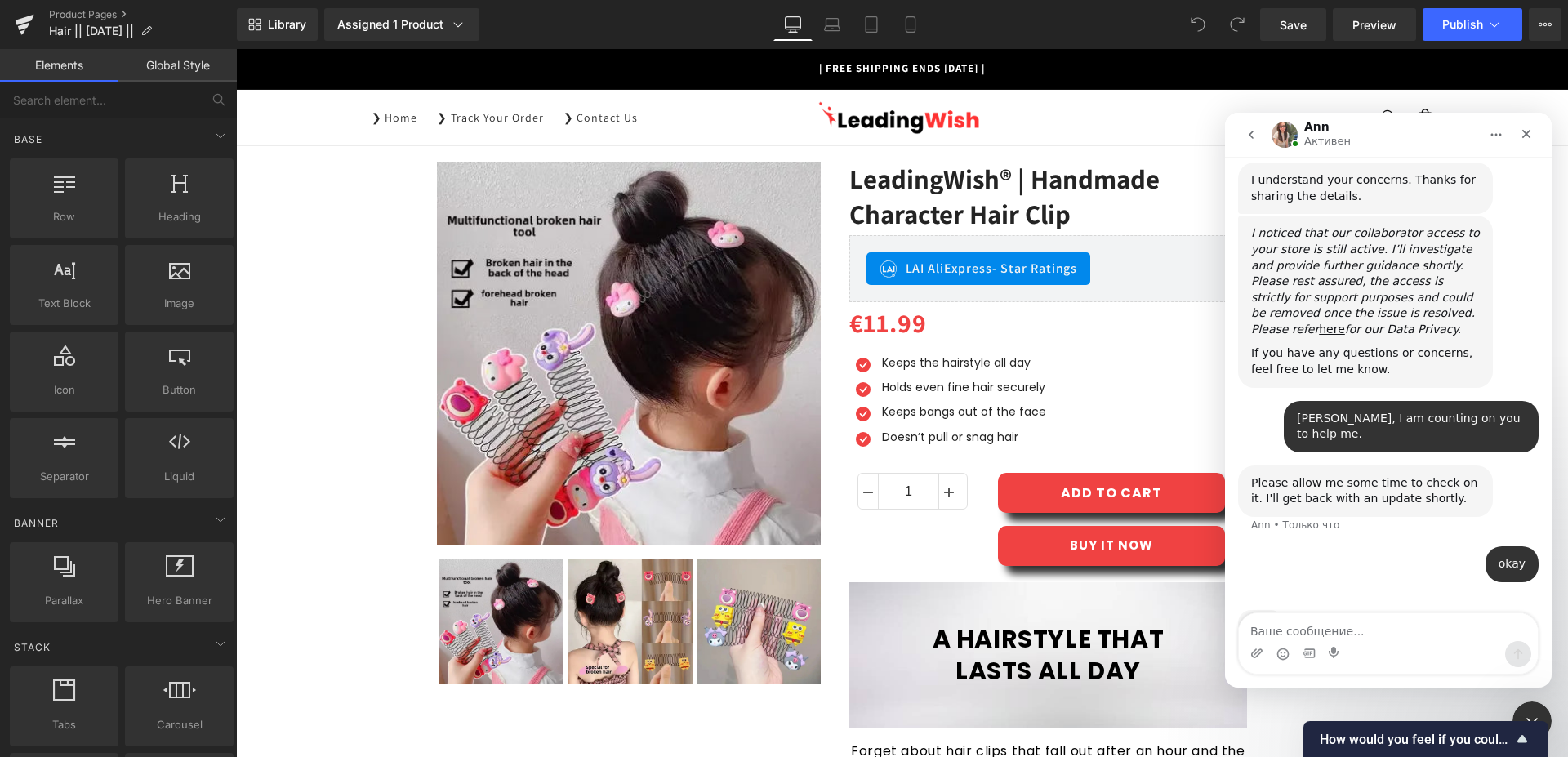
scroll to position [1383, 0]
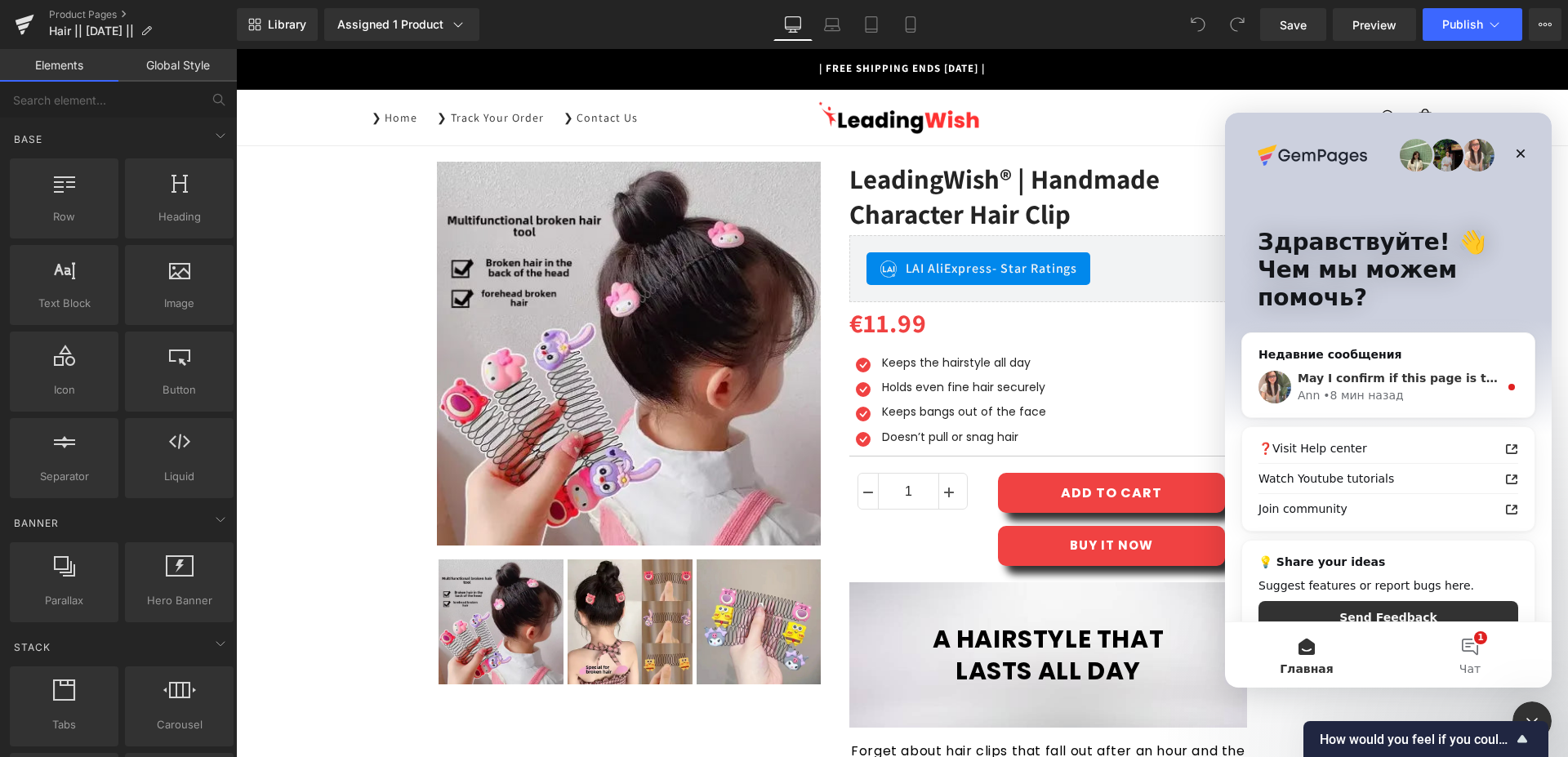
click at [1411, 391] on div "Ann • 8 мин назад" at bounding box center [1398, 396] width 201 height 17
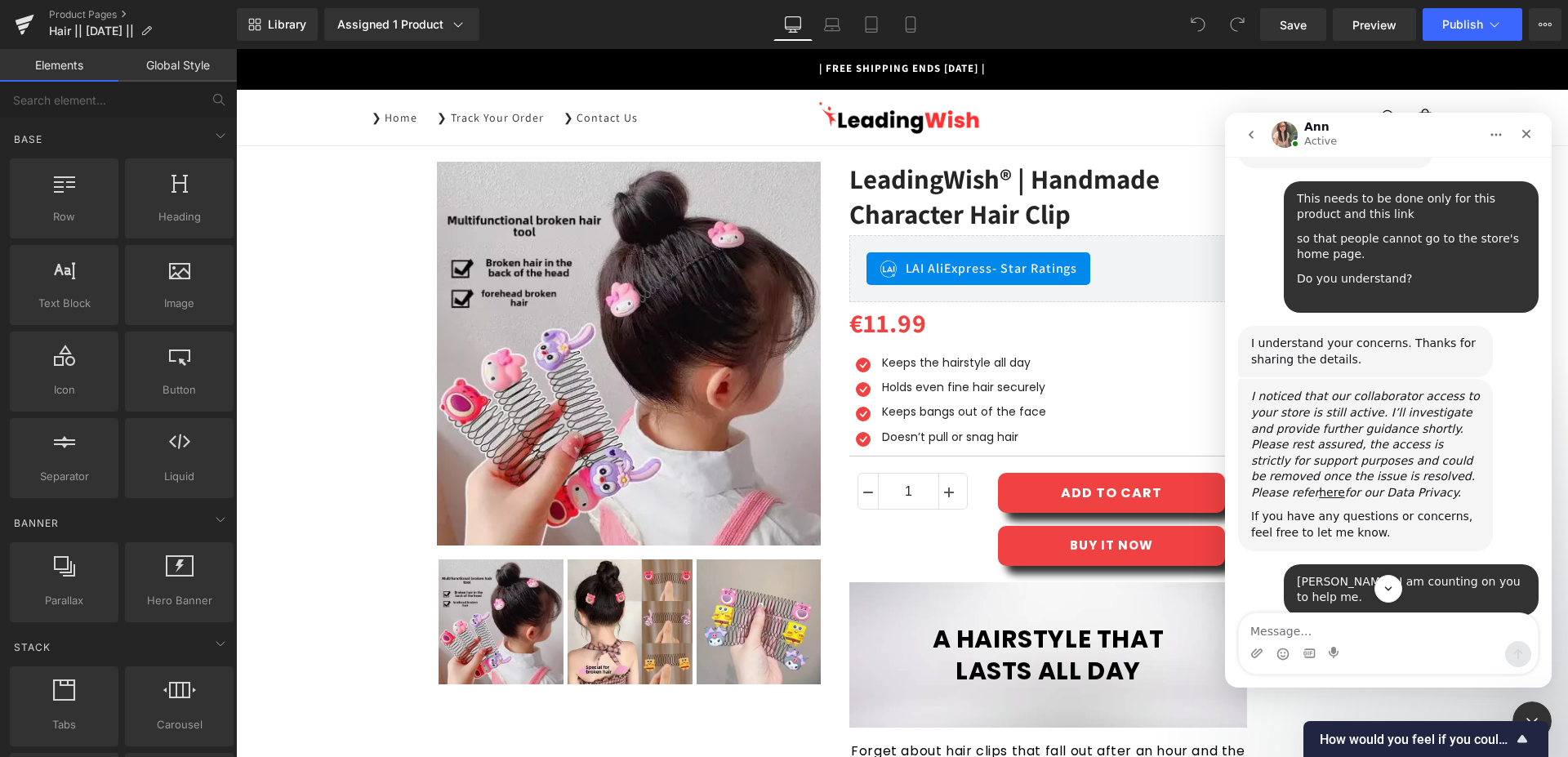
scroll to position [1609, 0]
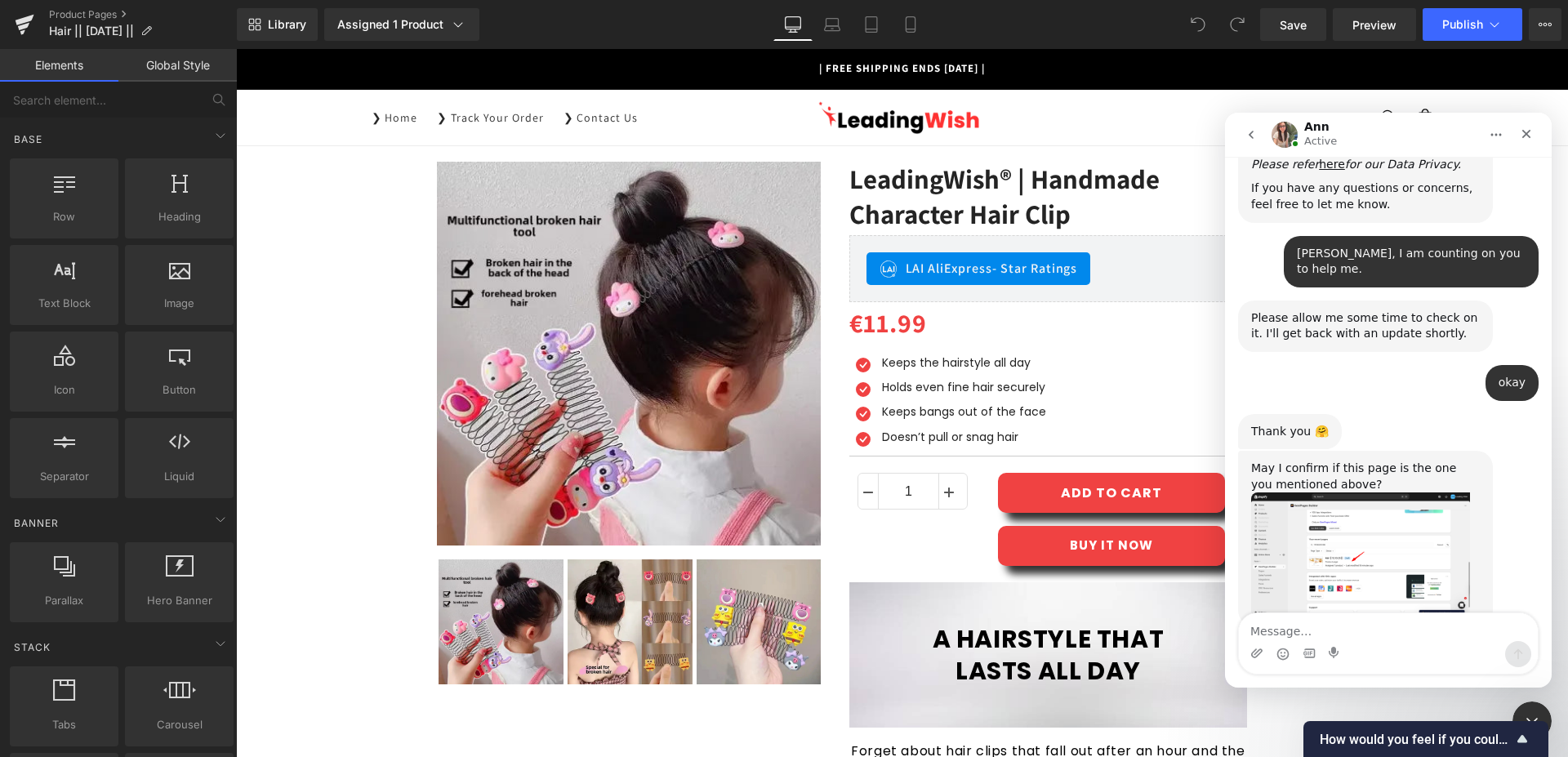
drag, startPoint x: 1217, startPoint y: 362, endPoint x: 1380, endPoint y: 440, distance: 180.7
click at [1380, 440] on div at bounding box center [784, 354] width 1568 height 708
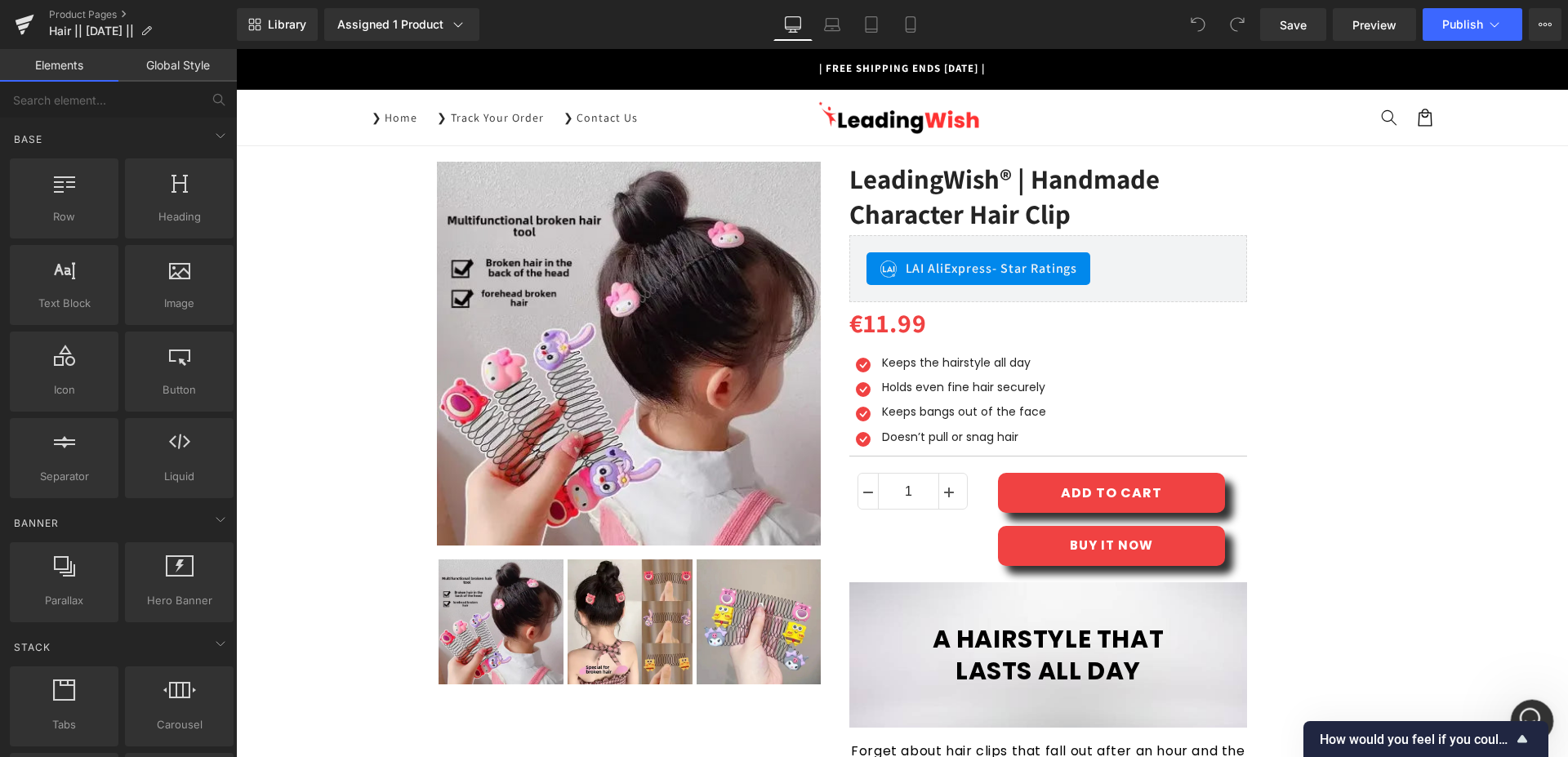
click at [1539, 713] on div "Открыть службу сообщений Intercom" at bounding box center [1530, 719] width 54 height 54
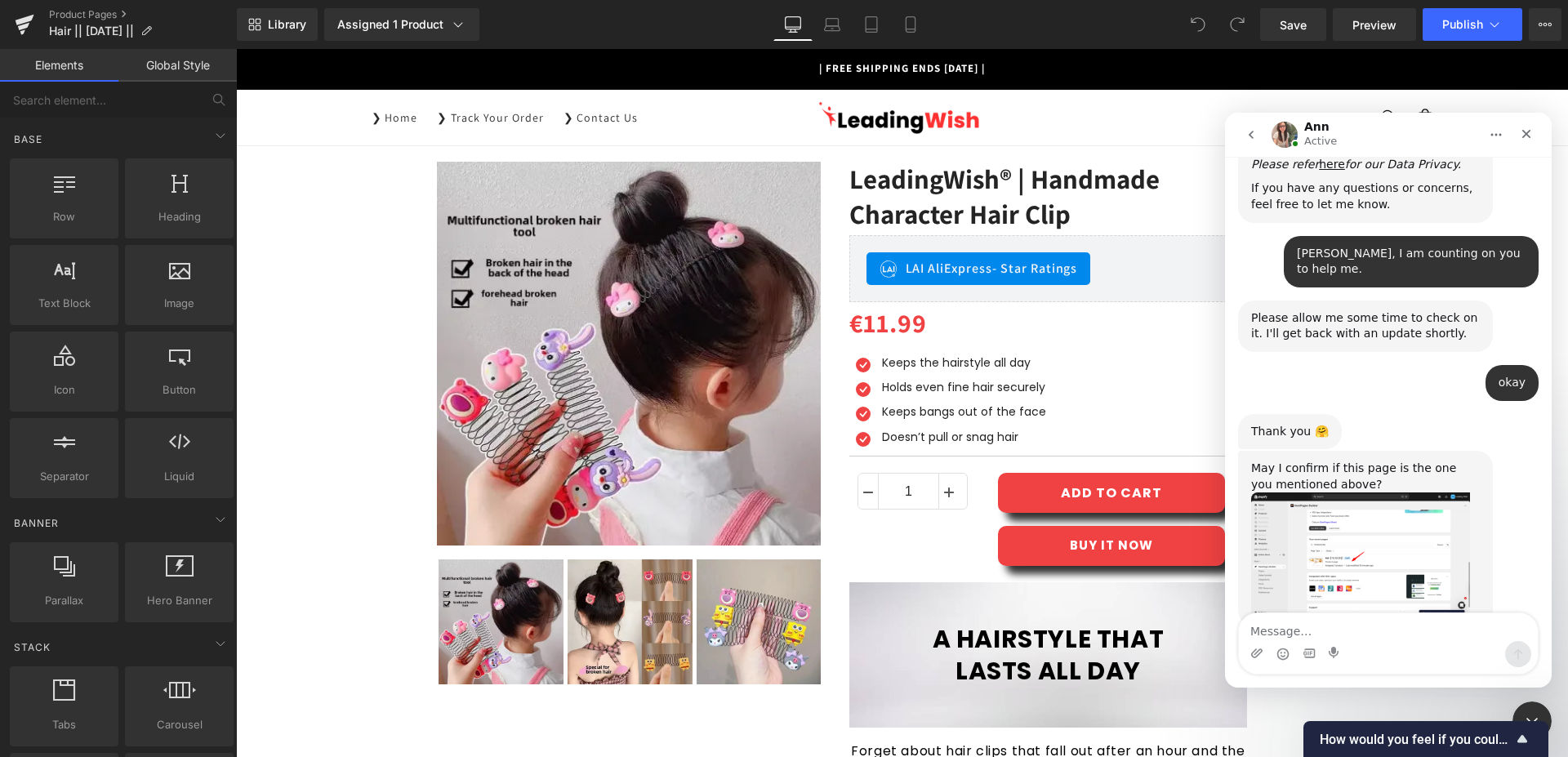
click at [1352, 497] on img "Ann говорит…" at bounding box center [1360, 554] width 219 height 124
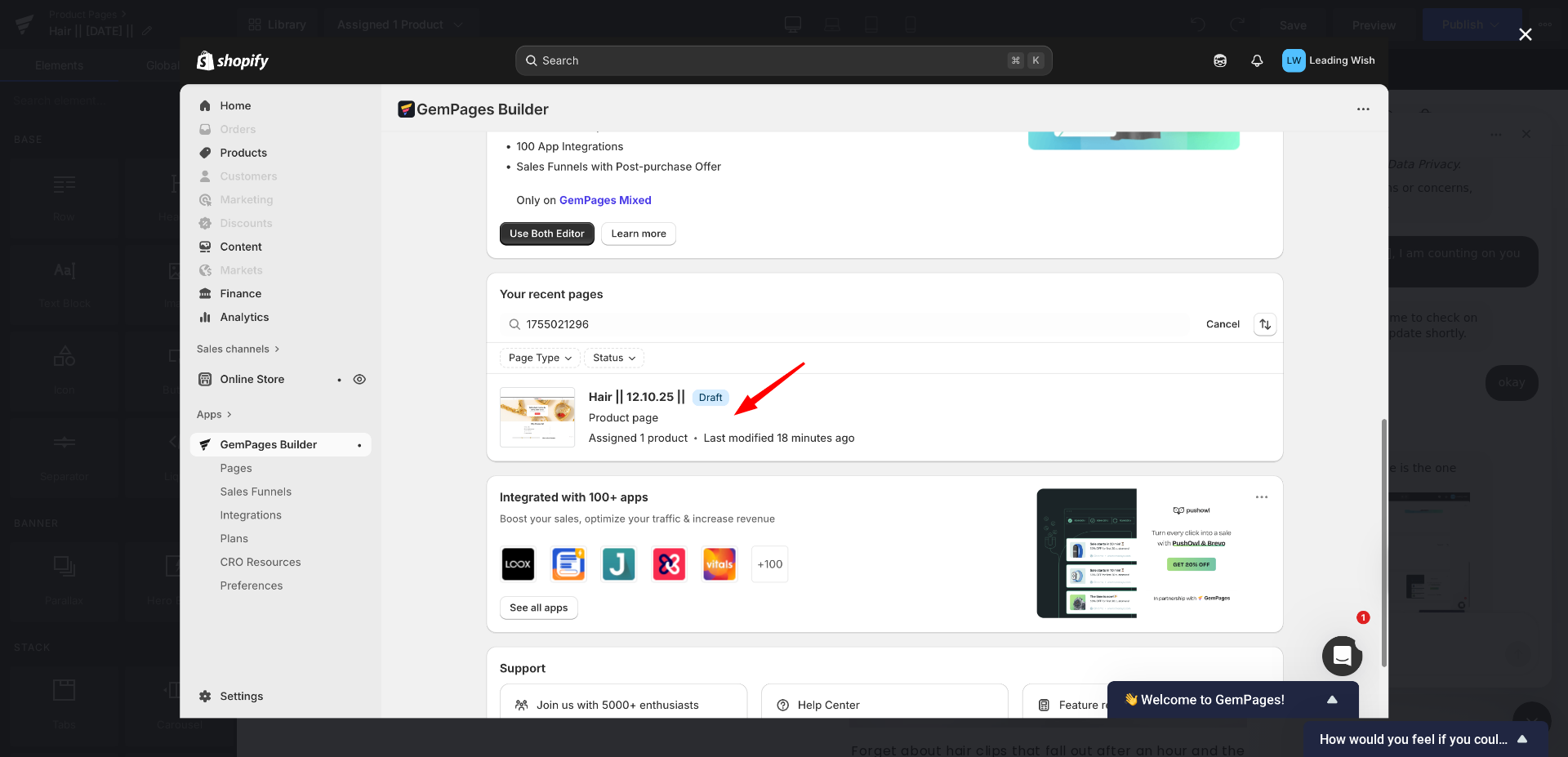
scroll to position [0, 0]
click at [1352, 497] on img "Закрыть" at bounding box center [784, 378] width 1209 height 682
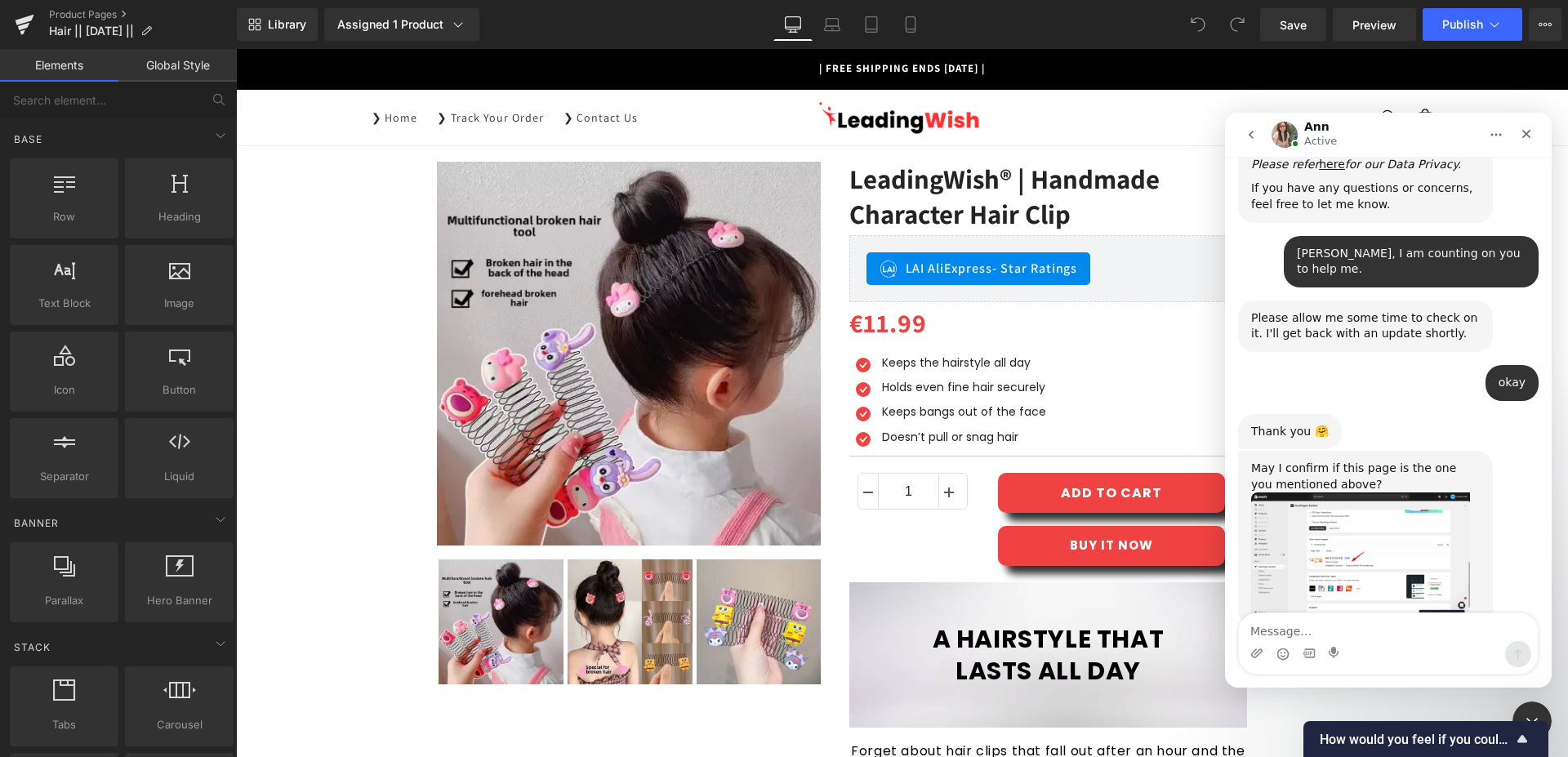
click at [1323, 644] on div "Мессенджер Intercom" at bounding box center [1388, 653] width 299 height 26
click at [1320, 628] on textarea "Message…" at bounding box center [1388, 627] width 299 height 28
type textarea "yes"
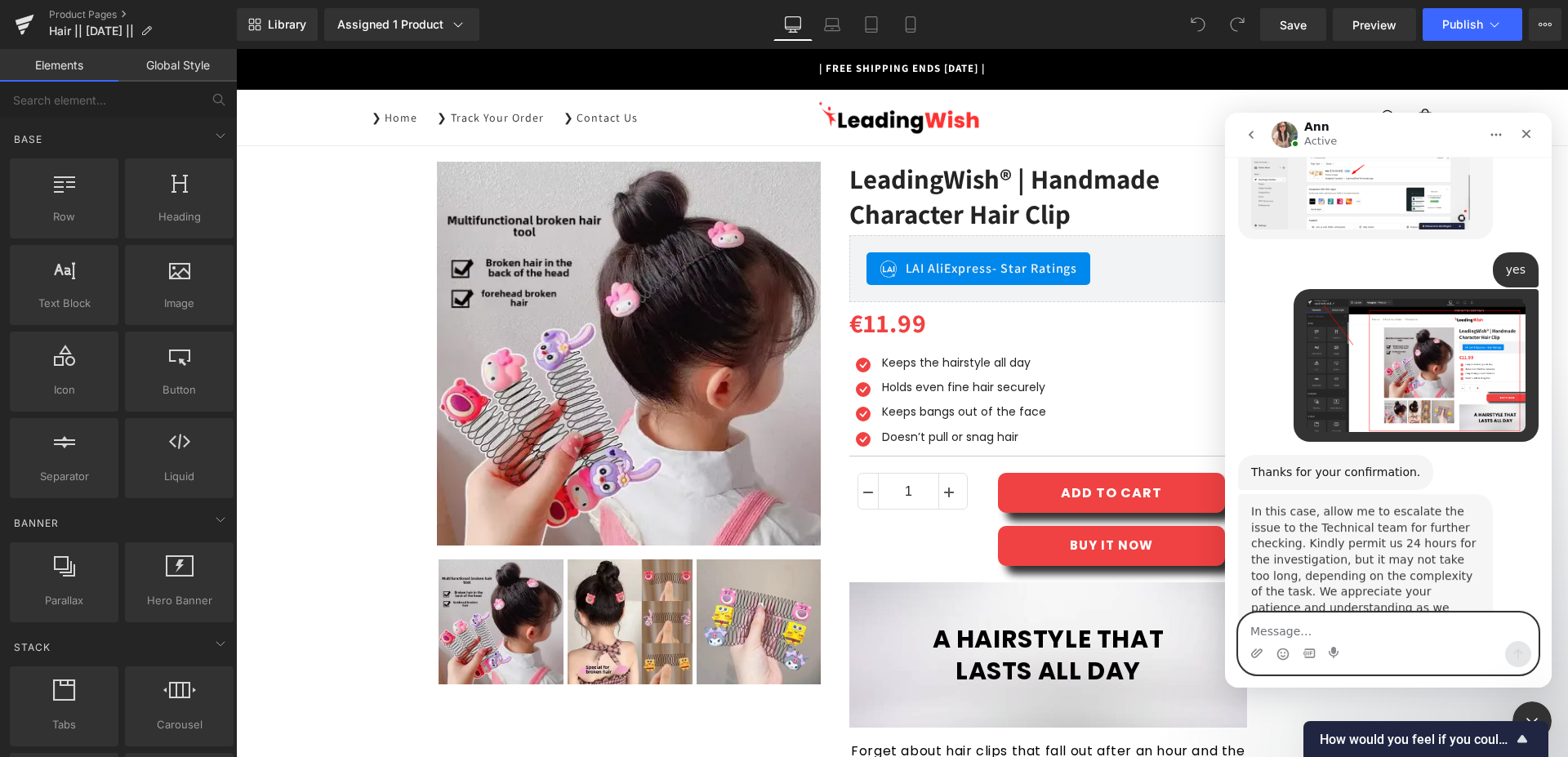
scroll to position [1994, 0]
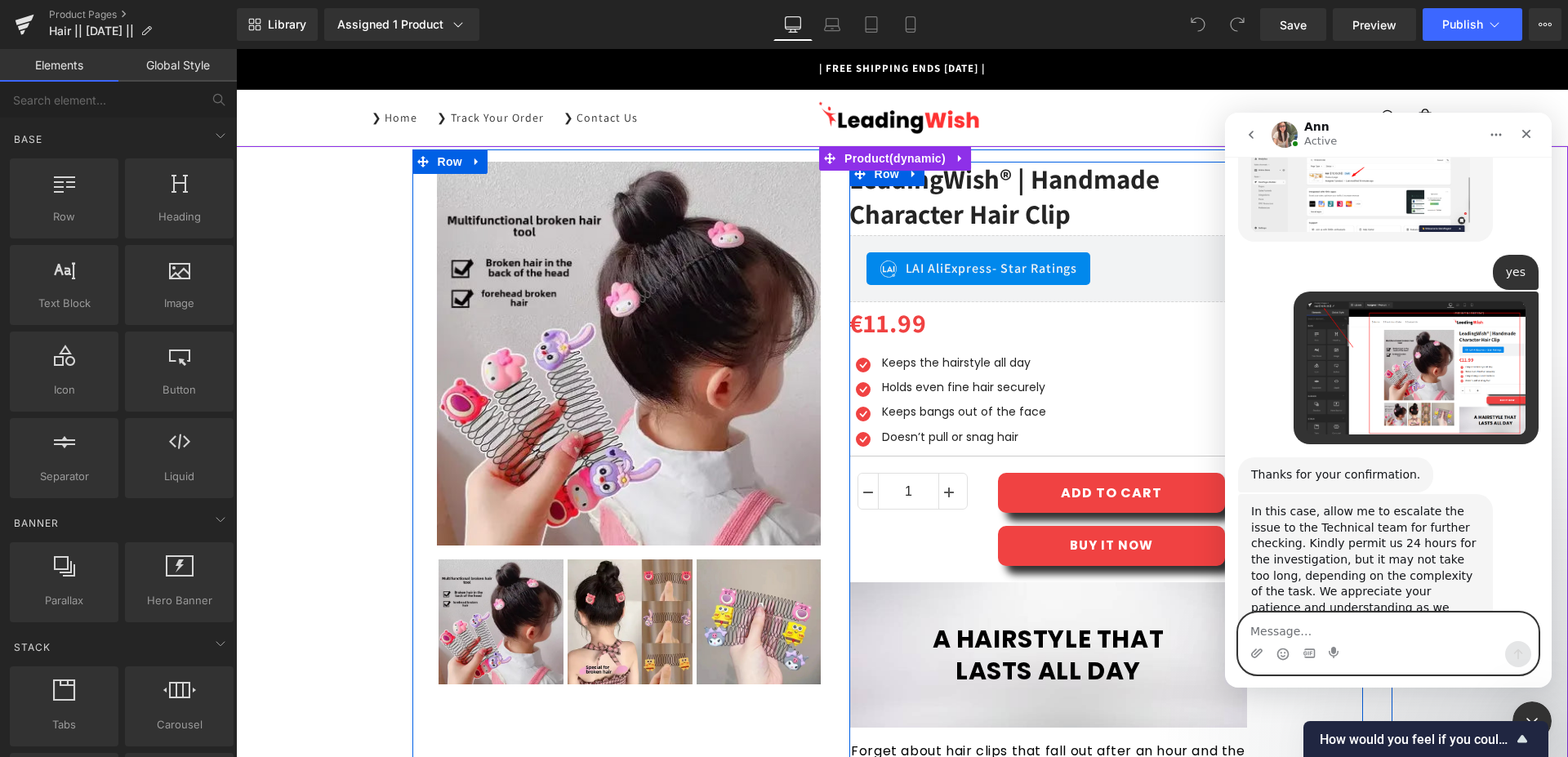
type textarea "+"
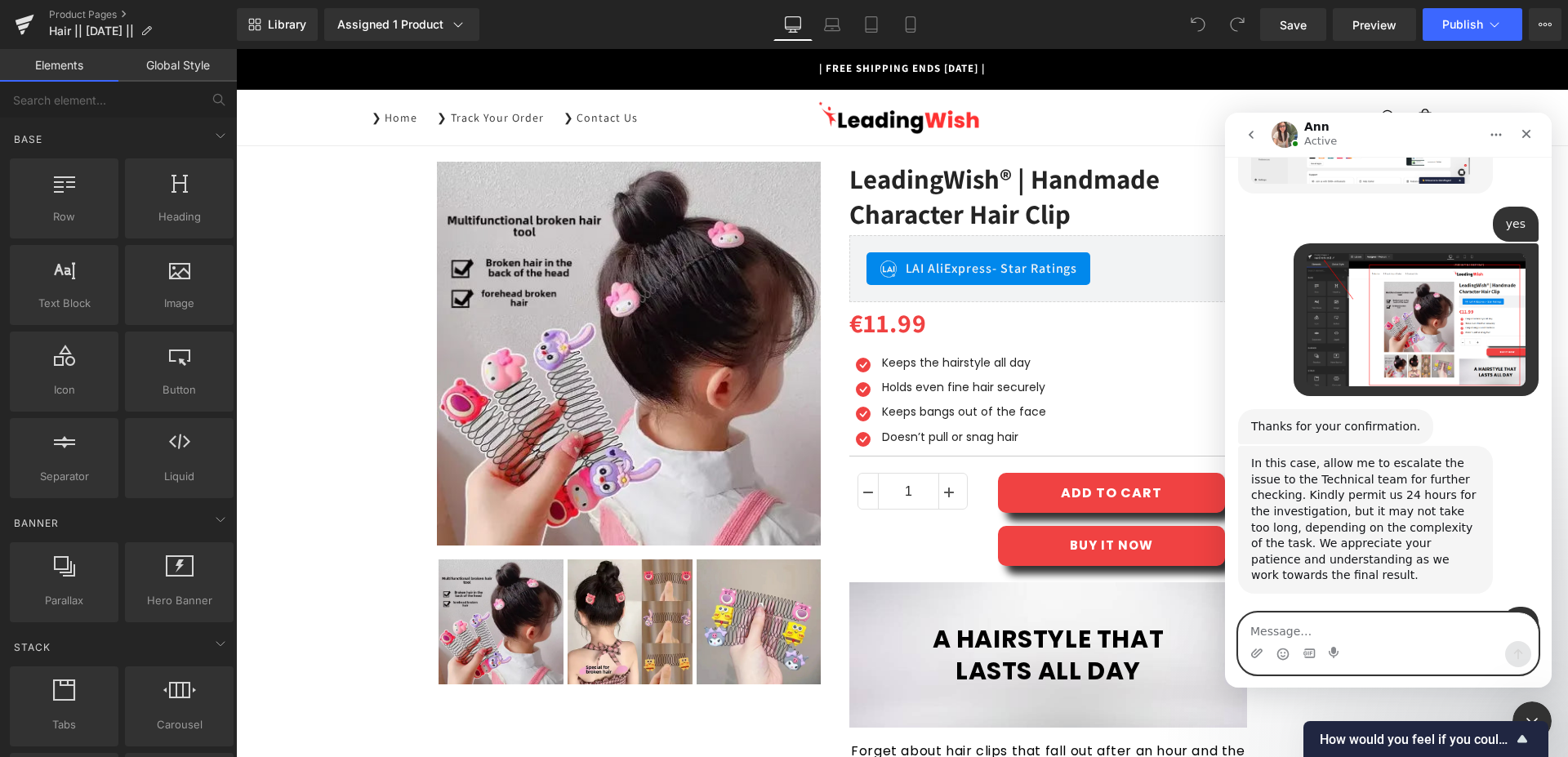
scroll to position [2091, 0]
